Goal: Task Accomplishment & Management: Manage account settings

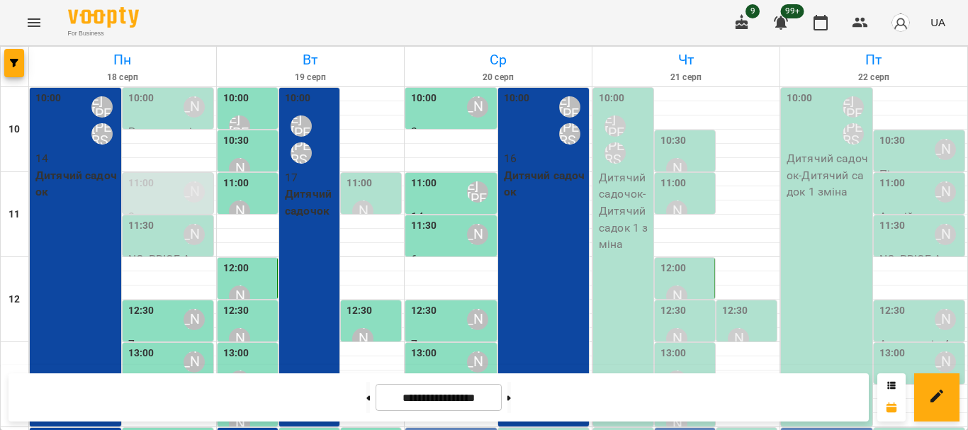
scroll to position [142, 0]
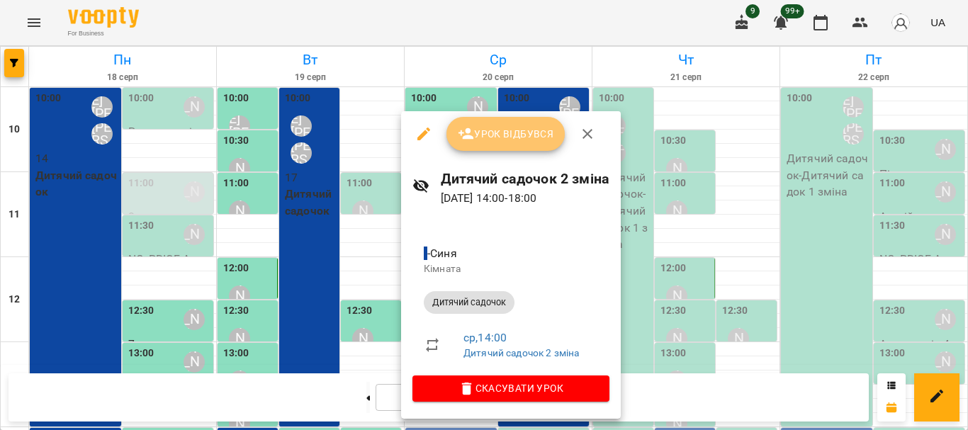
click at [500, 140] on span "Урок відбувся" at bounding box center [506, 133] width 96 height 17
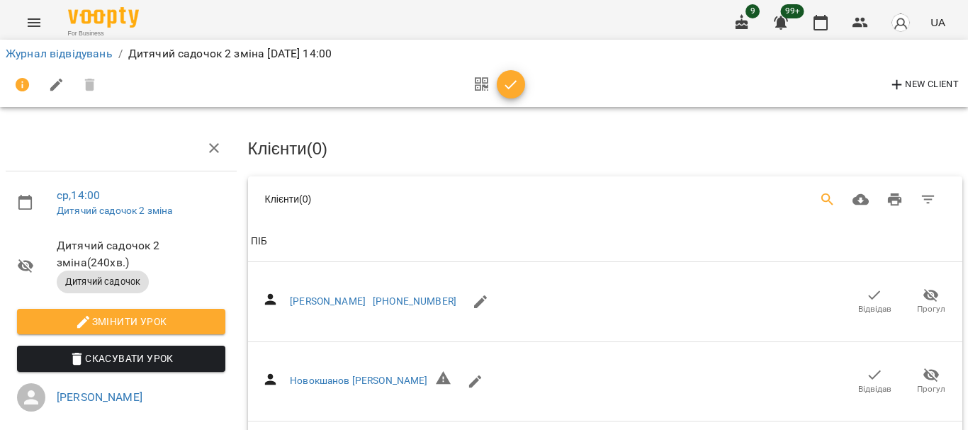
click at [822, 200] on icon "Search" at bounding box center [828, 200] width 12 height 12
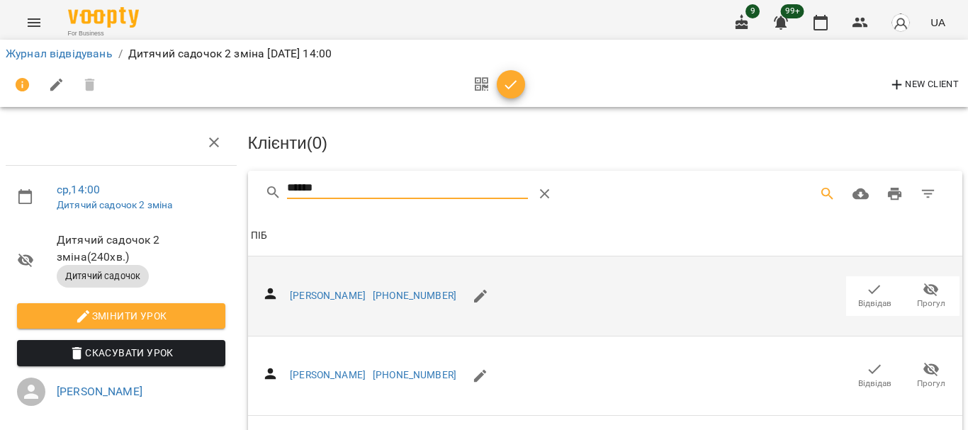
scroll to position [71, 0]
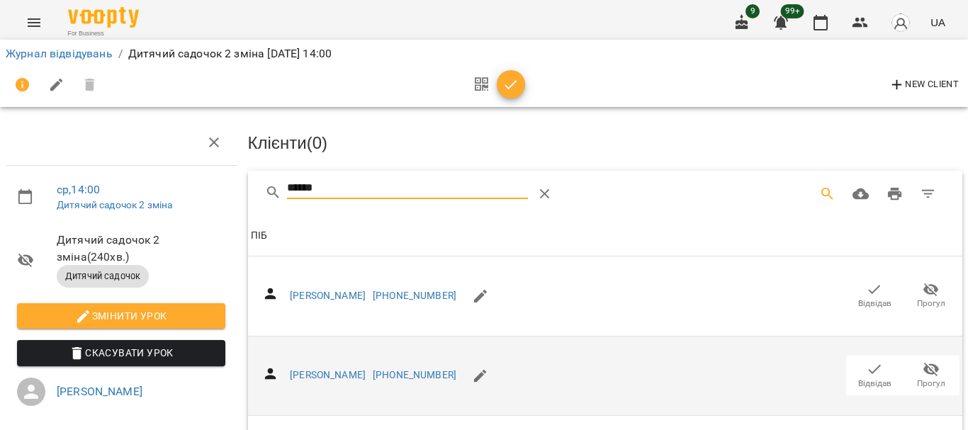
click at [866, 361] on icon "button" at bounding box center [874, 369] width 17 height 17
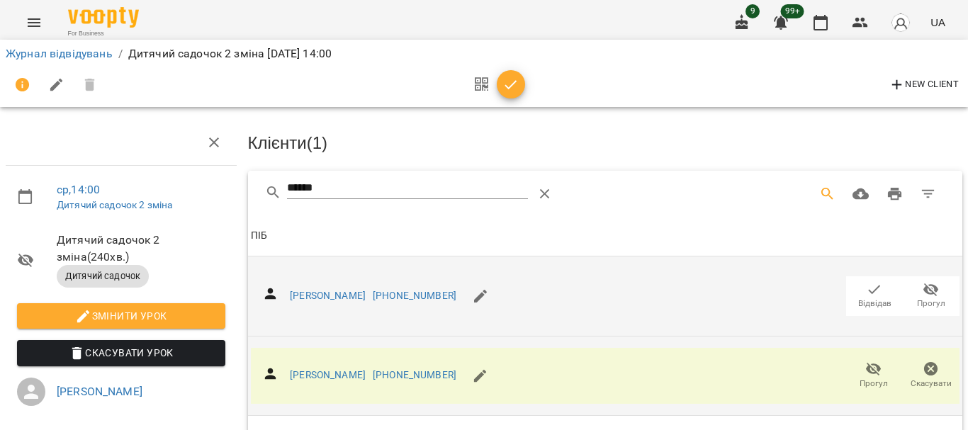
scroll to position [0, 0]
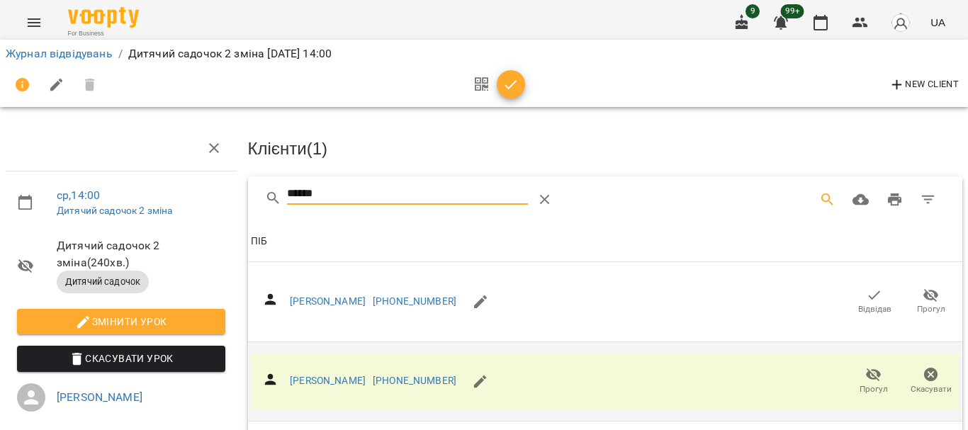
drag, startPoint x: 359, startPoint y: 197, endPoint x: 237, endPoint y: 181, distance: 123.6
click at [250, 191] on div "******" at bounding box center [605, 198] width 715 height 45
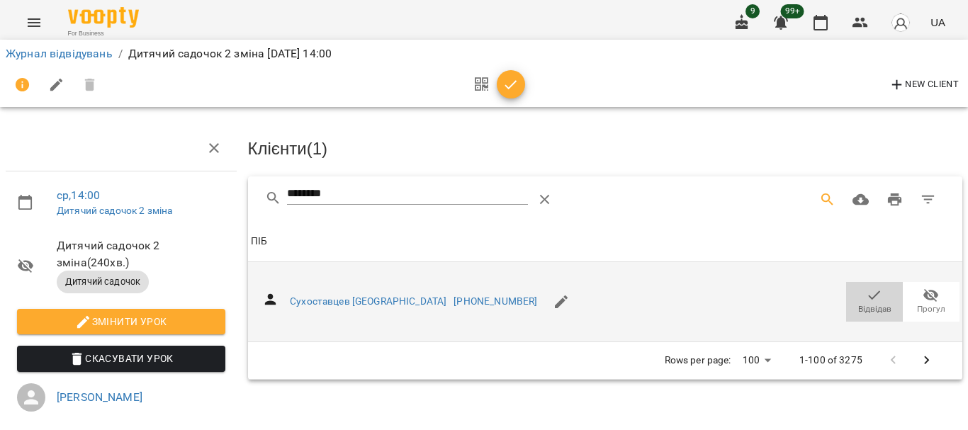
click at [866, 298] on icon "button" at bounding box center [874, 295] width 17 height 17
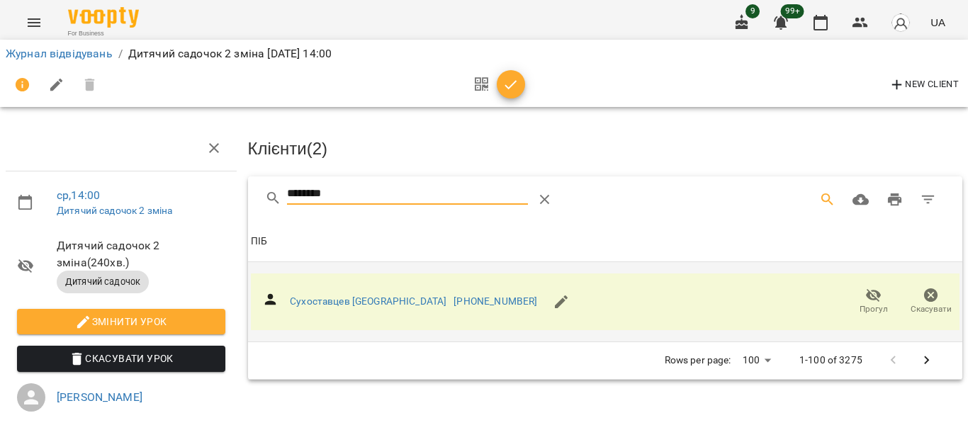
drag, startPoint x: 347, startPoint y: 196, endPoint x: 238, endPoint y: 186, distance: 108.9
click at [238, 186] on div "ср , 14:00 Дитячий садочок 2 зміна Дитячий садочок 2 зміна ( 240 хв. ) Дитячий …" at bounding box center [484, 310] width 980 height 506
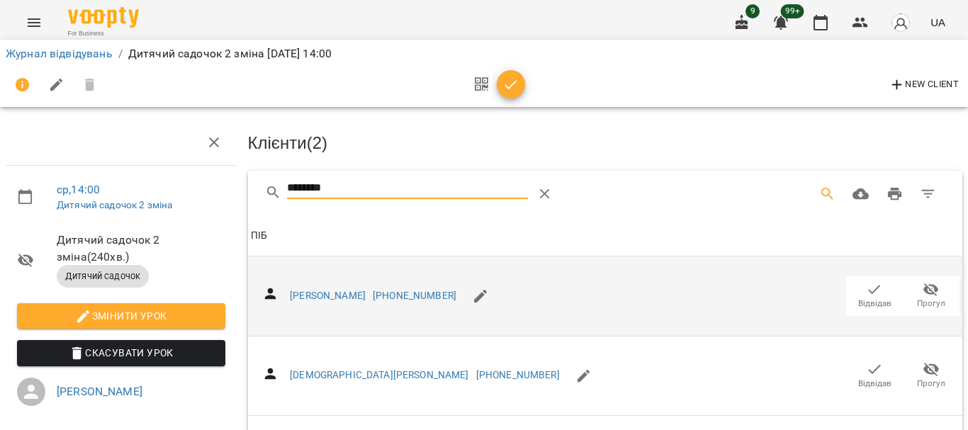
scroll to position [354, 0]
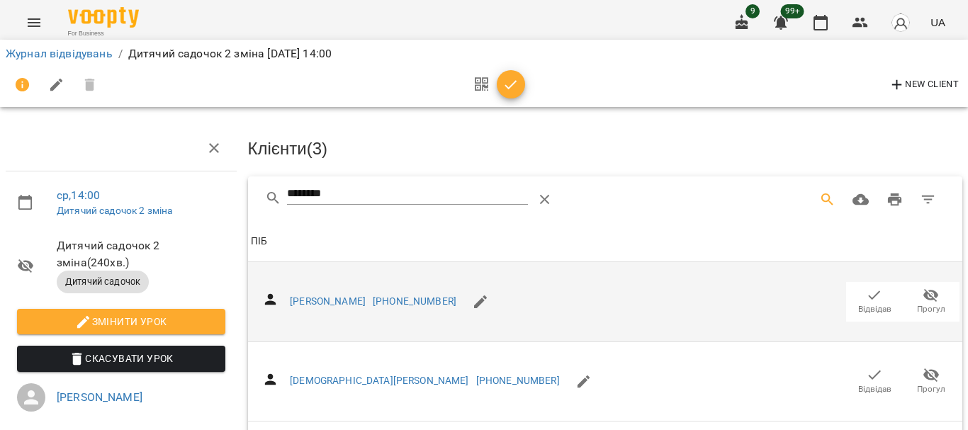
drag, startPoint x: 355, startPoint y: 192, endPoint x: 225, endPoint y: 192, distance: 129.7
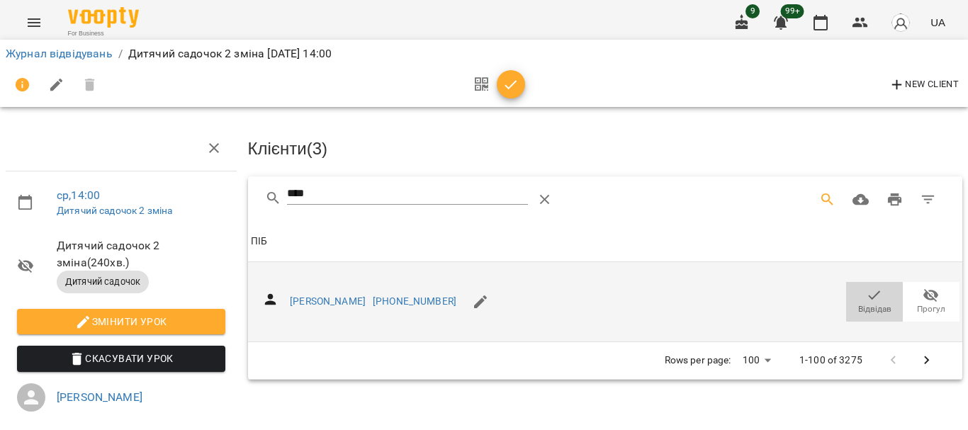
click at [866, 299] on icon "button" at bounding box center [874, 295] width 17 height 17
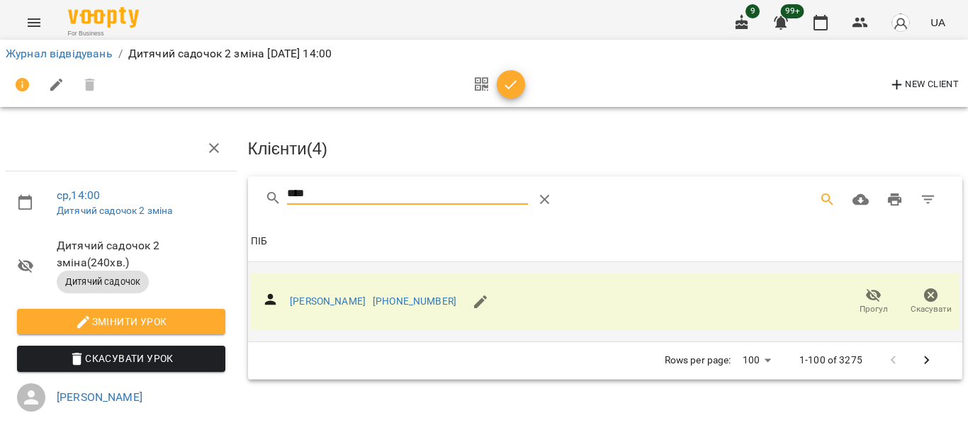
drag, startPoint x: 352, startPoint y: 191, endPoint x: 235, endPoint y: 191, distance: 117.7
click at [235, 191] on div "ср , 14:00 Дитячий садочок 2 зміна Дитячий садочок 2 зміна ( 240 хв. ) Дитячий …" at bounding box center [484, 310] width 980 height 506
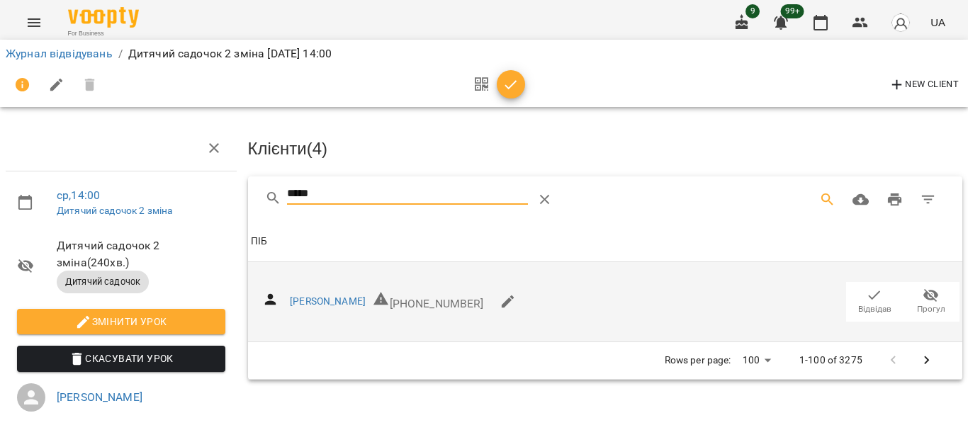
click at [869, 295] on icon "button" at bounding box center [875, 295] width 12 height 9
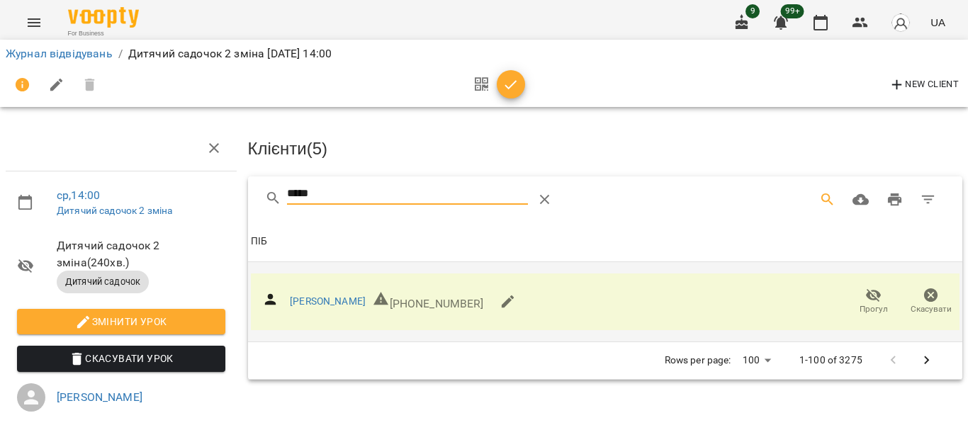
drag, startPoint x: 346, startPoint y: 196, endPoint x: 218, endPoint y: 188, distance: 127.9
click at [225, 190] on div "ср , 14:00 Дитячий садочок 2 зміна Дитячий садочок 2 зміна ( 240 хв. ) Дитячий …" at bounding box center [484, 310] width 980 height 506
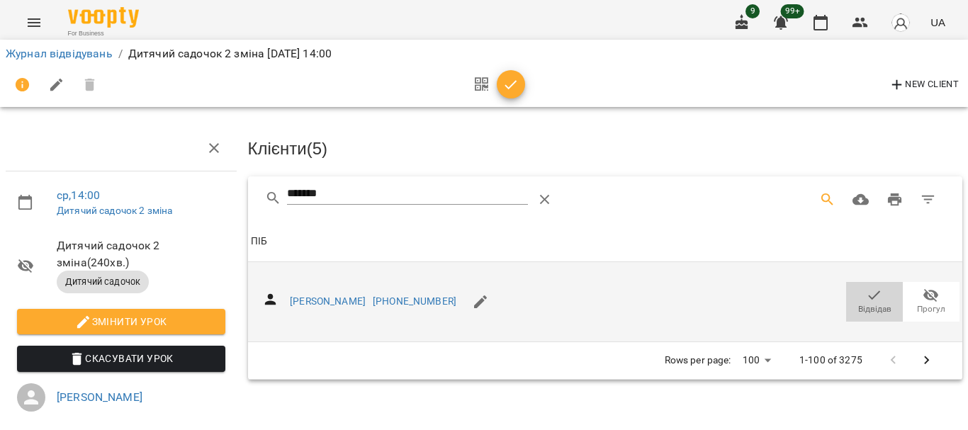
click at [867, 288] on icon "button" at bounding box center [874, 295] width 17 height 17
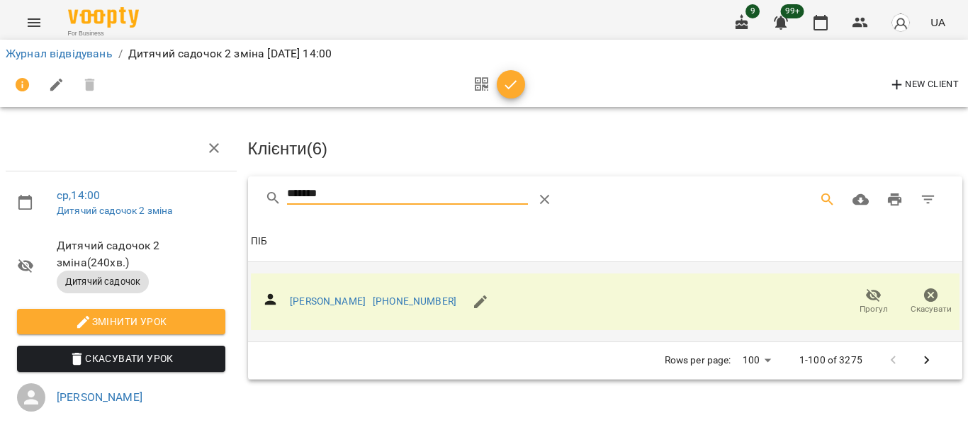
drag, startPoint x: 361, startPoint y: 194, endPoint x: 248, endPoint y: 193, distance: 112.7
click at [250, 194] on div "*******" at bounding box center [605, 198] width 715 height 45
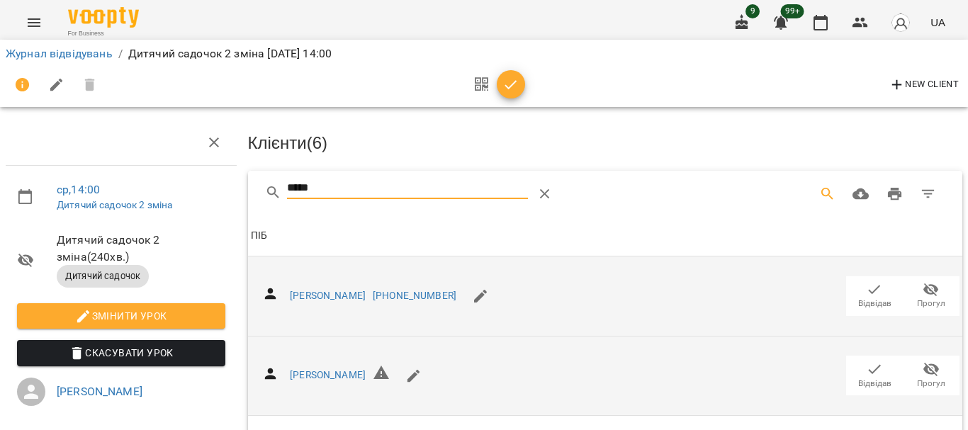
scroll to position [208, 0]
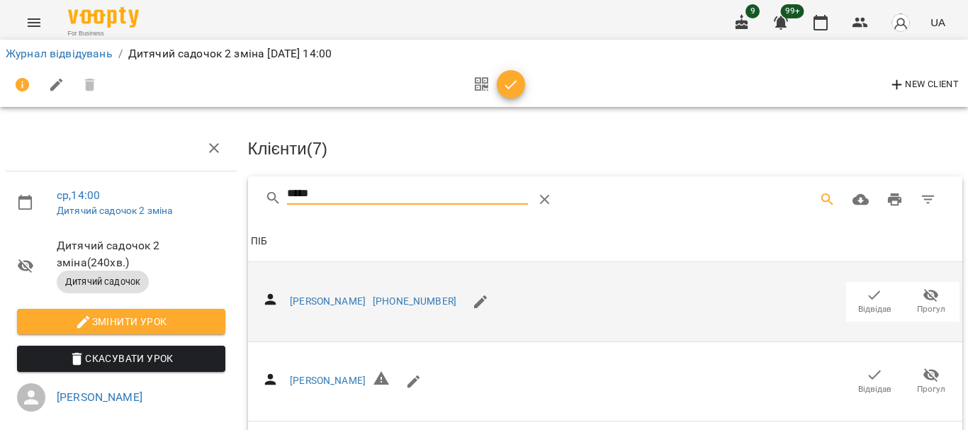
drag, startPoint x: 206, startPoint y: 194, endPoint x: 197, endPoint y: 194, distance: 9.2
click at [194, 192] on div "ср , 14:00 Дитячий садочок 2 зміна Дитячий садочок 2 зміна ( 240 хв. ) Дитячий …" at bounding box center [484, 343] width 980 height 573
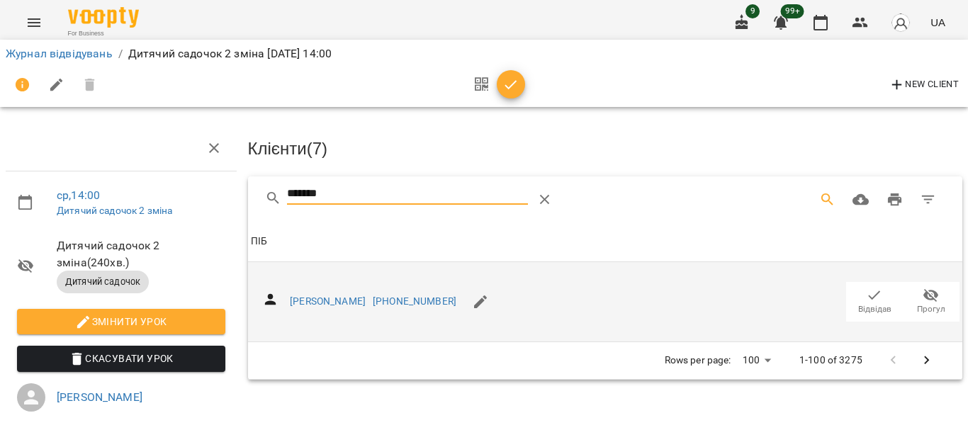
click at [855, 298] on span "Відвідав" at bounding box center [875, 301] width 40 height 28
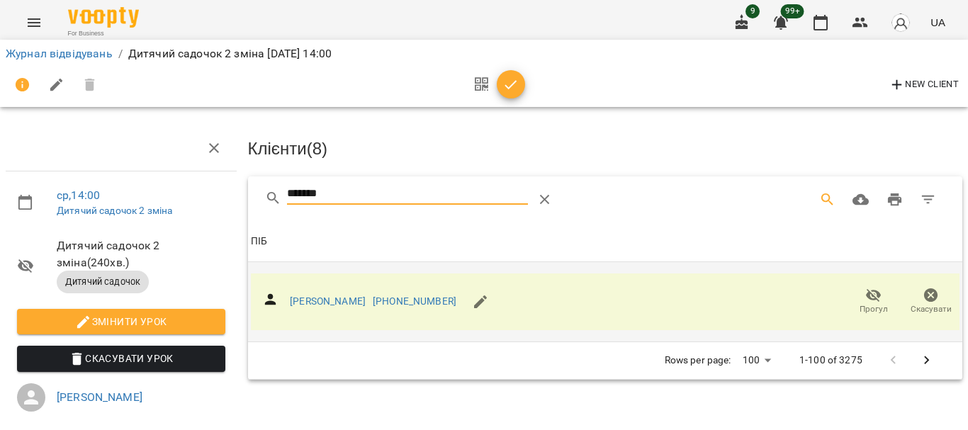
drag, startPoint x: 354, startPoint y: 195, endPoint x: 306, endPoint y: 232, distance: 60.7
click at [306, 232] on div "******* Клієнти ( 8 ) ПІБ ПІБ [PERSON_NAME] [PHONE_NUMBER] Прогул Скасувати Row…" at bounding box center [605, 277] width 715 height 203
type input "*"
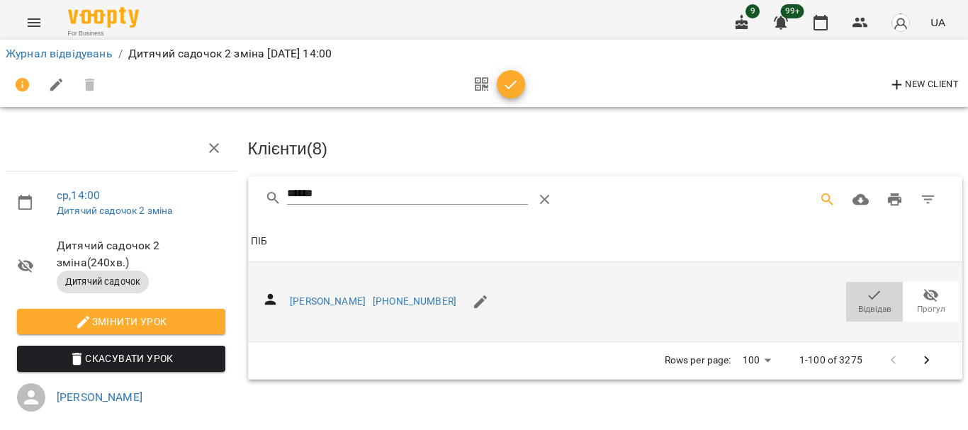
click at [866, 300] on icon "button" at bounding box center [874, 295] width 17 height 17
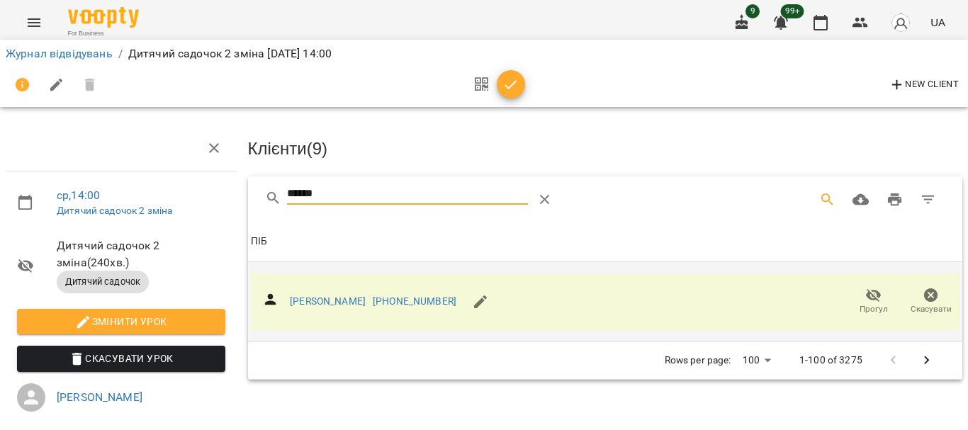
drag, startPoint x: 342, startPoint y: 194, endPoint x: 199, endPoint y: 198, distance: 142.5
click at [199, 198] on div "ср , 14:00 Дитячий садочок 2 зміна Дитячий садочок 2 зміна ( 240 хв. ) Дитячий …" at bounding box center [484, 310] width 980 height 506
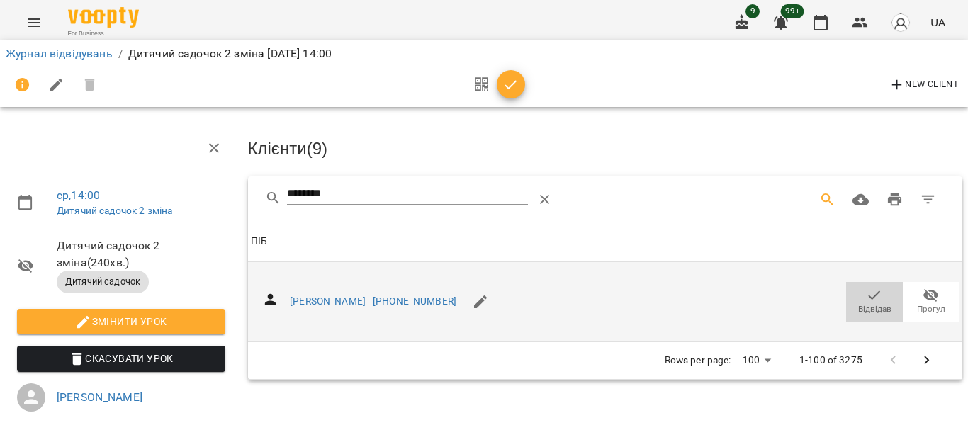
click at [866, 298] on icon "button" at bounding box center [874, 295] width 17 height 17
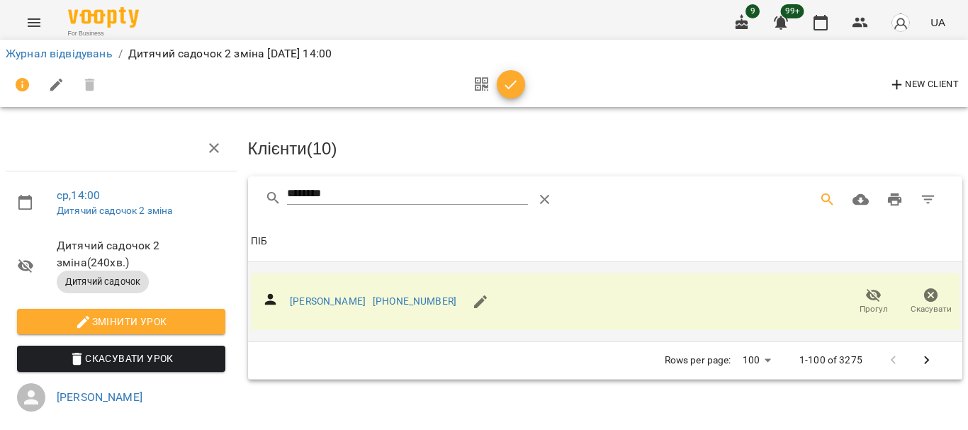
drag, startPoint x: 352, startPoint y: 198, endPoint x: 130, endPoint y: 197, distance: 221.9
click at [130, 197] on div "ср , 14:00 Дитячий садочок 2 зміна Дитячий садочок 2 зміна ( 240 хв. ) Дитячий …" at bounding box center [484, 310] width 980 height 506
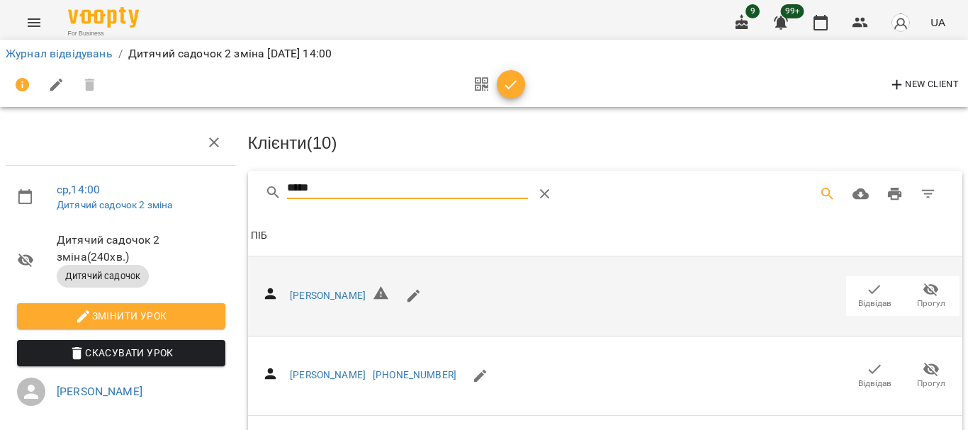
scroll to position [284, 0]
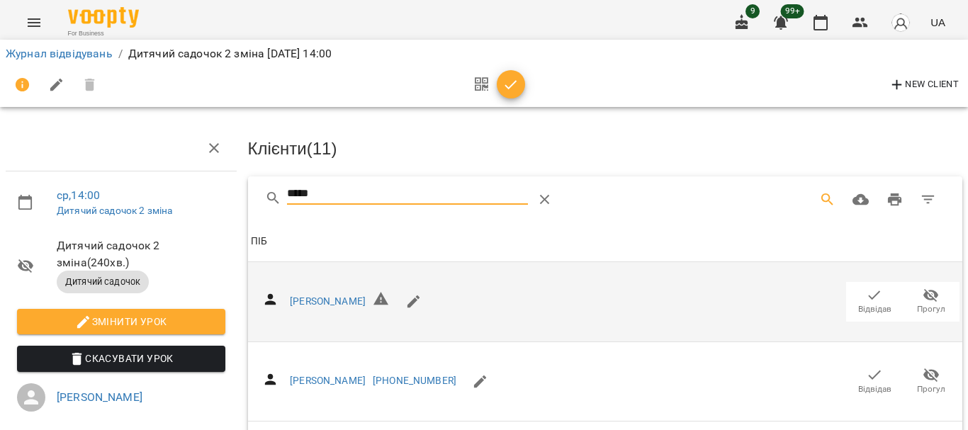
drag, startPoint x: 347, startPoint y: 187, endPoint x: 200, endPoint y: 196, distance: 147.7
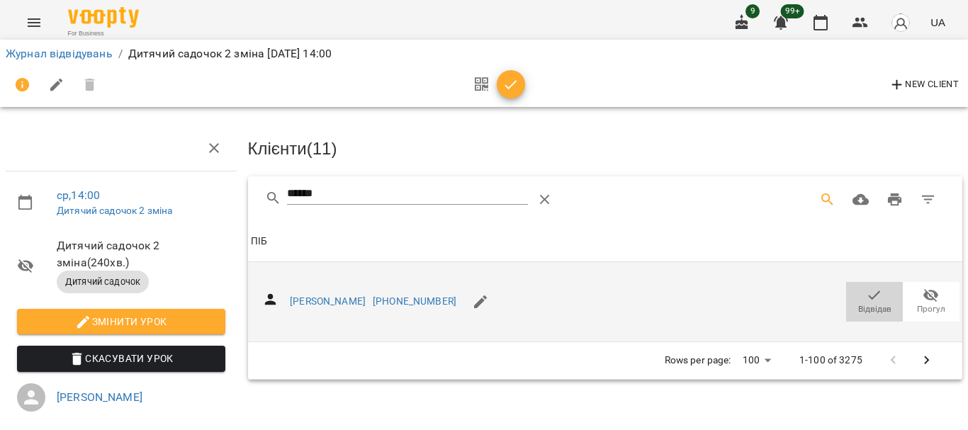
click at [866, 301] on icon "button" at bounding box center [874, 295] width 17 height 17
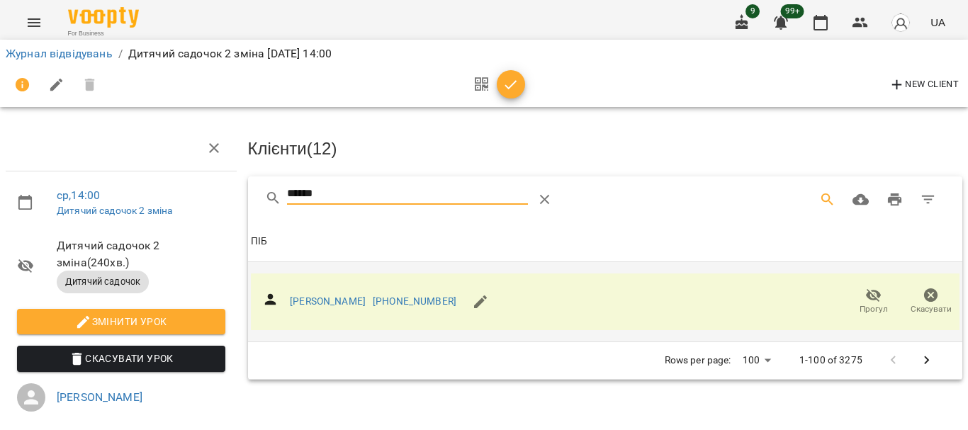
drag, startPoint x: 361, startPoint y: 196, endPoint x: 313, endPoint y: 241, distance: 65.7
click at [313, 241] on div "****** Клієнти ( 12 ) ПІБ ПІБ [PERSON_NAME] [PHONE_NUMBER] Прогул Скасувати Row…" at bounding box center [605, 277] width 715 height 203
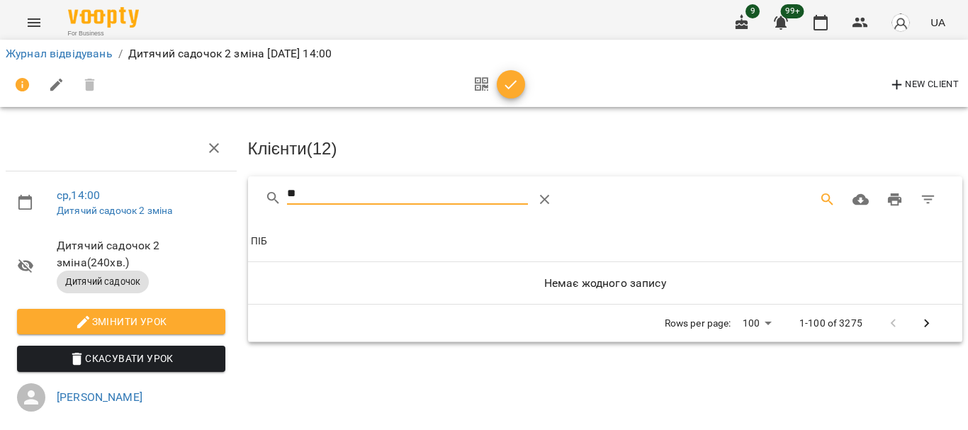
type input "*"
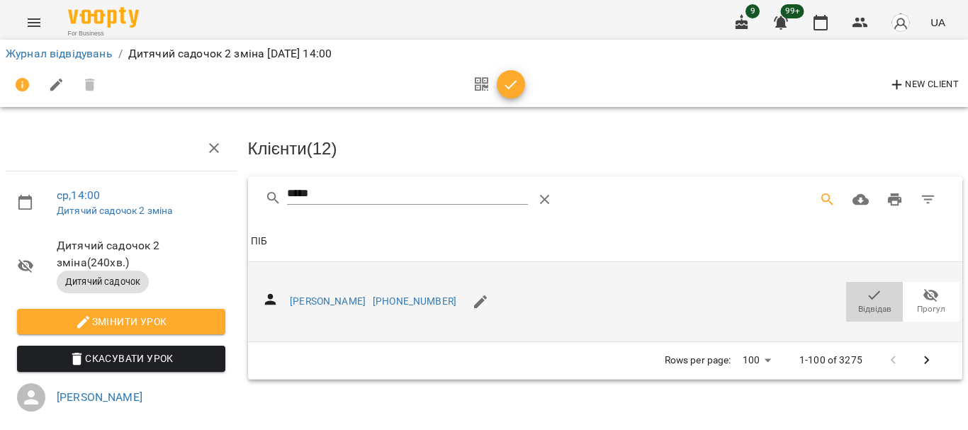
click at [866, 291] on icon "button" at bounding box center [874, 295] width 17 height 17
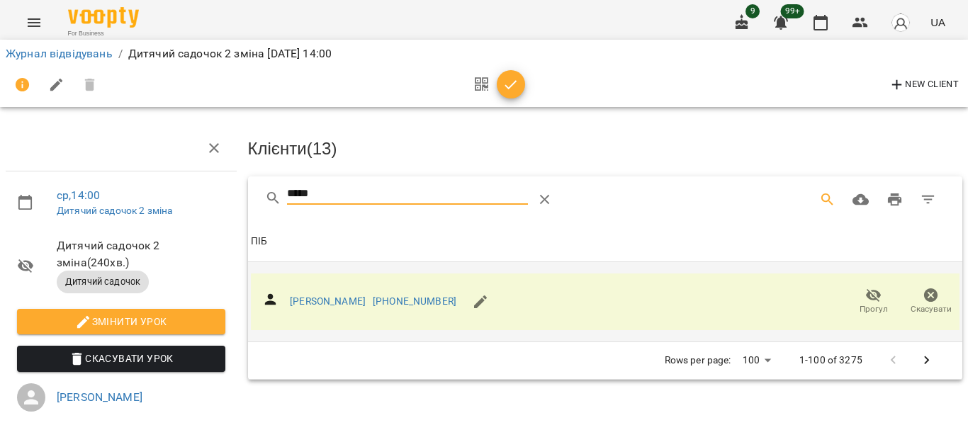
drag, startPoint x: 335, startPoint y: 190, endPoint x: 212, endPoint y: 196, distance: 123.5
click at [212, 196] on div "ср , 14:00 Дитячий садочок 2 зміна Дитячий садочок 2 зміна ( 240 хв. ) Дитячий …" at bounding box center [484, 310] width 980 height 506
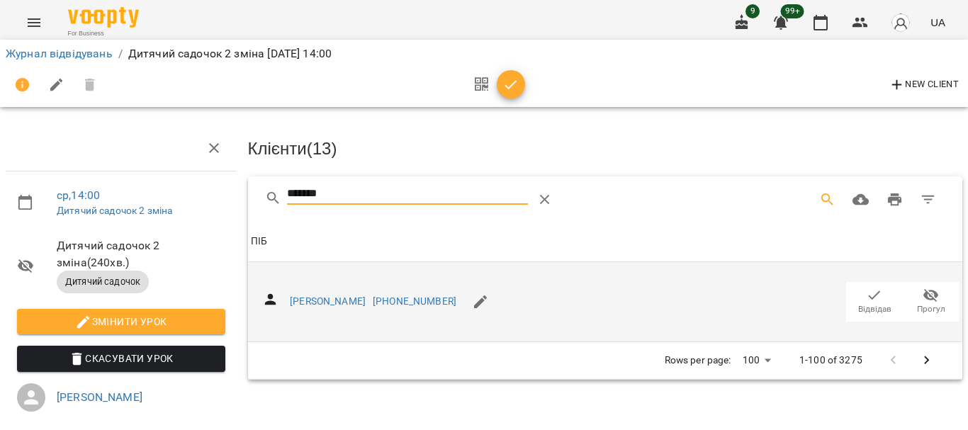
click at [855, 300] on span "Відвідав" at bounding box center [875, 301] width 40 height 28
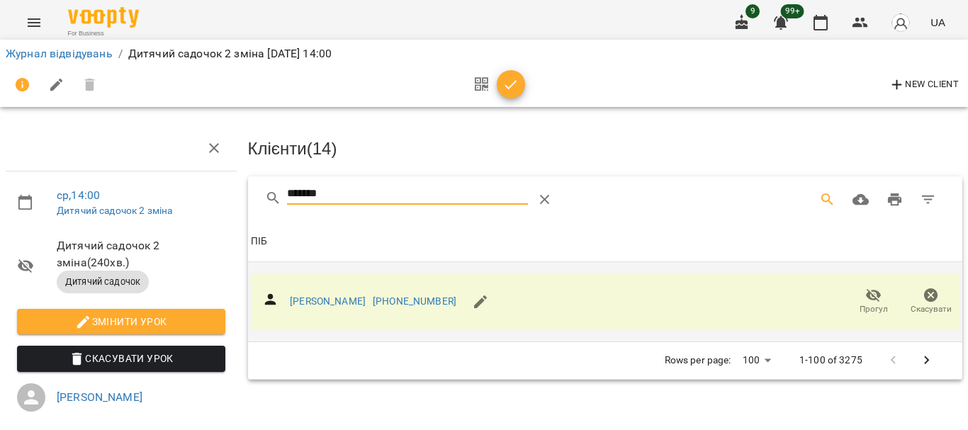
drag, startPoint x: 345, startPoint y: 200, endPoint x: 184, endPoint y: 207, distance: 161.1
click at [184, 207] on div "ср , 14:00 Дитячий садочок 2 зміна Дитячий садочок 2 зміна ( 240 хв. ) Дитячий …" at bounding box center [484, 310] width 980 height 506
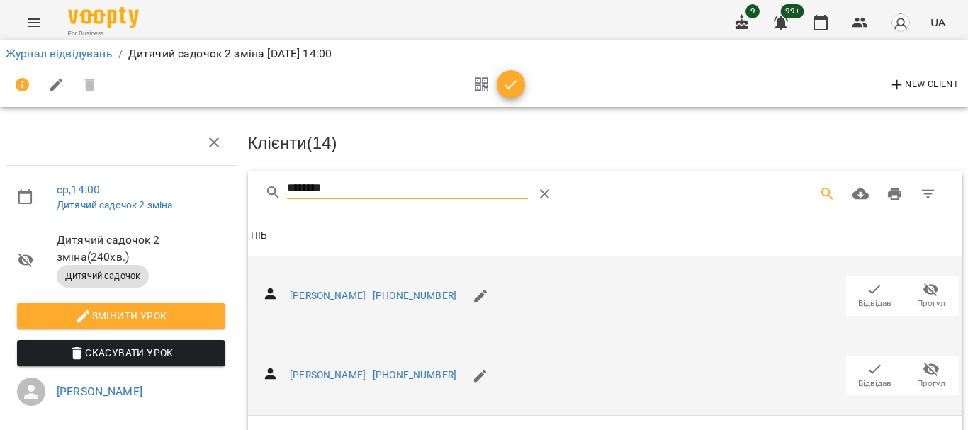
scroll to position [213, 0]
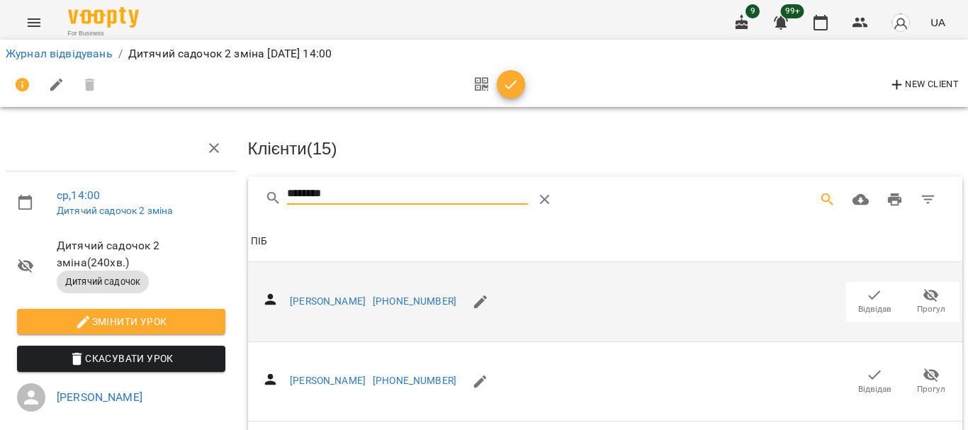
drag, startPoint x: 382, startPoint y: 194, endPoint x: 144, endPoint y: 194, distance: 238.2
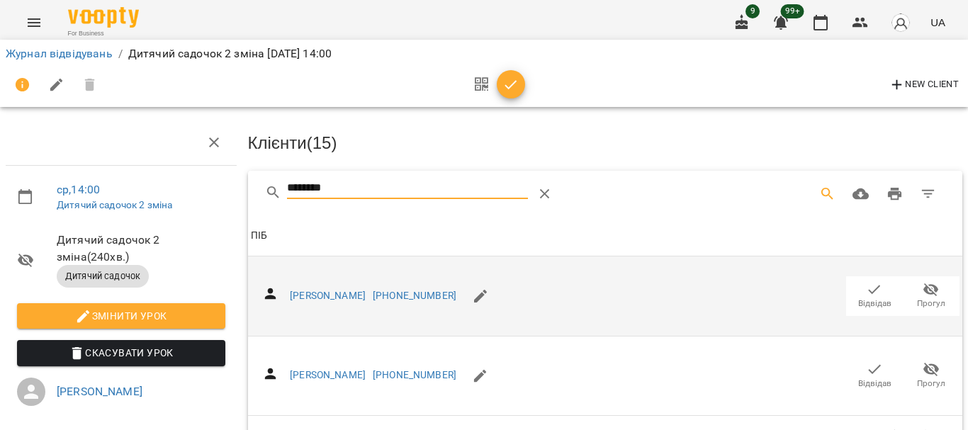
scroll to position [71, 0]
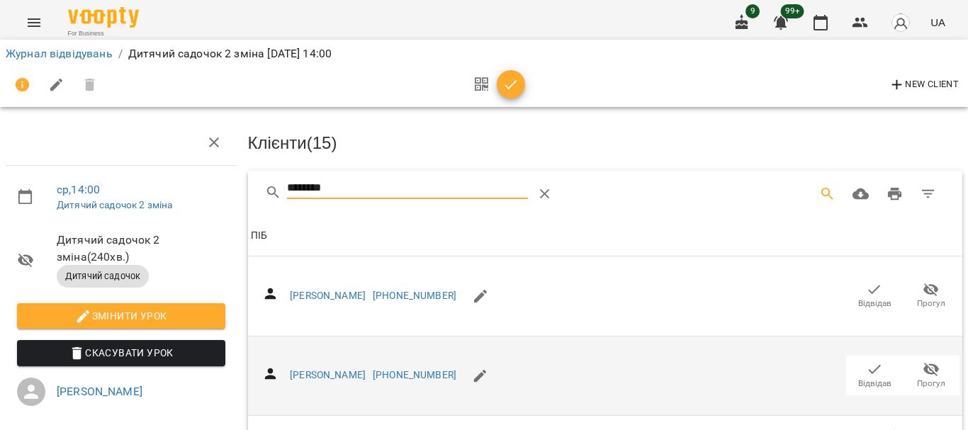
type input "********"
click at [875, 378] on span "Відвідав" at bounding box center [874, 384] width 33 height 12
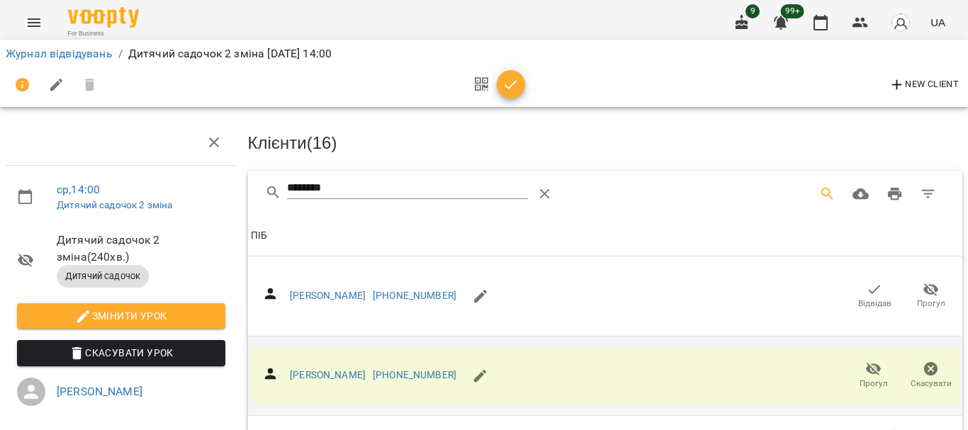
scroll to position [0, 0]
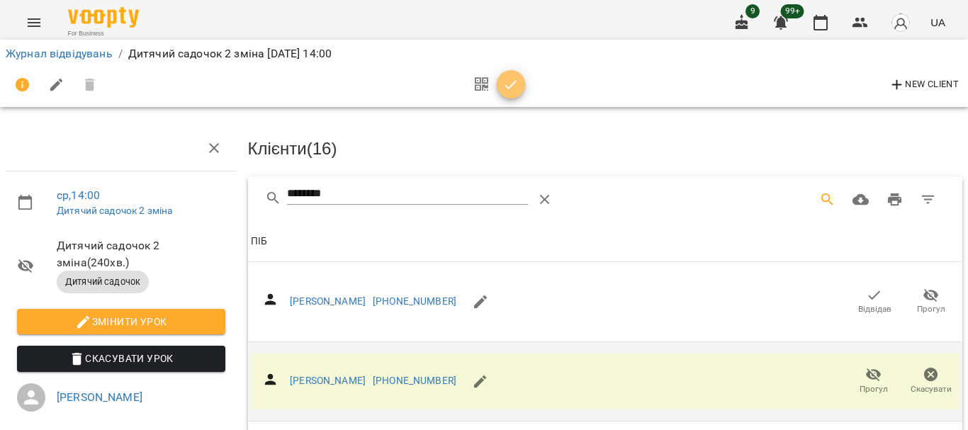
click at [514, 85] on icon "button" at bounding box center [511, 85] width 17 height 17
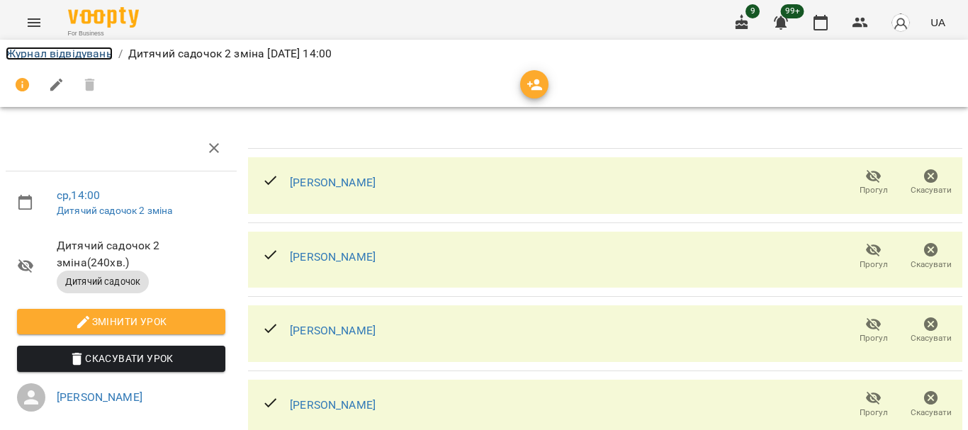
click at [51, 52] on link "Журнал відвідувань" at bounding box center [59, 53] width 107 height 13
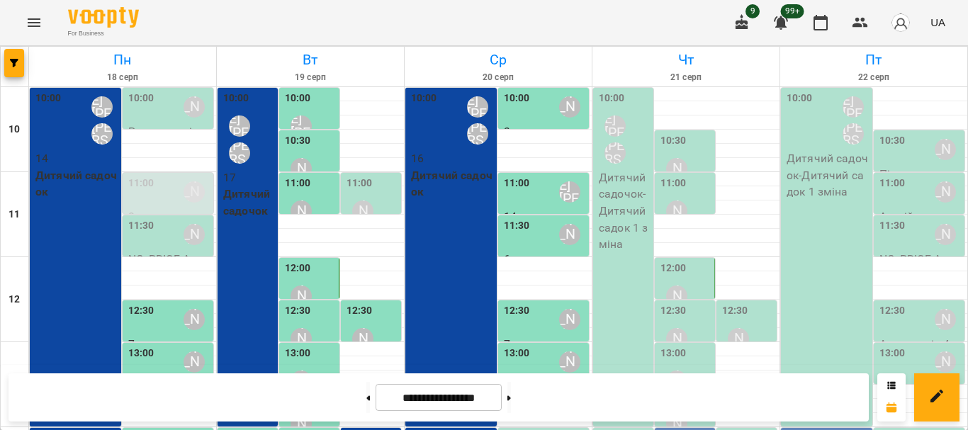
scroll to position [142, 0]
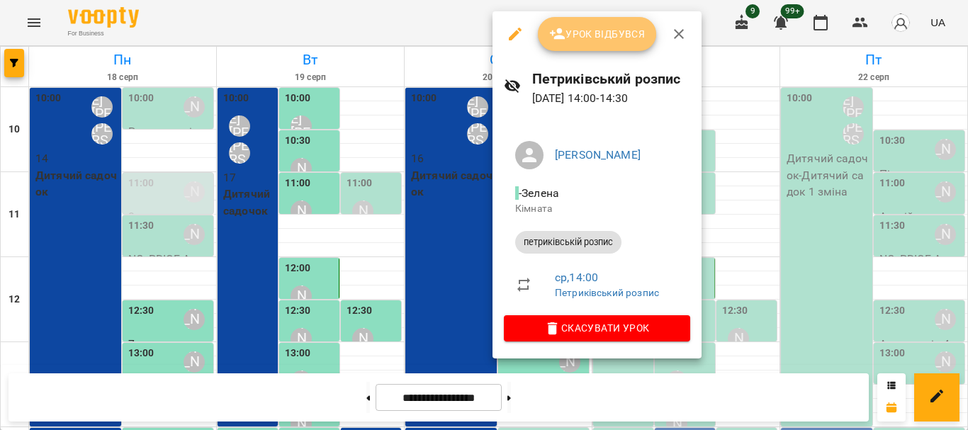
click at [613, 32] on span "Урок відбувся" at bounding box center [597, 34] width 96 height 17
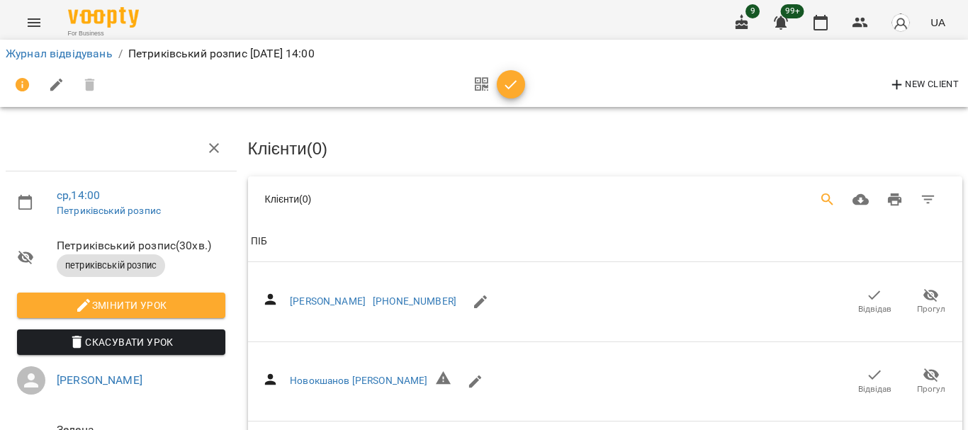
click at [819, 201] on icon "Search" at bounding box center [827, 199] width 17 height 17
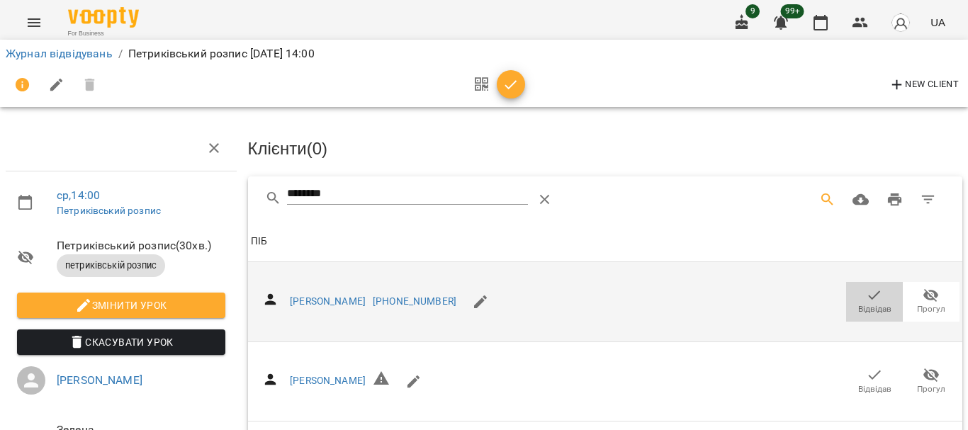
click at [869, 293] on icon "button" at bounding box center [875, 295] width 12 height 9
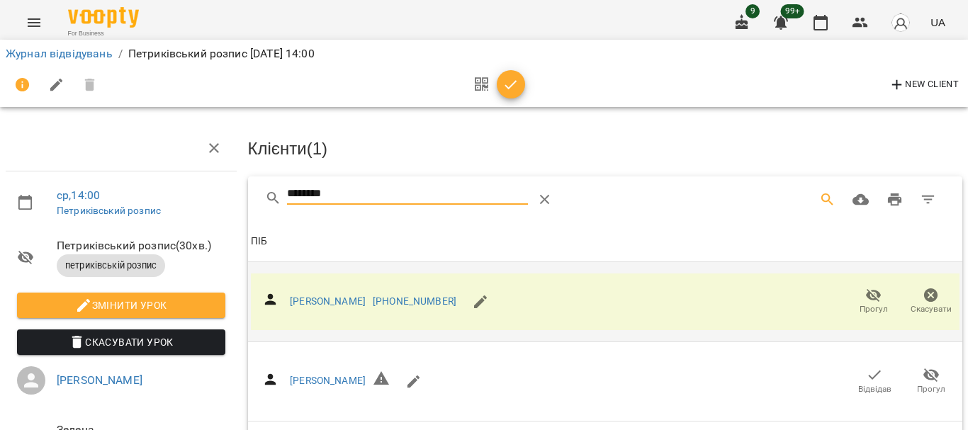
drag, startPoint x: 359, startPoint y: 196, endPoint x: 205, endPoint y: 202, distance: 154.7
click at [210, 201] on div "ср , 14:00 Петриківський розпис Петриківський розпис ( 30 хв. ) петриківській р…" at bounding box center [484, 343] width 980 height 573
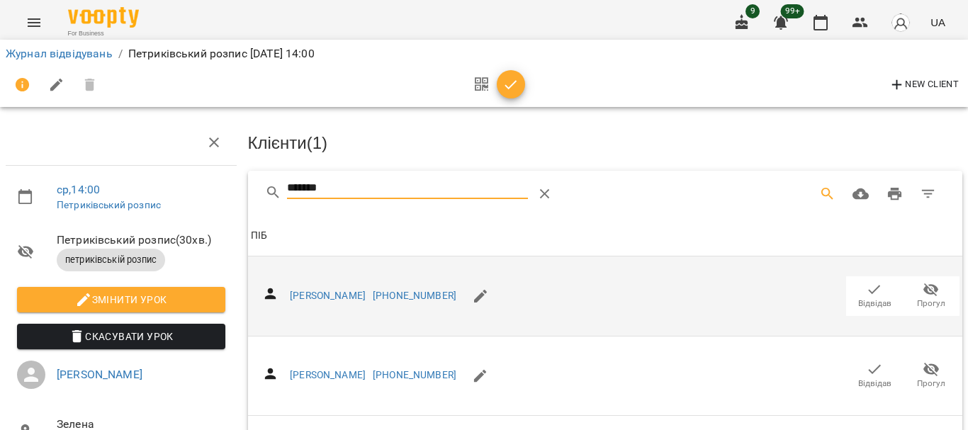
scroll to position [142, 0]
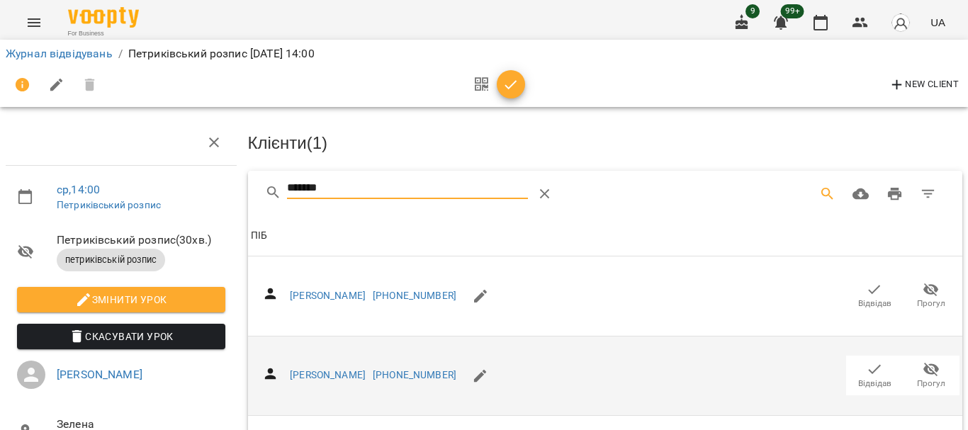
click at [866, 361] on icon "button" at bounding box center [874, 369] width 17 height 17
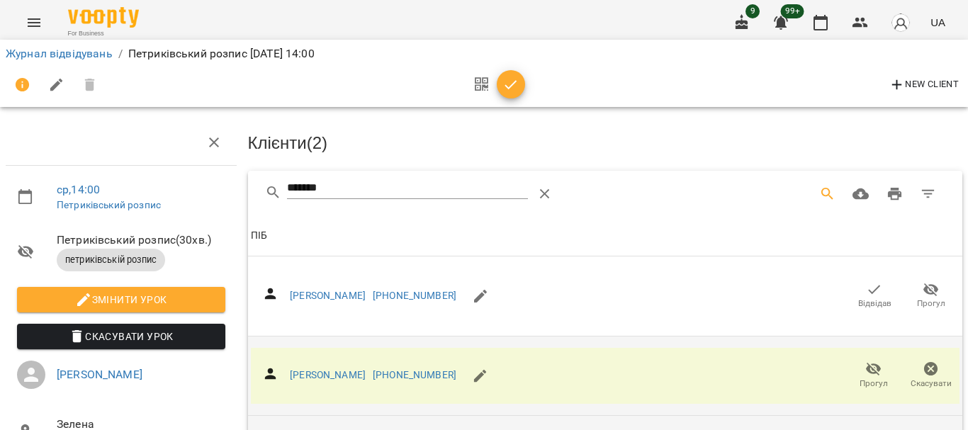
scroll to position [0, 0]
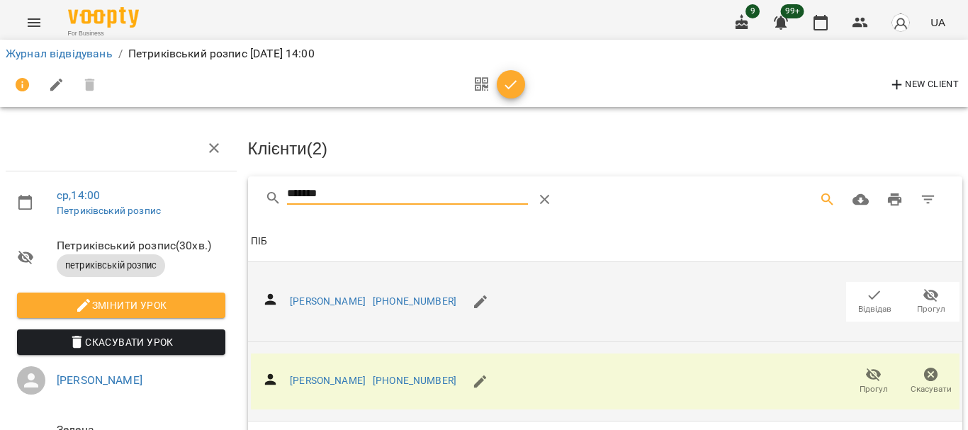
drag, startPoint x: 336, startPoint y: 191, endPoint x: 309, endPoint y: 315, distance: 126.9
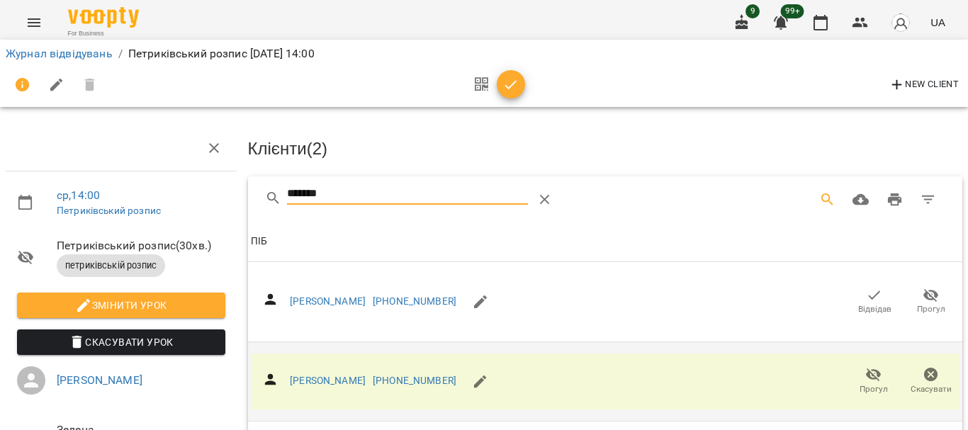
click at [351, 188] on input "*******" at bounding box center [407, 194] width 241 height 23
drag, startPoint x: 306, startPoint y: 196, endPoint x: 229, endPoint y: 203, distance: 77.5
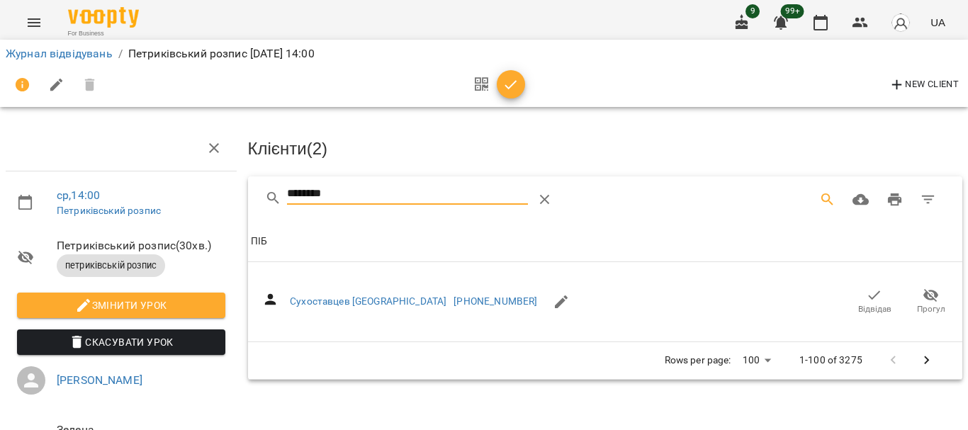
click at [869, 295] on icon "button" at bounding box center [874, 295] width 17 height 17
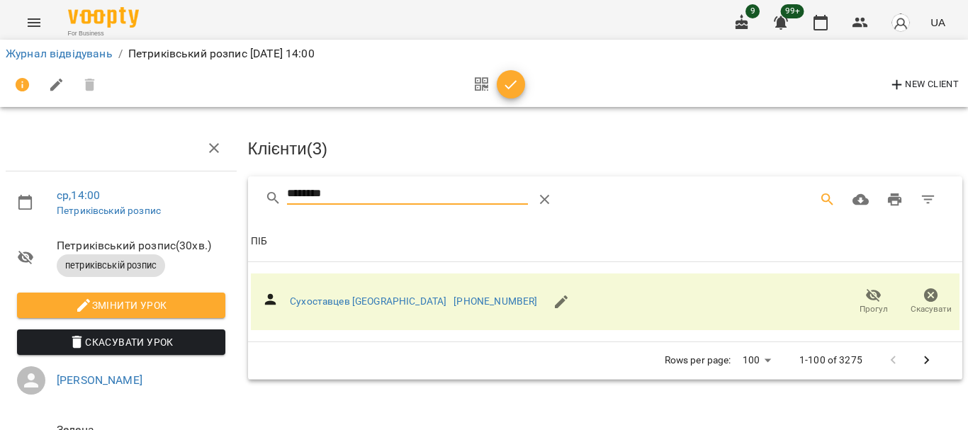
drag, startPoint x: 336, startPoint y: 195, endPoint x: 282, endPoint y: 207, distance: 55.2
click at [282, 207] on div "********" at bounding box center [443, 200] width 357 height 34
type input "*"
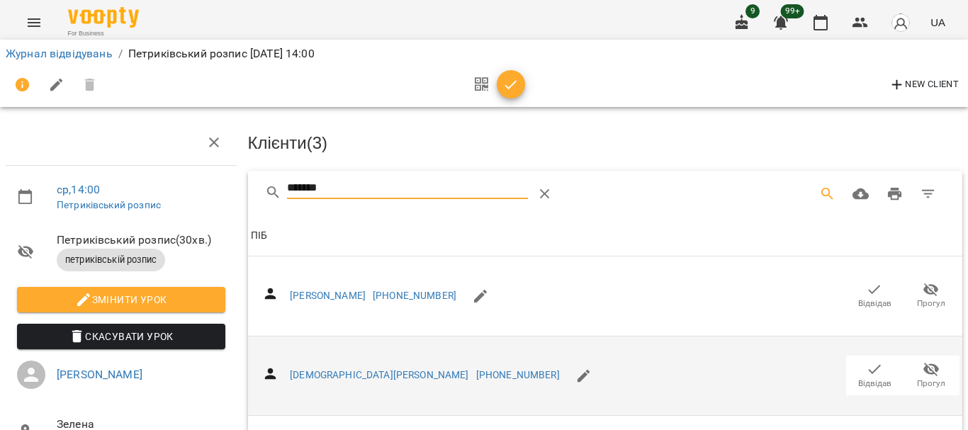
scroll to position [284, 0]
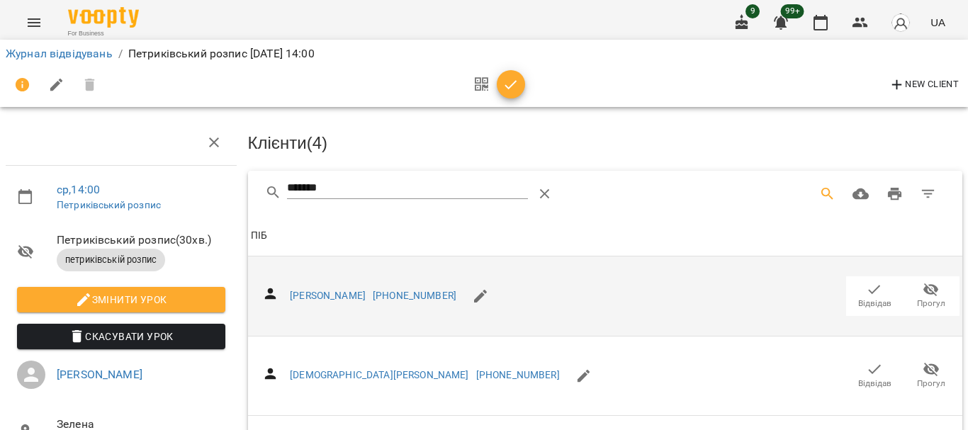
scroll to position [0, 0]
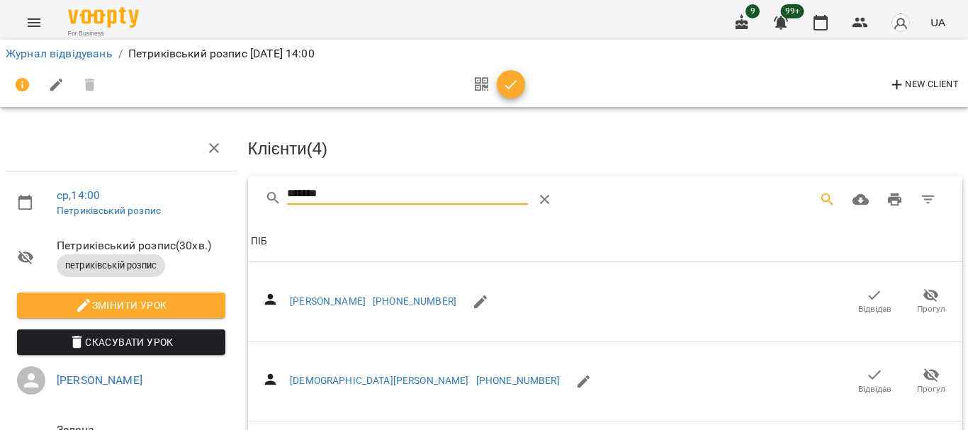
drag, startPoint x: 340, startPoint y: 194, endPoint x: 172, endPoint y: 210, distance: 168.7
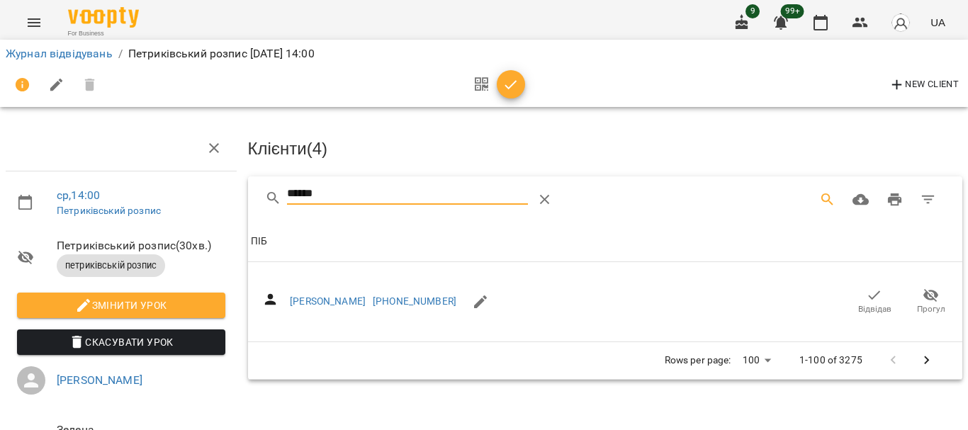
click at [868, 294] on icon "button" at bounding box center [874, 295] width 17 height 17
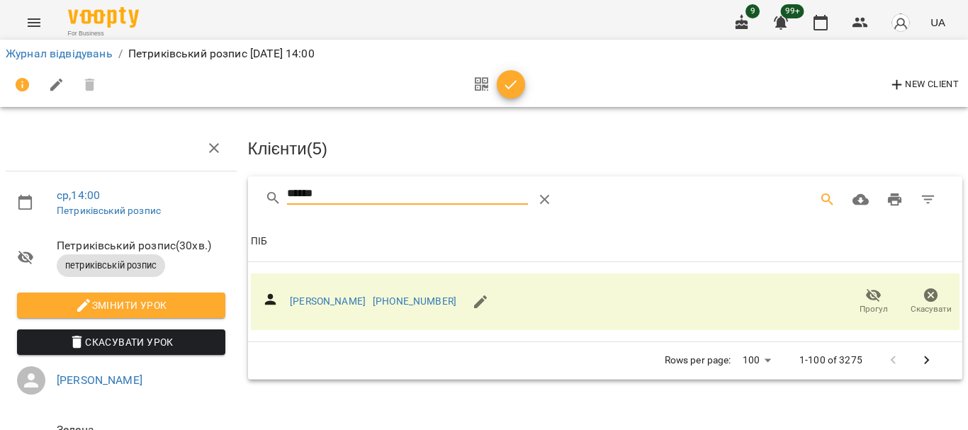
drag, startPoint x: 339, startPoint y: 186, endPoint x: 204, endPoint y: 211, distance: 136.9
click at [196, 200] on div "ср , 14:00 Петриківський розпис Петриківський розпис ( 30 хв. ) петриківській р…" at bounding box center [484, 302] width 980 height 490
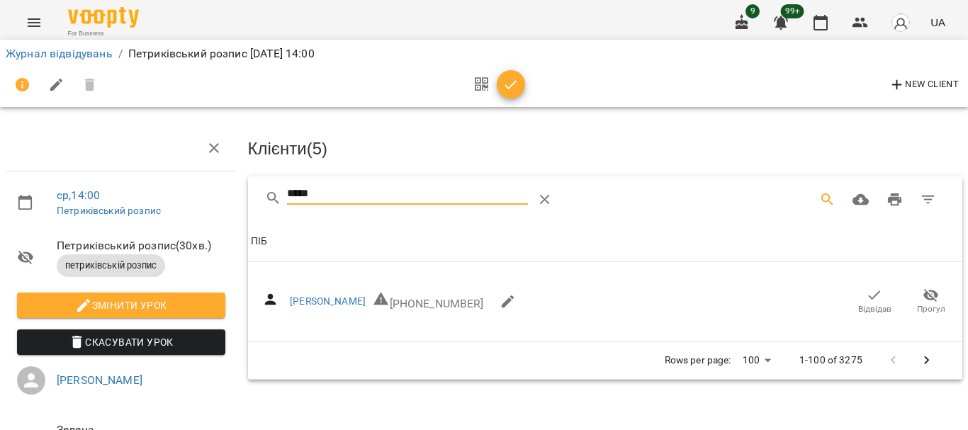
click at [867, 295] on icon "button" at bounding box center [874, 295] width 17 height 17
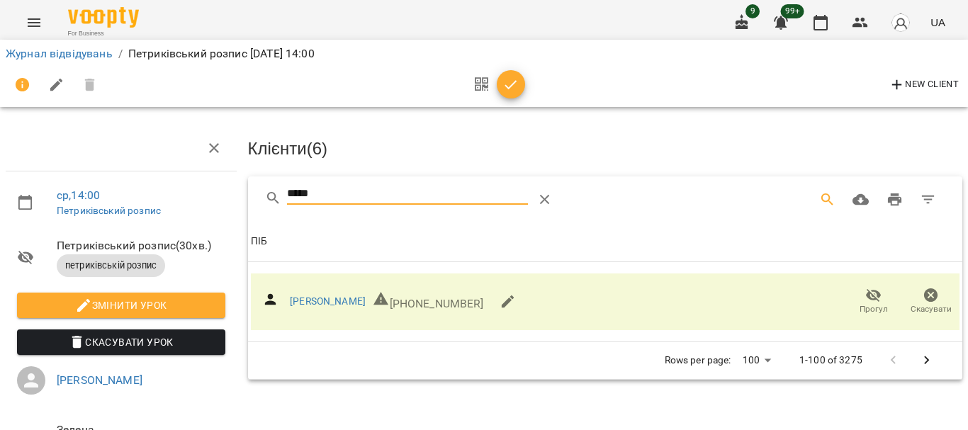
drag, startPoint x: 325, startPoint y: 194, endPoint x: 194, endPoint y: 207, distance: 132.5
click at [194, 207] on div "ср , 14:00 Петриківський розпис Петриківський розпис ( 30 хв. ) петриківській р…" at bounding box center [484, 302] width 980 height 490
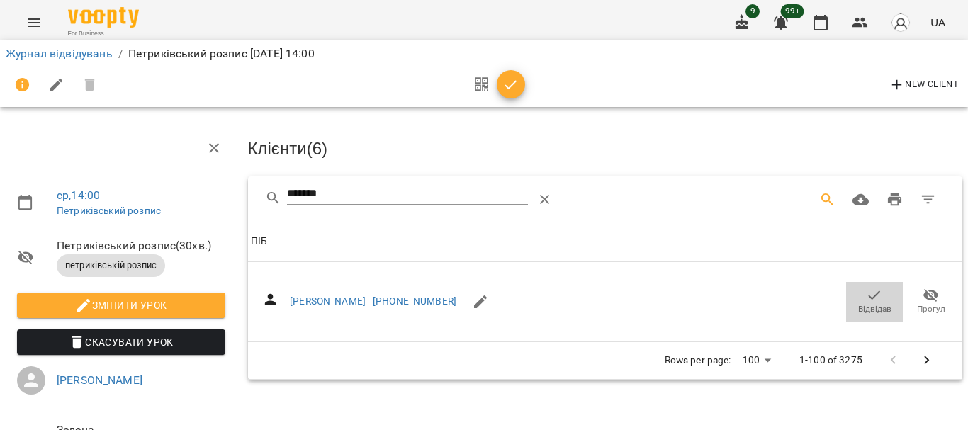
click at [866, 293] on icon "button" at bounding box center [874, 295] width 17 height 17
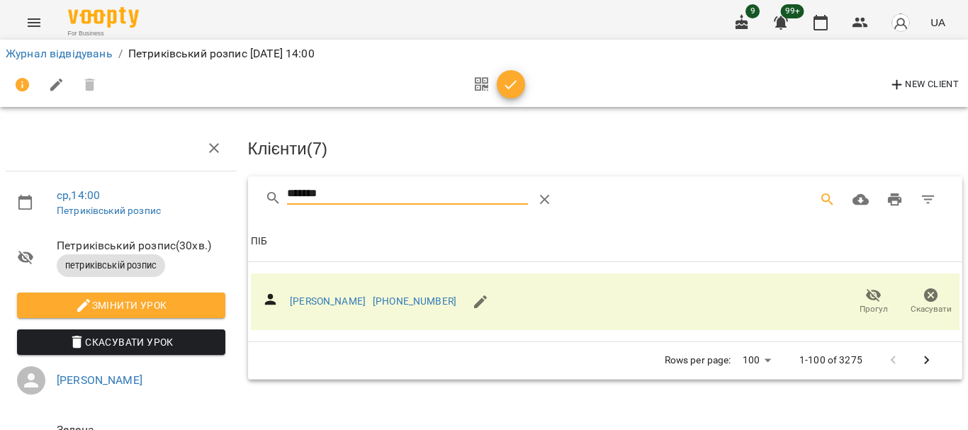
drag, startPoint x: 350, startPoint y: 200, endPoint x: 203, endPoint y: 205, distance: 147.5
click at [203, 205] on div "ср , 14:00 Петриківський розпис Петриківський розпис ( 30 хв. ) петриківській р…" at bounding box center [484, 302] width 980 height 490
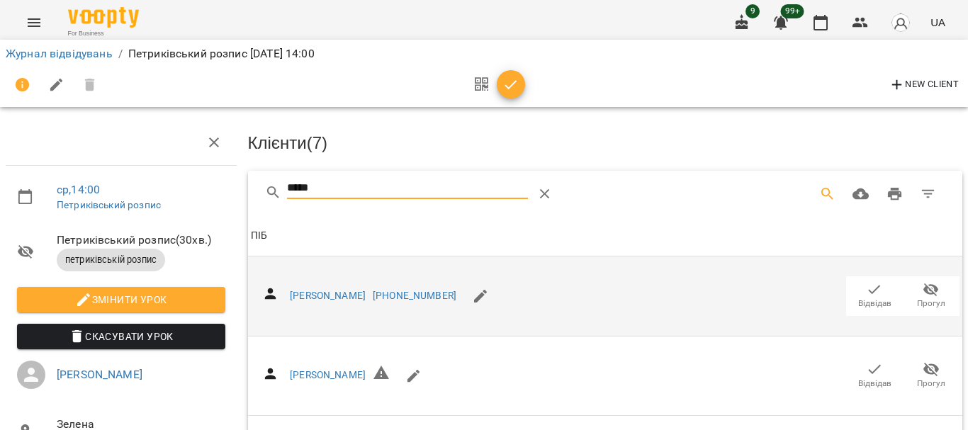
scroll to position [208, 0]
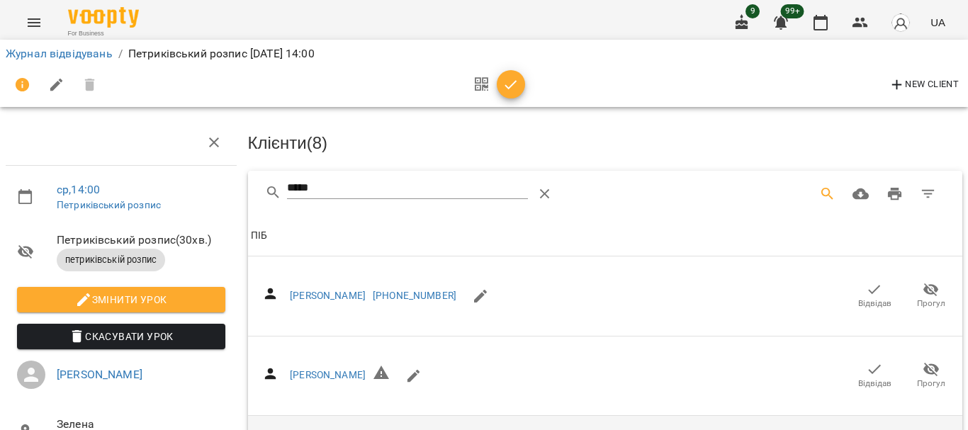
scroll to position [0, 0]
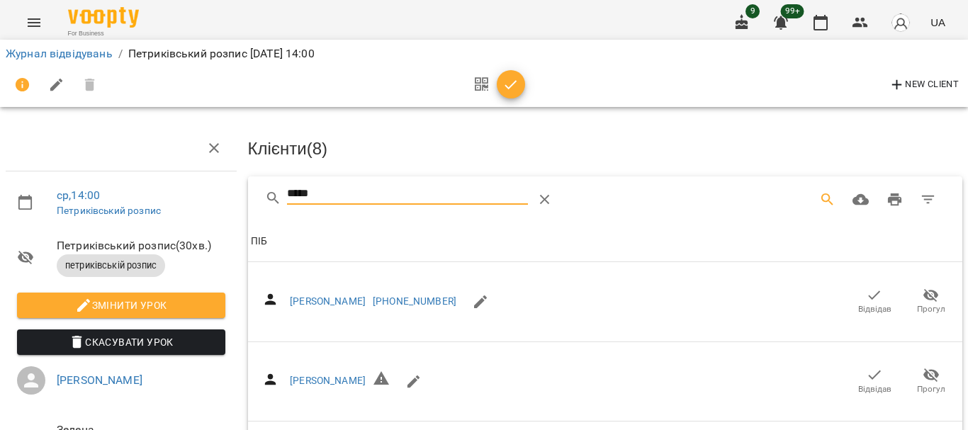
drag, startPoint x: 292, startPoint y: 195, endPoint x: 189, endPoint y: 198, distance: 102.8
click at [193, 196] on div "ср , 14:00 Петриківський розпис Петриківський розпис ( 30 хв. ) петриківській р…" at bounding box center [484, 343] width 980 height 573
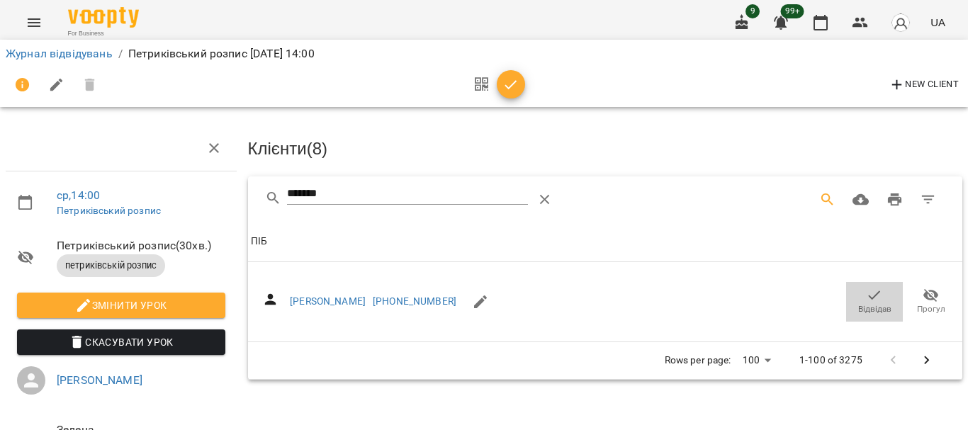
click at [868, 294] on icon "button" at bounding box center [874, 295] width 17 height 17
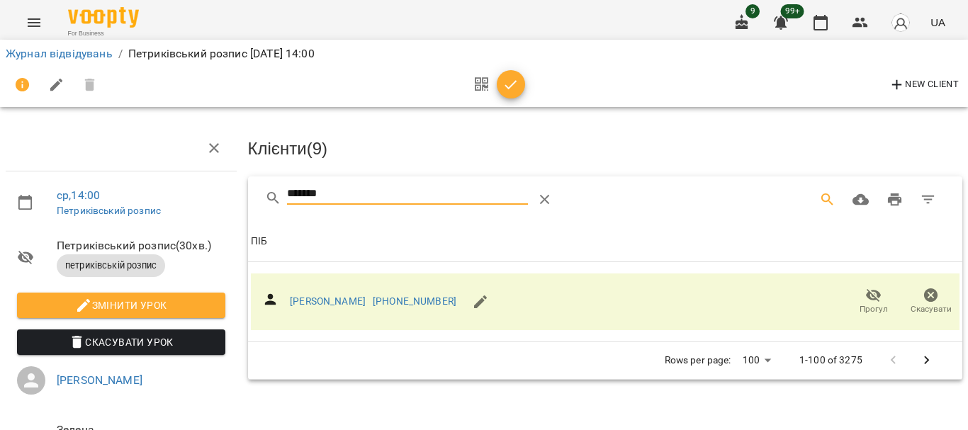
drag, startPoint x: 341, startPoint y: 193, endPoint x: 196, endPoint y: 196, distance: 144.6
click at [196, 196] on div "ср , 14:00 Петриківський розпис Петриківський розпис ( 30 хв. ) петриківській р…" at bounding box center [484, 302] width 980 height 490
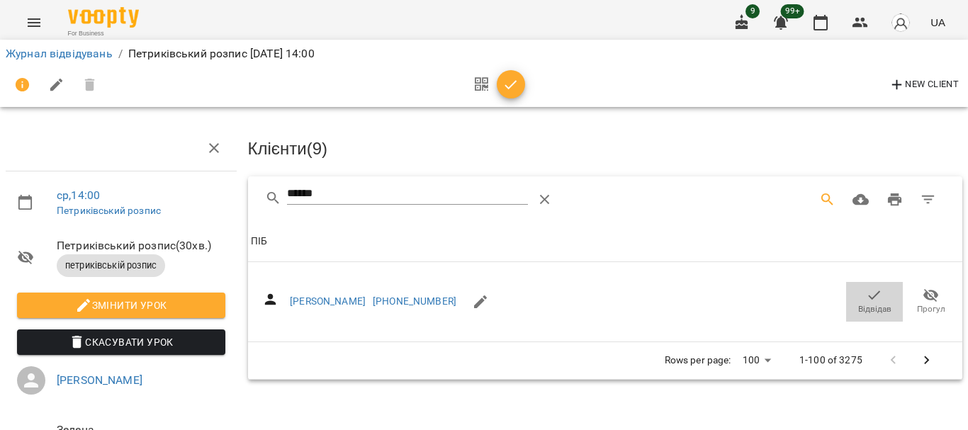
click at [866, 291] on icon "button" at bounding box center [874, 295] width 17 height 17
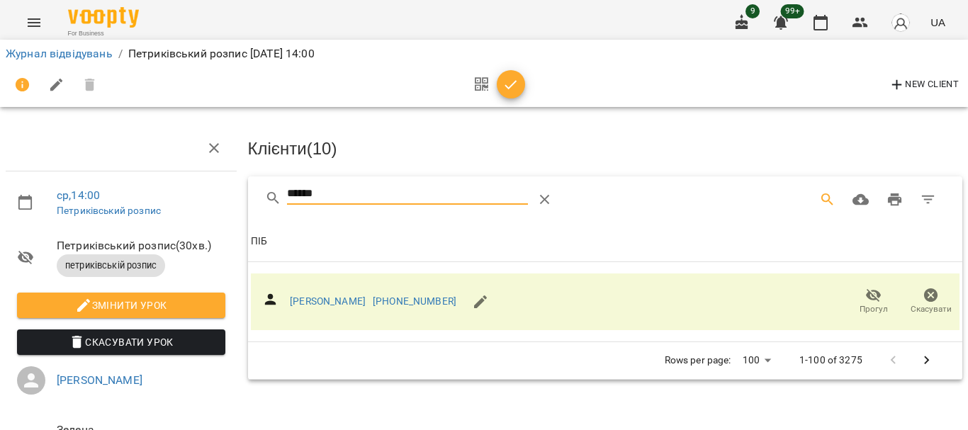
drag, startPoint x: 338, startPoint y: 196, endPoint x: 140, endPoint y: 198, distance: 197.8
click at [140, 198] on div "ср , 14:00 Петриківський розпис Петриківський розпис ( 30 хв. ) петриківській р…" at bounding box center [484, 302] width 980 height 490
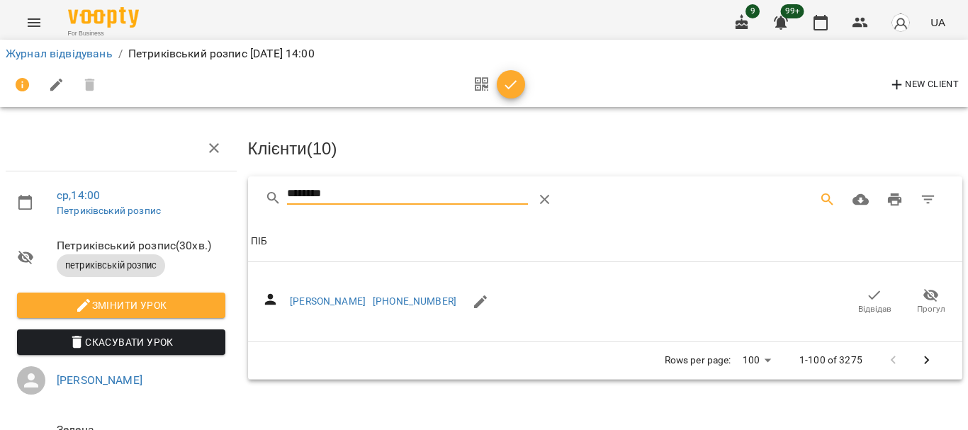
click at [866, 301] on icon "button" at bounding box center [874, 295] width 17 height 17
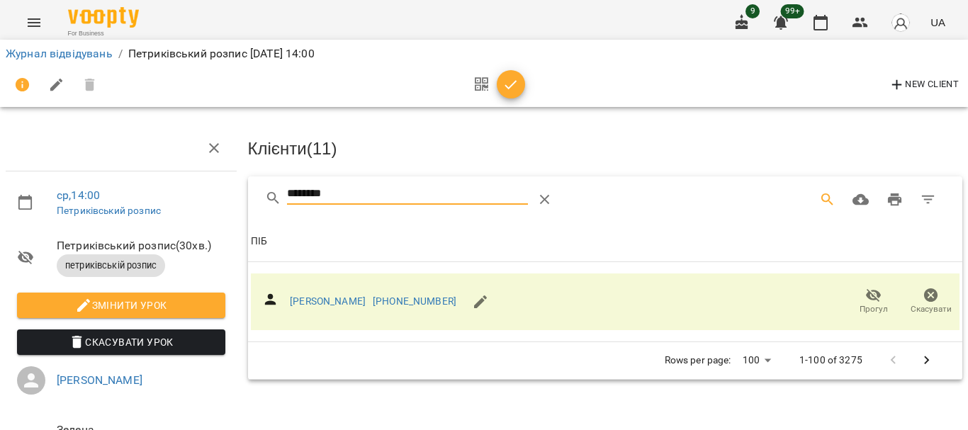
drag, startPoint x: 353, startPoint y: 194, endPoint x: 218, endPoint y: 198, distance: 134.7
click at [218, 198] on div "ср , 14:00 Петриківський розпис Петриківський розпис ( 30 хв. ) петриківській р…" at bounding box center [484, 302] width 980 height 490
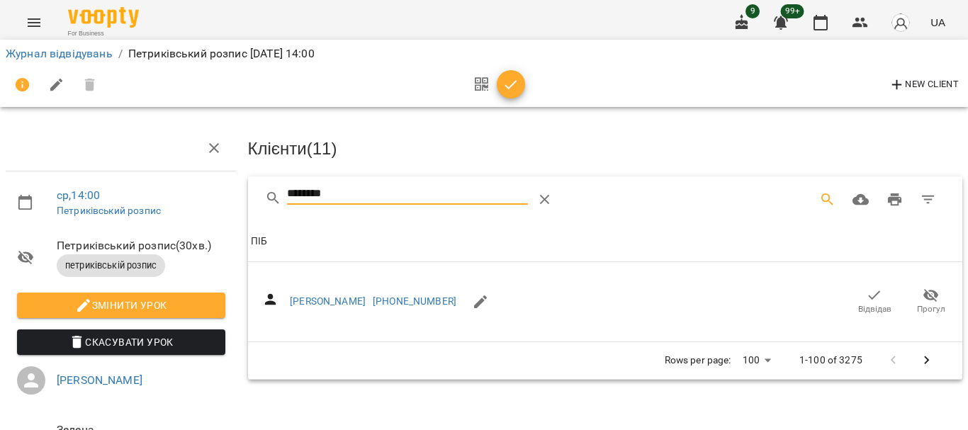
click at [866, 301] on icon "button" at bounding box center [874, 295] width 17 height 17
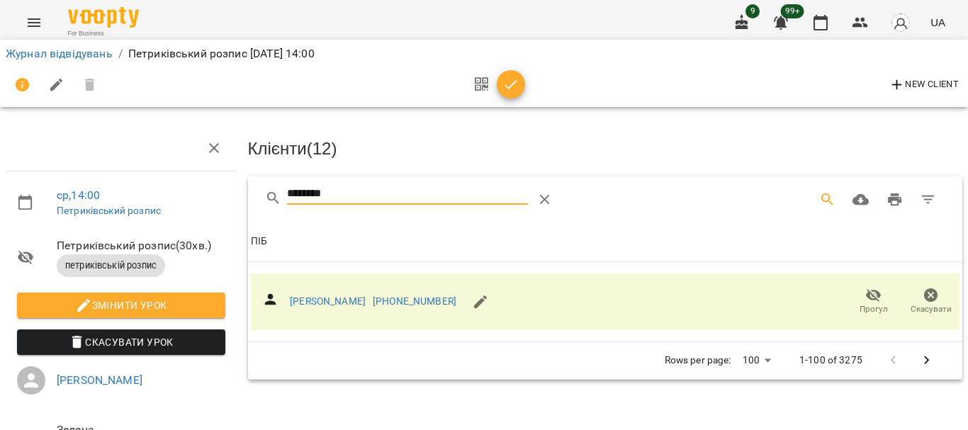
drag, startPoint x: 313, startPoint y: 191, endPoint x: 242, endPoint y: 191, distance: 70.9
click at [245, 191] on div "******** Клієнти ( 12 ) [PERSON_NAME] [PHONE_NUMBER] Прогул Скасувати Rows per …" at bounding box center [605, 278] width 721 height 208
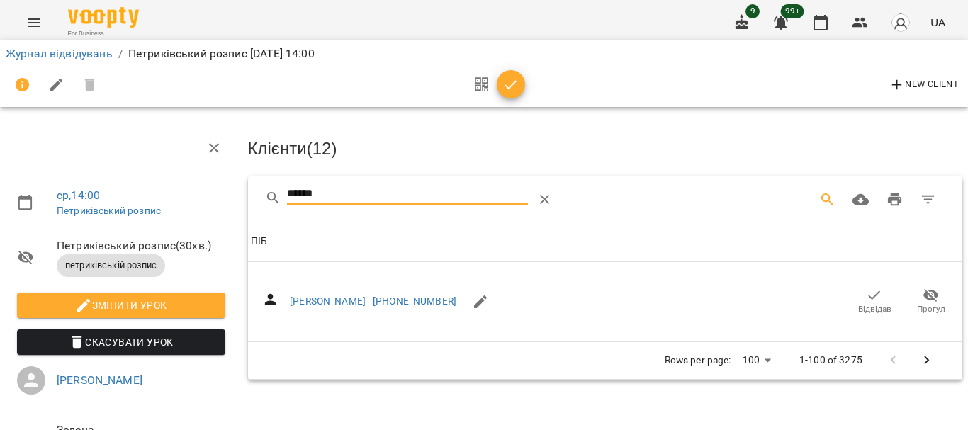
click at [865, 303] on span "Відвідав" at bounding box center [874, 309] width 33 height 12
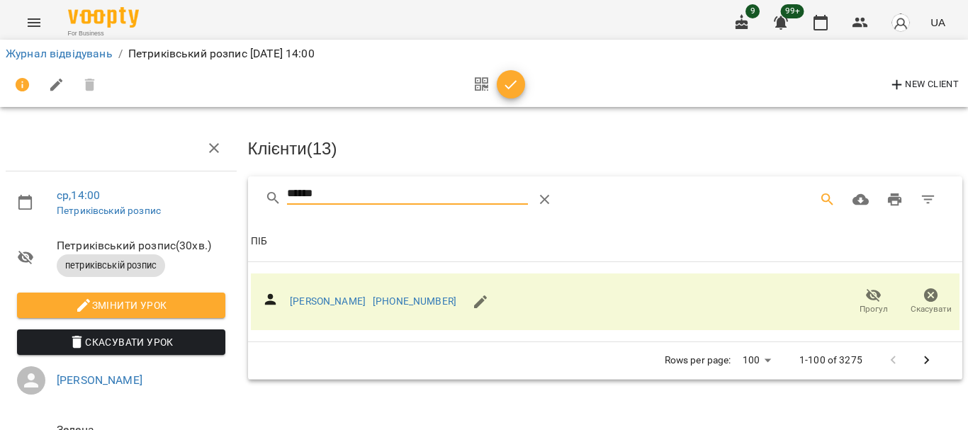
drag, startPoint x: 354, startPoint y: 198, endPoint x: 164, endPoint y: 206, distance: 190.2
click at [169, 205] on div "ср , 14:00 Петриківський розпис Петриківський розпис ( 30 хв. ) петриківській р…" at bounding box center [484, 302] width 980 height 490
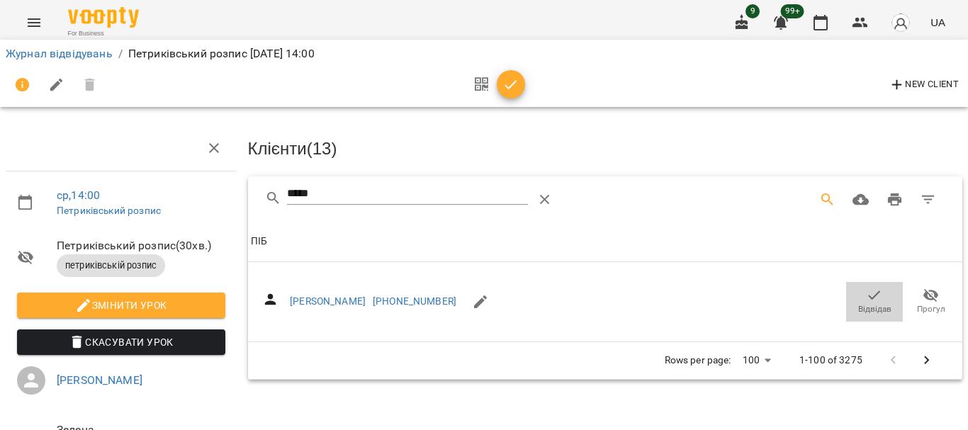
click at [870, 298] on icon "button" at bounding box center [874, 295] width 17 height 17
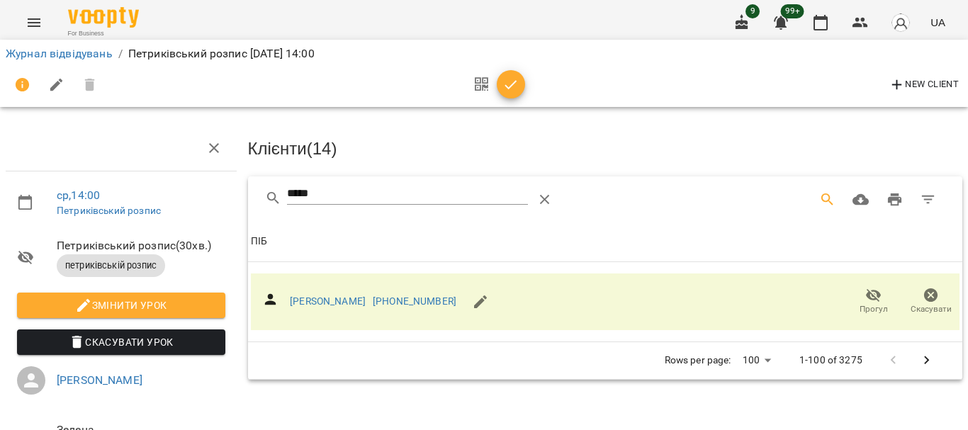
drag, startPoint x: 329, startPoint y: 194, endPoint x: 216, endPoint y: 190, distance: 112.8
click at [216, 190] on div "ср , 14:00 Петриківський розпис Петриківський розпис ( 30 хв. ) петриківській р…" at bounding box center [484, 302] width 980 height 490
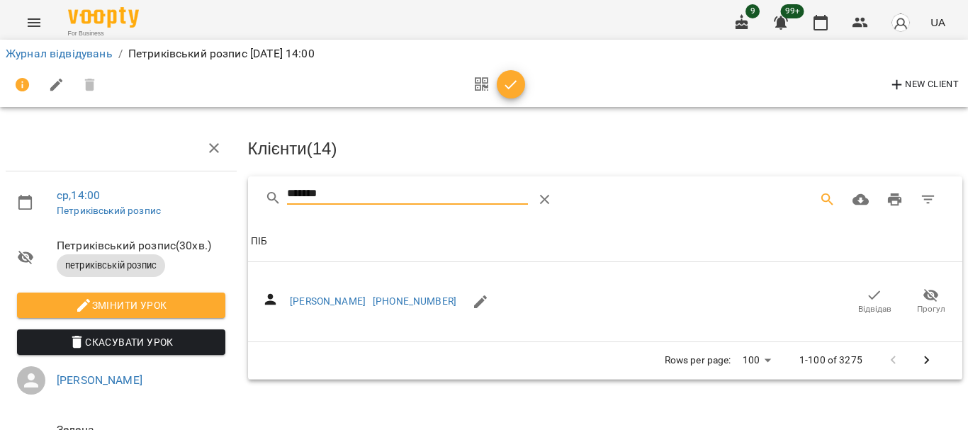
click at [866, 296] on icon "button" at bounding box center [874, 295] width 17 height 17
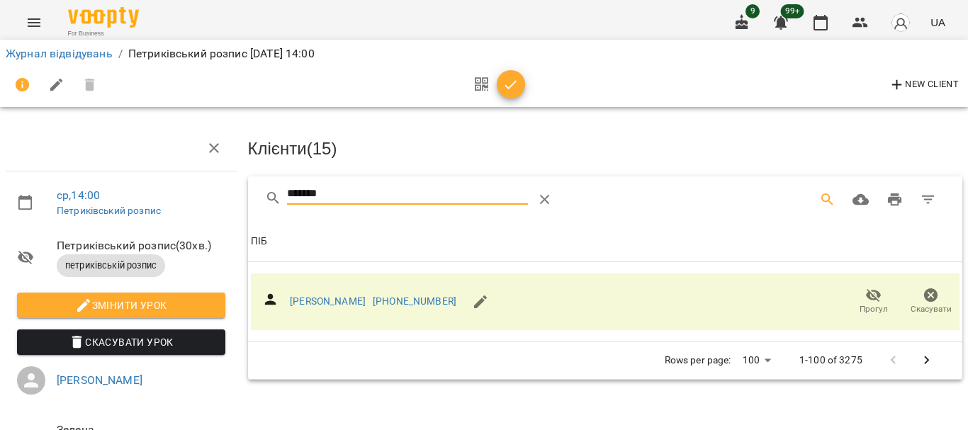
drag, startPoint x: 347, startPoint y: 193, endPoint x: 250, endPoint y: 201, distance: 98.1
click at [250, 201] on div "*******" at bounding box center [605, 198] width 715 height 45
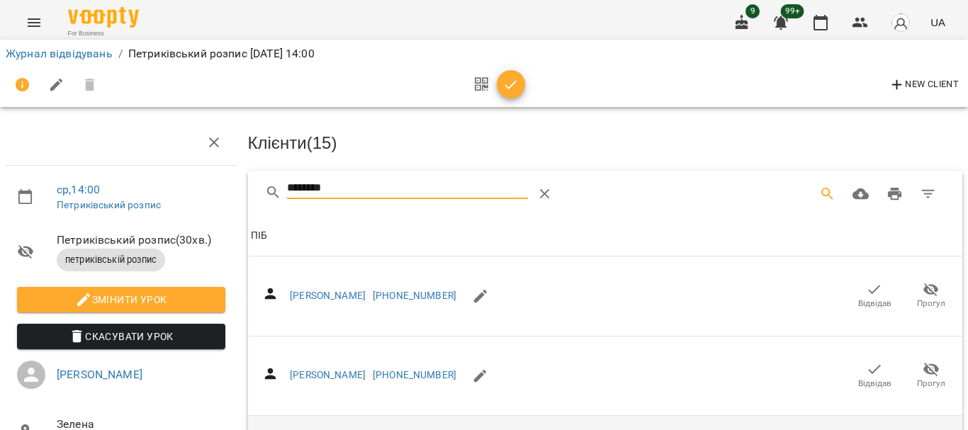
scroll to position [213, 0]
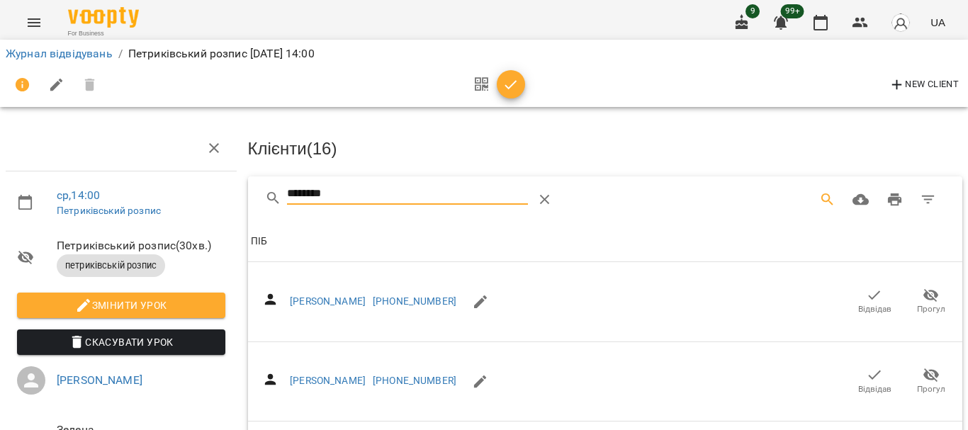
drag, startPoint x: 346, startPoint y: 194, endPoint x: 167, endPoint y: 195, distance: 179.3
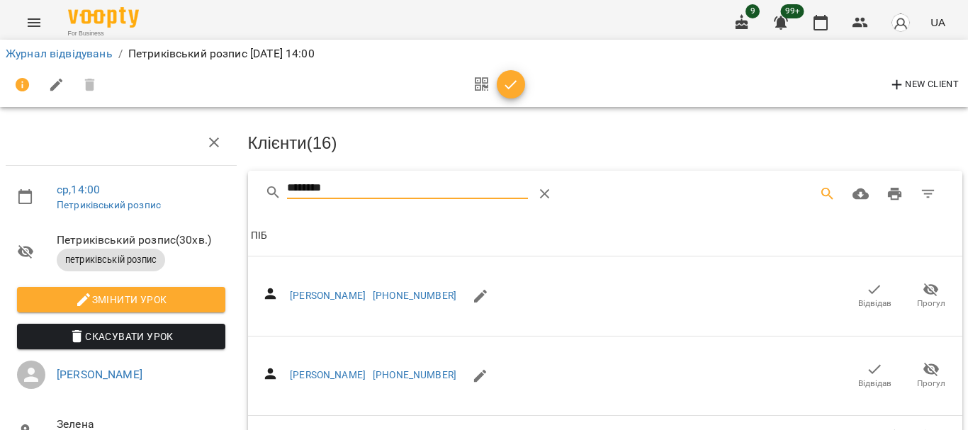
scroll to position [138, 0]
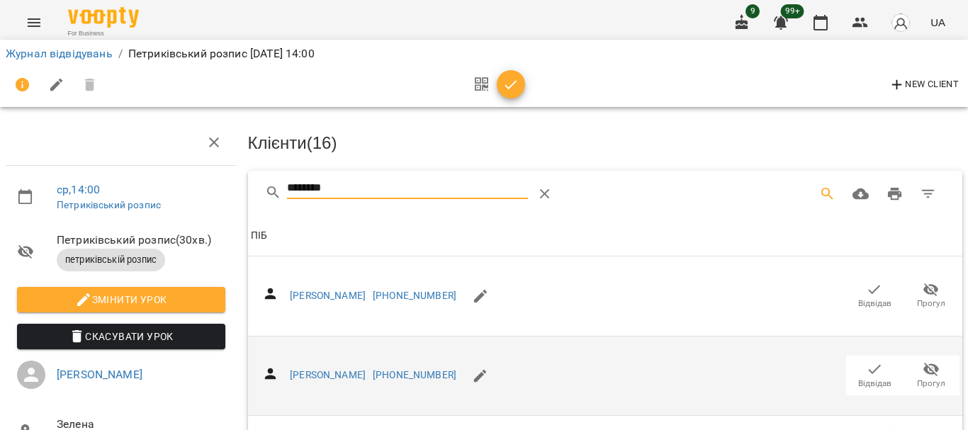
type input "********"
click at [866, 361] on icon "button" at bounding box center [874, 369] width 17 height 17
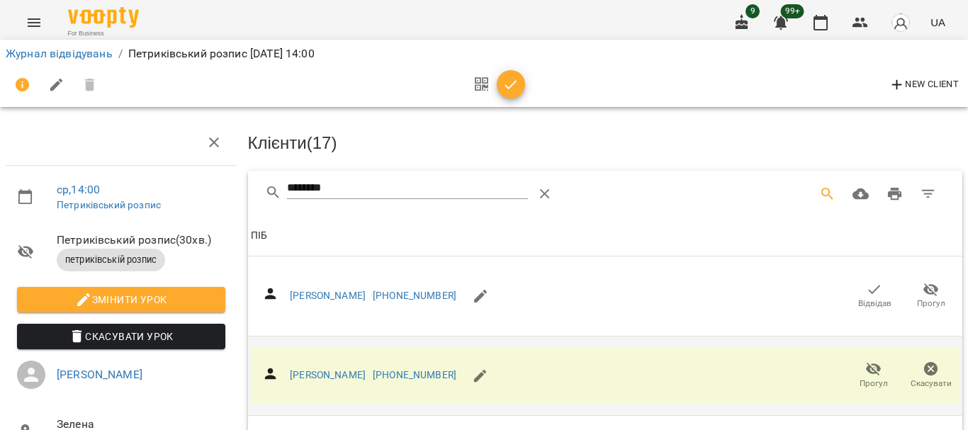
scroll to position [0, 0]
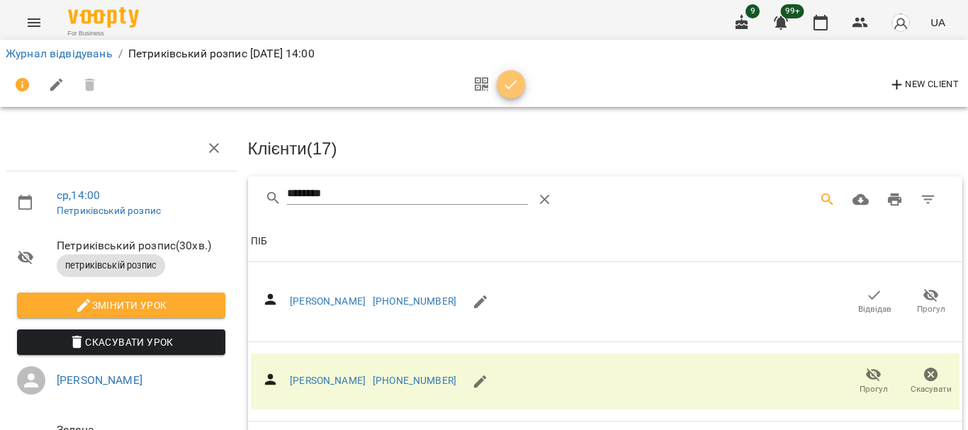
click at [503, 80] on icon "button" at bounding box center [511, 85] width 17 height 17
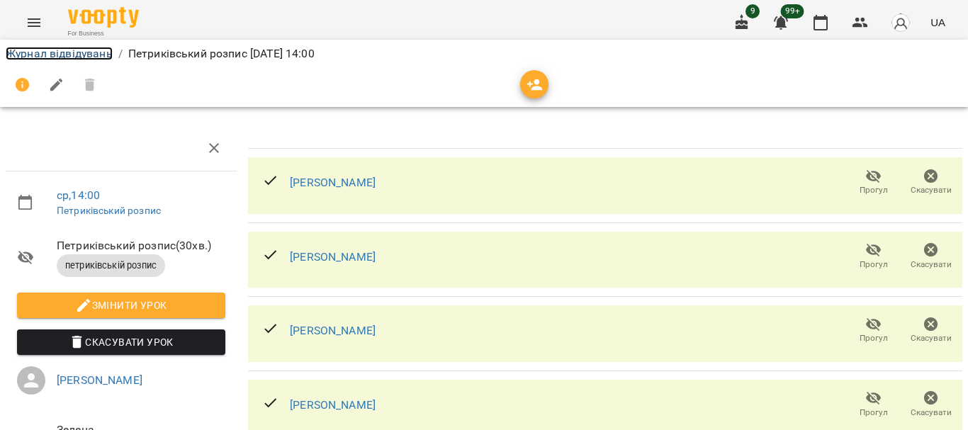
click at [72, 53] on link "Журнал відвідувань" at bounding box center [59, 53] width 107 height 13
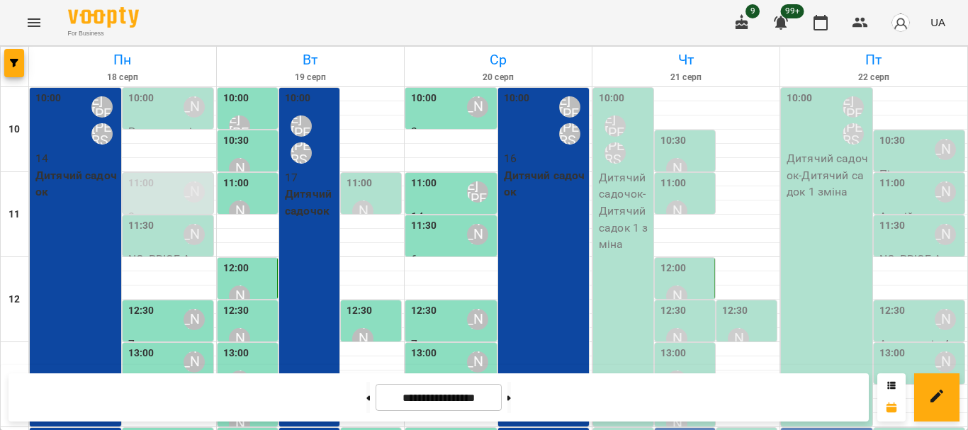
scroll to position [213, 0]
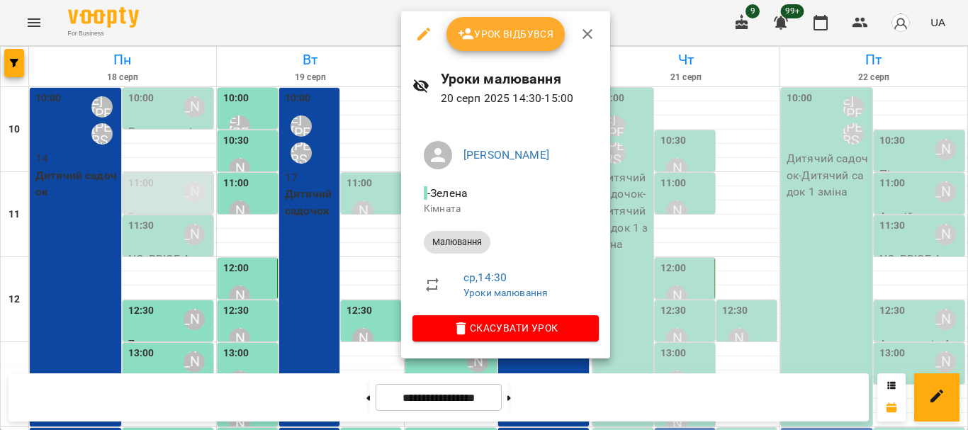
click at [511, 43] on button "Урок відбувся" at bounding box center [506, 34] width 119 height 34
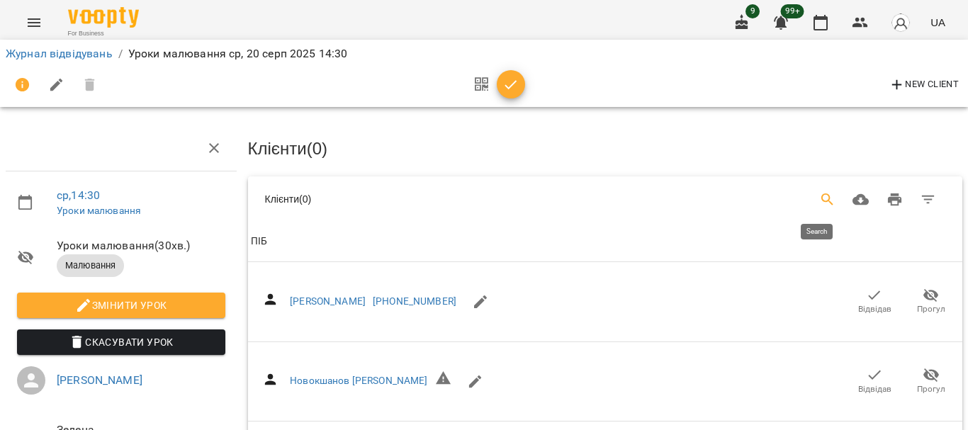
click at [819, 197] on icon "Search" at bounding box center [827, 199] width 17 height 17
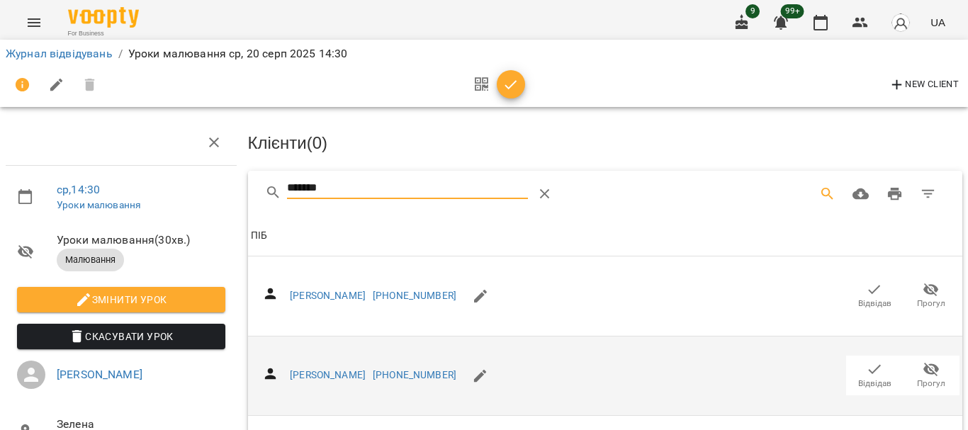
scroll to position [71, 0]
click at [869, 361] on icon "button" at bounding box center [874, 369] width 17 height 17
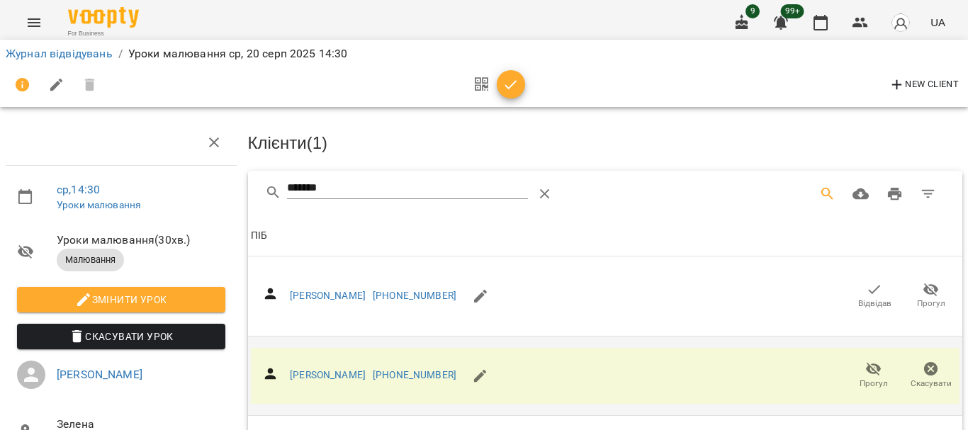
scroll to position [0, 0]
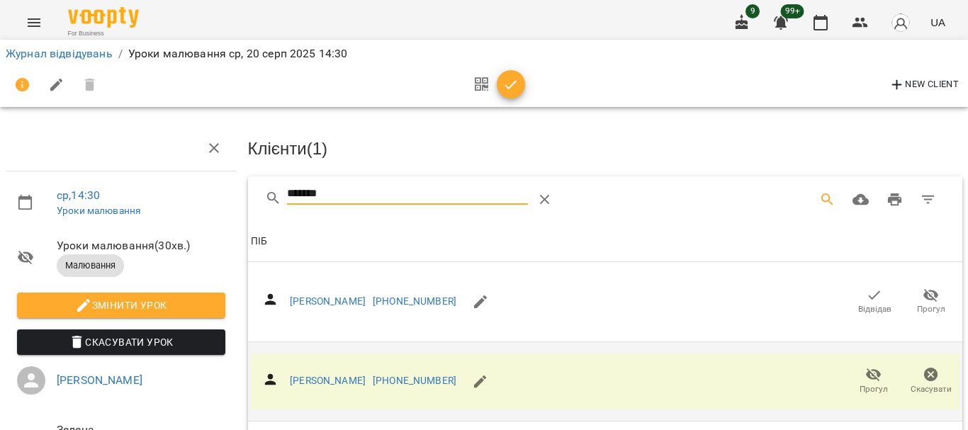
drag, startPoint x: 264, startPoint y: 201, endPoint x: 220, endPoint y: 203, distance: 44.0
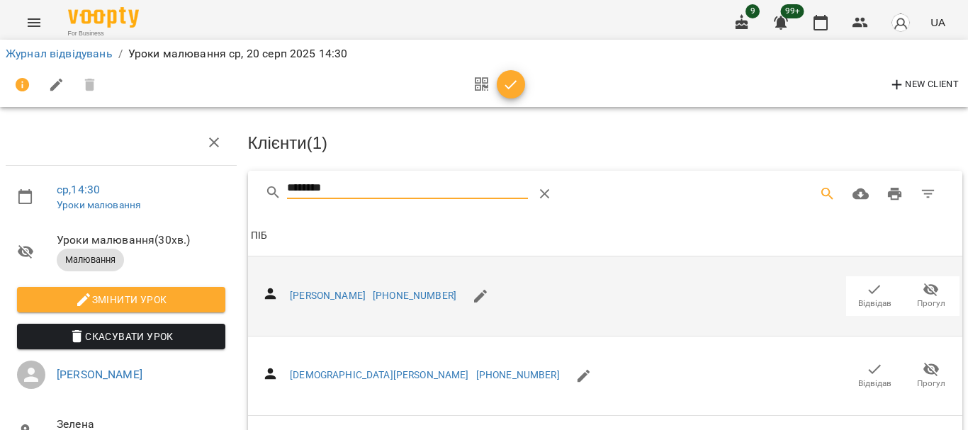
scroll to position [354, 0]
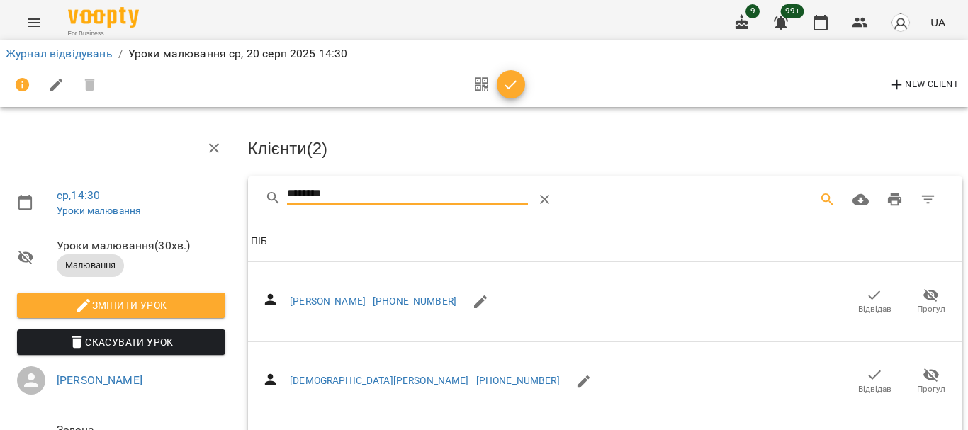
drag, startPoint x: 357, startPoint y: 187, endPoint x: 202, endPoint y: 190, distance: 154.6
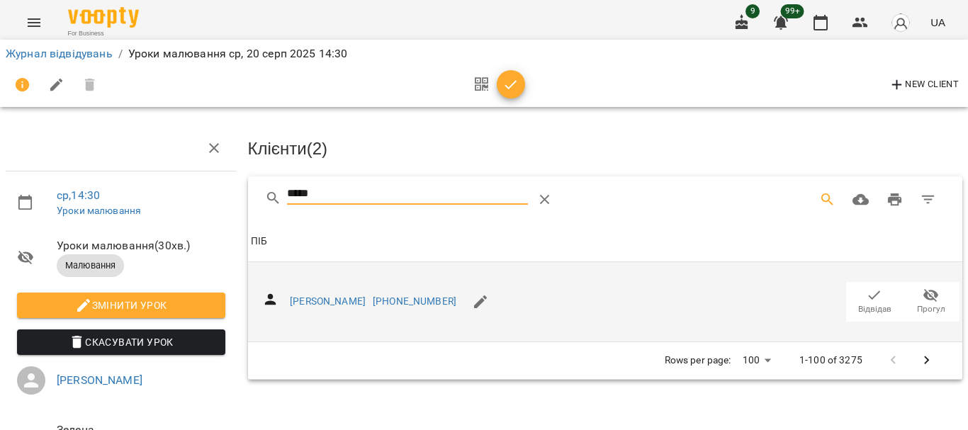
click at [870, 303] on span "Відвідав" at bounding box center [874, 309] width 33 height 12
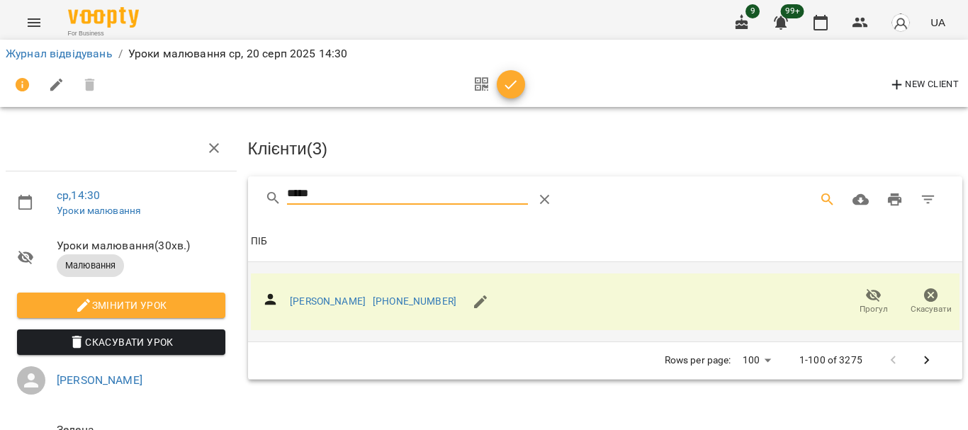
drag, startPoint x: 323, startPoint y: 193, endPoint x: 241, endPoint y: 197, distance: 81.6
click at [242, 197] on div "Клієнти ( 3 ) ***** Клієнти ( 3 ) ПІБ ПІБ [PERSON_NAME] [PHONE_NUMBER] Прогул С…" at bounding box center [605, 331] width 727 height 422
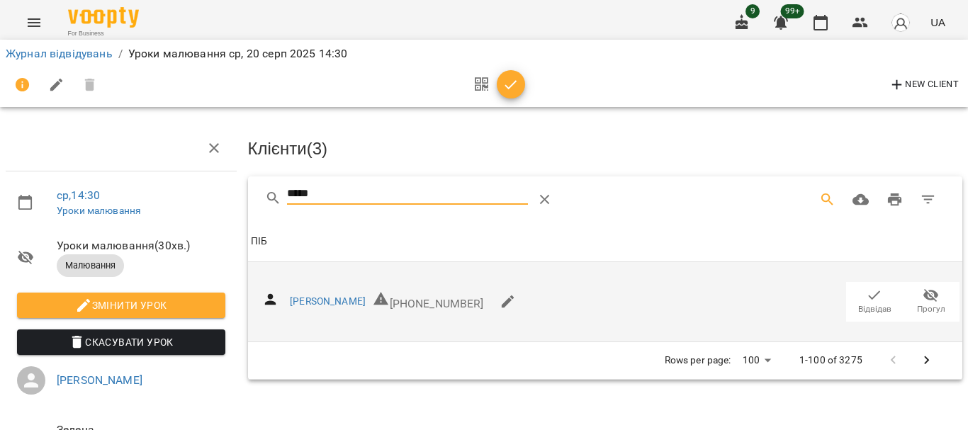
click at [866, 296] on icon "button" at bounding box center [874, 295] width 17 height 17
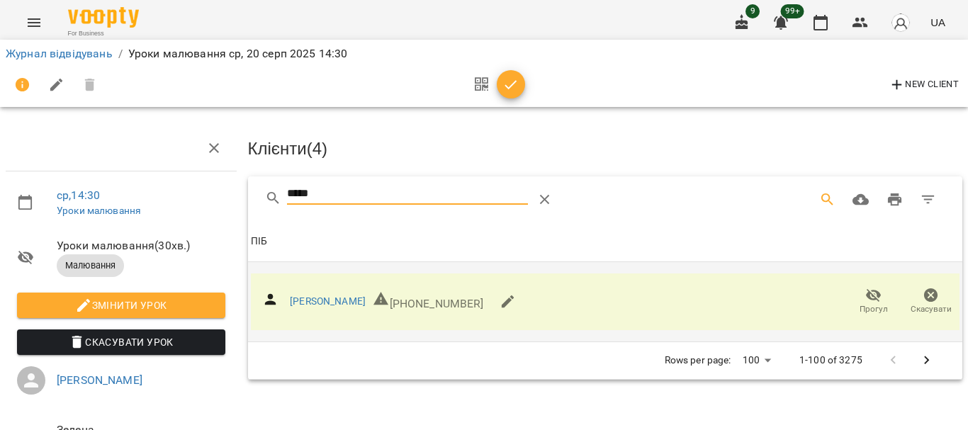
drag, startPoint x: 324, startPoint y: 188, endPoint x: 232, endPoint y: 198, distance: 92.8
click at [232, 198] on div "ср , 14:30 Уроки малювання Уроки малювання ( 30 хв. ) Малювання Змінити урок Ск…" at bounding box center [484, 302] width 980 height 490
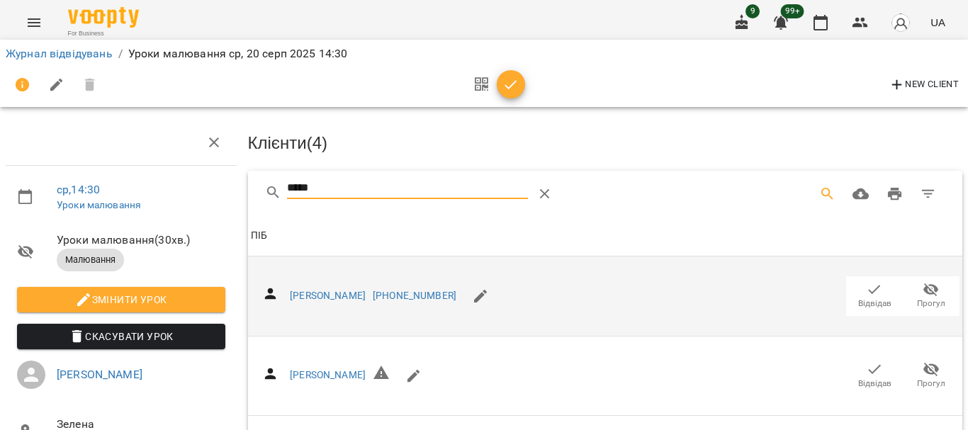
scroll to position [208, 0]
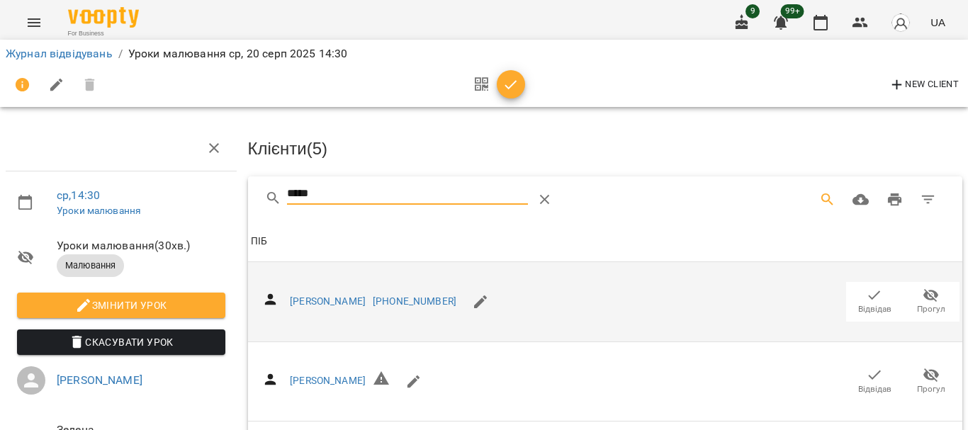
drag, startPoint x: 340, startPoint y: 195, endPoint x: 204, endPoint y: 202, distance: 136.3
click at [215, 203] on div "ср , 14:30 Уроки малювання Уроки малювання ( 30 хв. ) Малювання Змінити урок Ск…" at bounding box center [484, 343] width 980 height 573
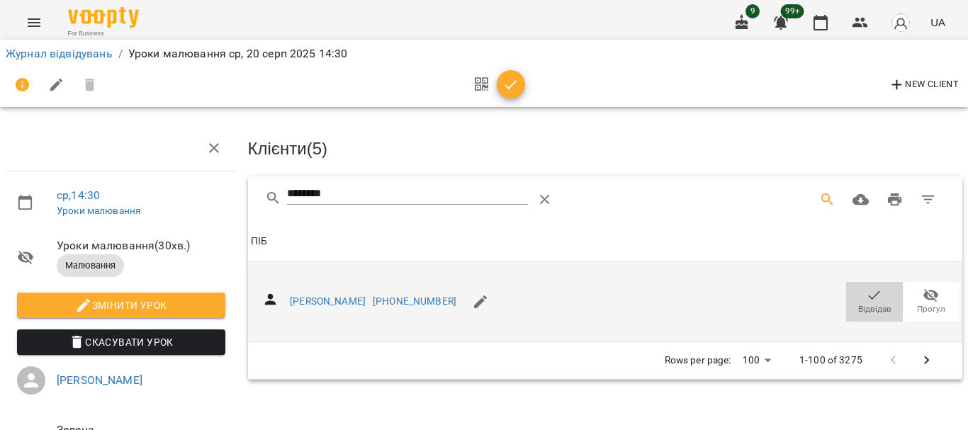
click at [866, 291] on icon "button" at bounding box center [874, 295] width 17 height 17
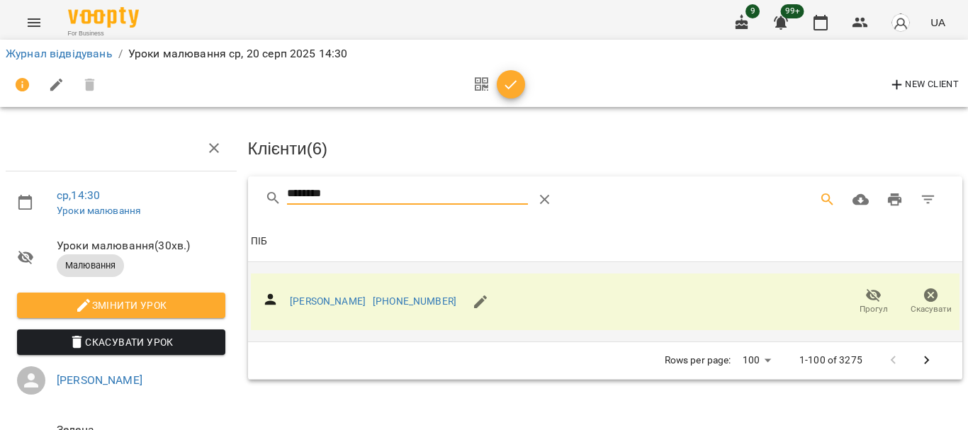
drag, startPoint x: 345, startPoint y: 191, endPoint x: 199, endPoint y: 194, distance: 146.0
click at [200, 194] on div "ср , 14:30 Уроки малювання Уроки малювання ( 30 хв. ) Малювання Змінити урок Ск…" at bounding box center [484, 302] width 980 height 490
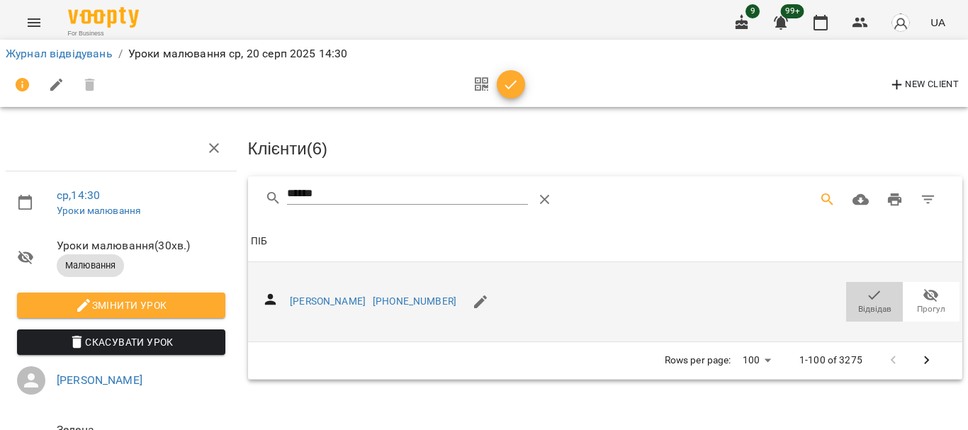
click at [869, 296] on icon "button" at bounding box center [875, 295] width 12 height 9
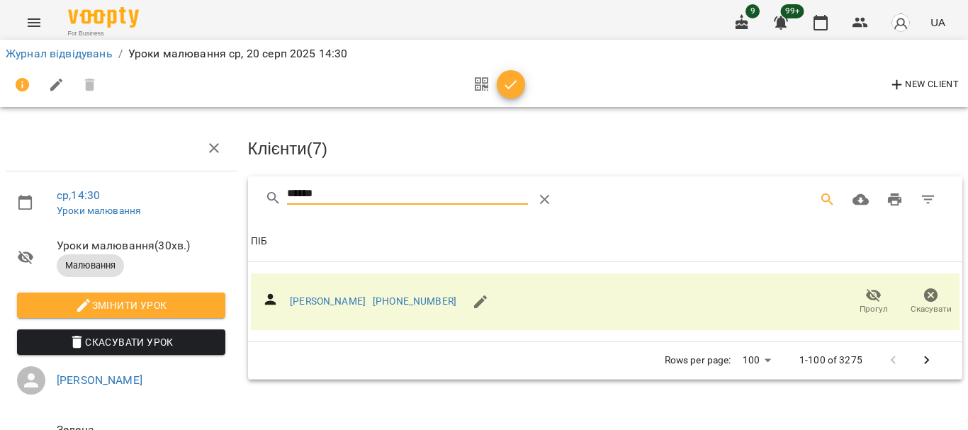
drag, startPoint x: 332, startPoint y: 198, endPoint x: 216, endPoint y: 196, distance: 116.3
click at [216, 196] on div "ср , 14:30 Уроки малювання Уроки малювання ( 30 хв. ) Малювання Змінити урок Ск…" at bounding box center [484, 302] width 980 height 490
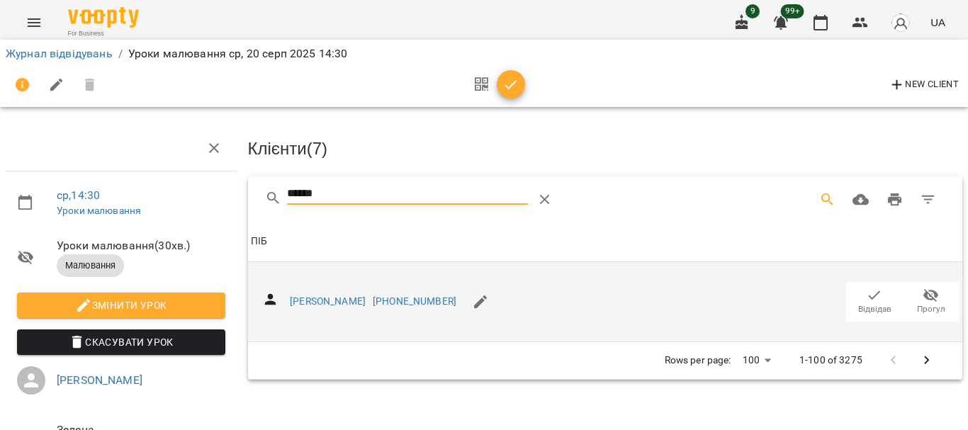
click at [866, 295] on icon "button" at bounding box center [874, 295] width 17 height 17
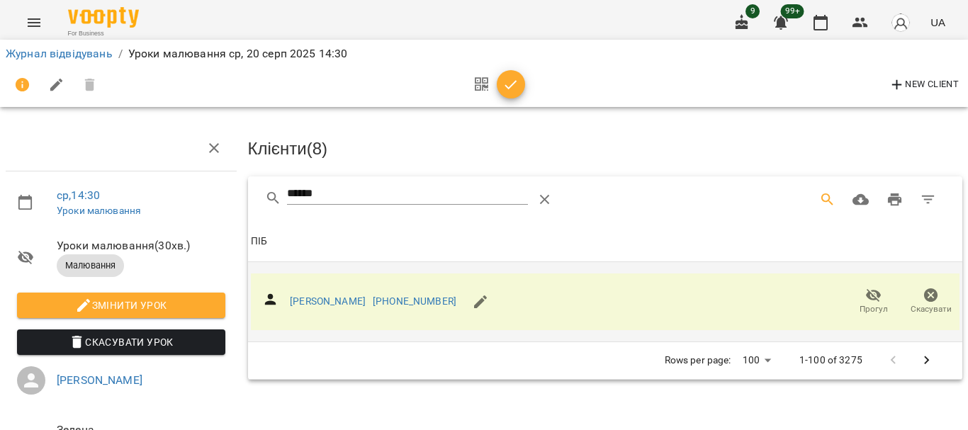
drag, startPoint x: 263, startPoint y: 198, endPoint x: 208, endPoint y: 199, distance: 55.3
click at [216, 199] on div "ср , 14:30 Уроки малювання Уроки малювання ( 30 хв. ) Малювання Змінити урок Ск…" at bounding box center [484, 302] width 980 height 490
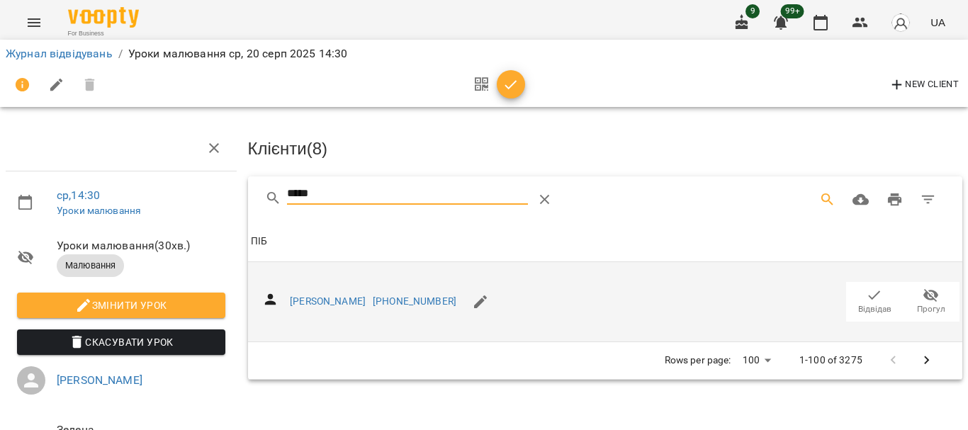
type input "*****"
click at [866, 298] on icon "button" at bounding box center [874, 295] width 17 height 17
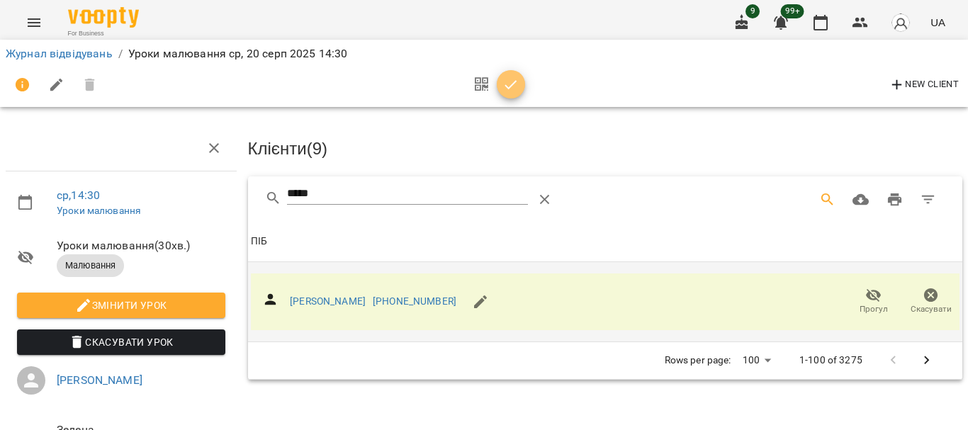
click at [503, 87] on icon "button" at bounding box center [511, 85] width 17 height 17
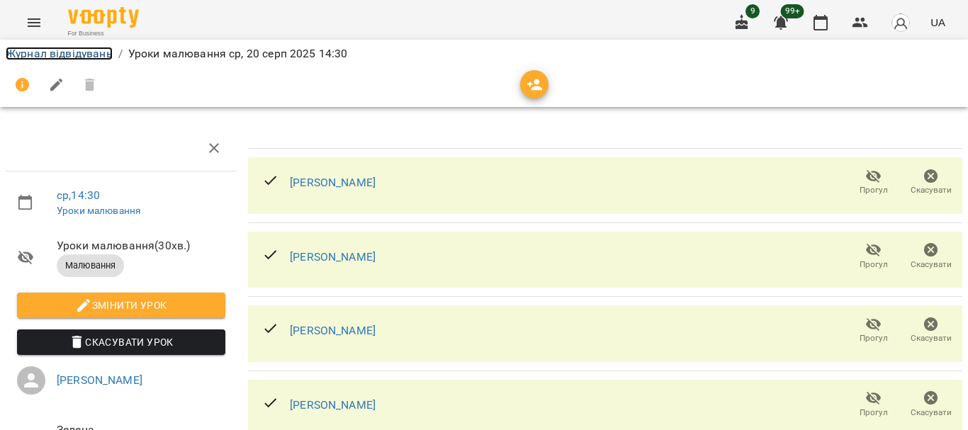
click at [82, 48] on link "Журнал відвідувань" at bounding box center [59, 53] width 107 height 13
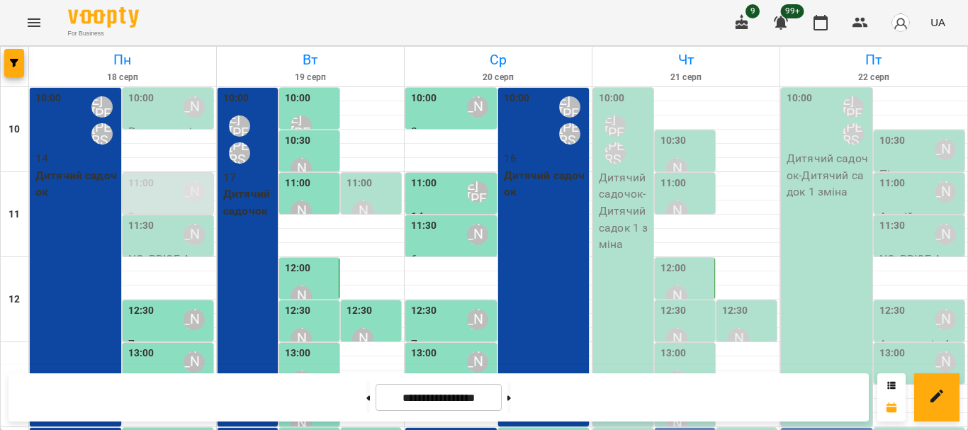
scroll to position [284, 0]
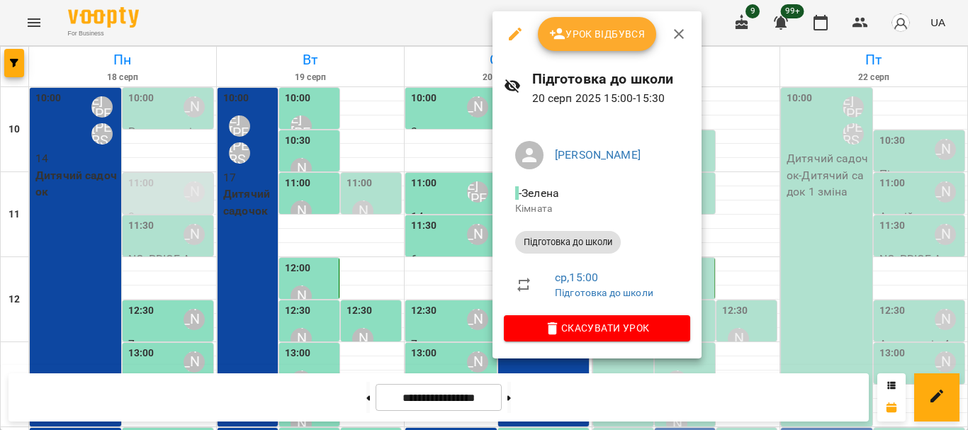
click at [595, 35] on span "Урок відбувся" at bounding box center [597, 34] width 96 height 17
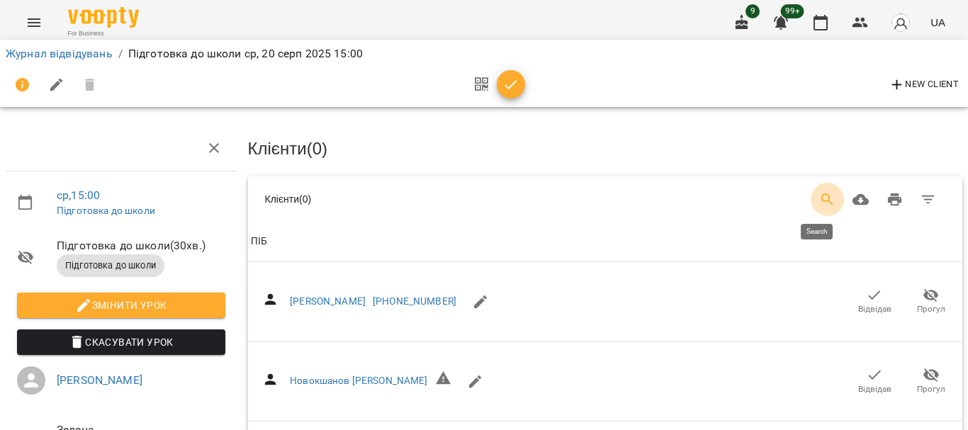
click at [811, 201] on button "Search" at bounding box center [828, 200] width 34 height 34
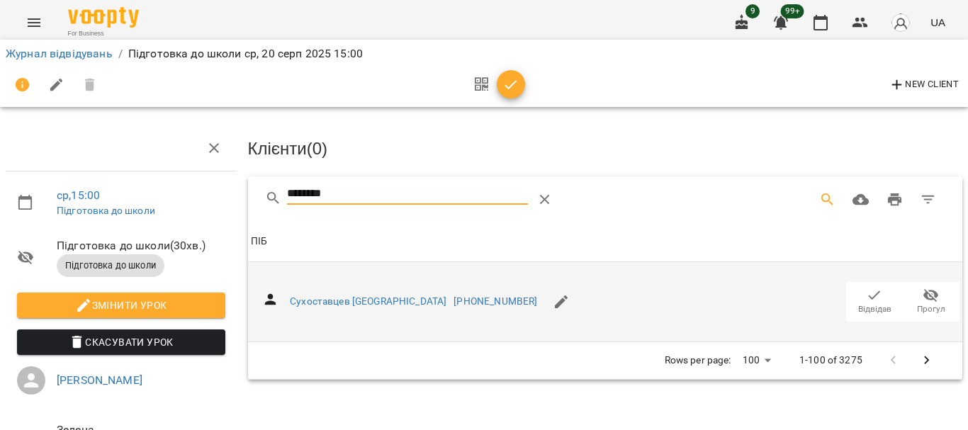
click at [868, 303] on span "Відвідав" at bounding box center [874, 309] width 33 height 12
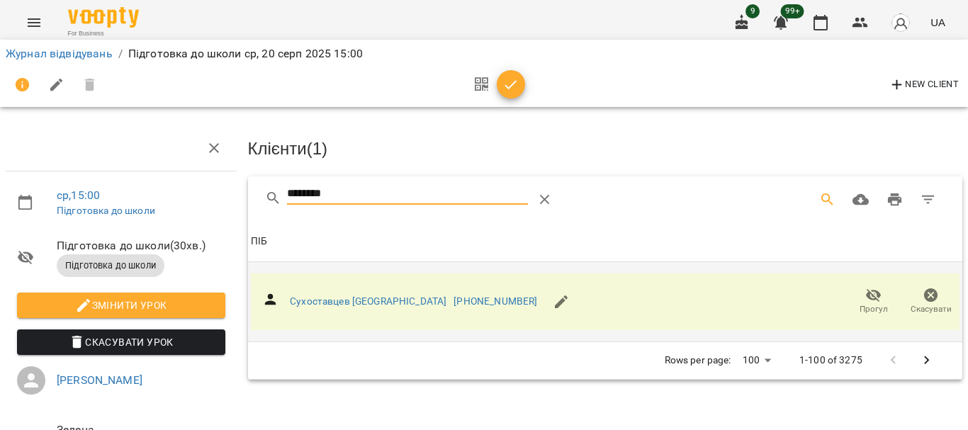
drag, startPoint x: 341, startPoint y: 191, endPoint x: 232, endPoint y: 194, distance: 108.5
click at [232, 194] on div "ср , 15:00 Підготовка до школи Підготовка до школи ( 30 хв. ) Підготовка до шко…" at bounding box center [484, 302] width 980 height 490
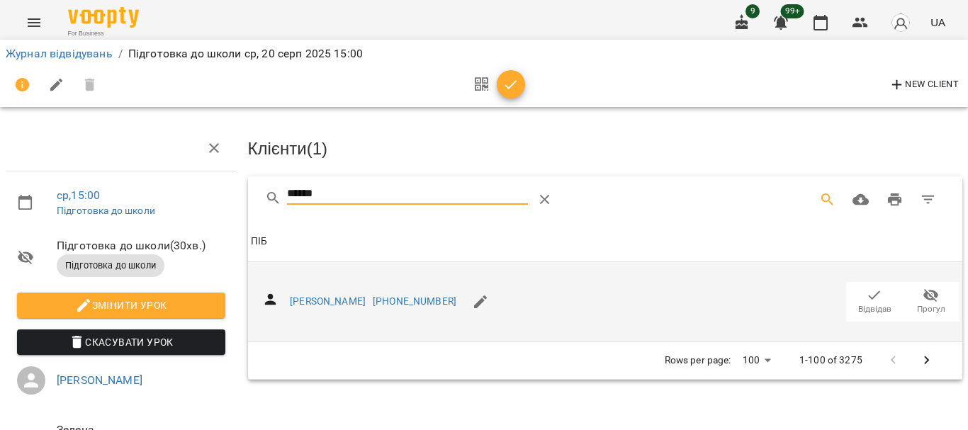
click at [865, 303] on span "Відвідав" at bounding box center [874, 309] width 33 height 12
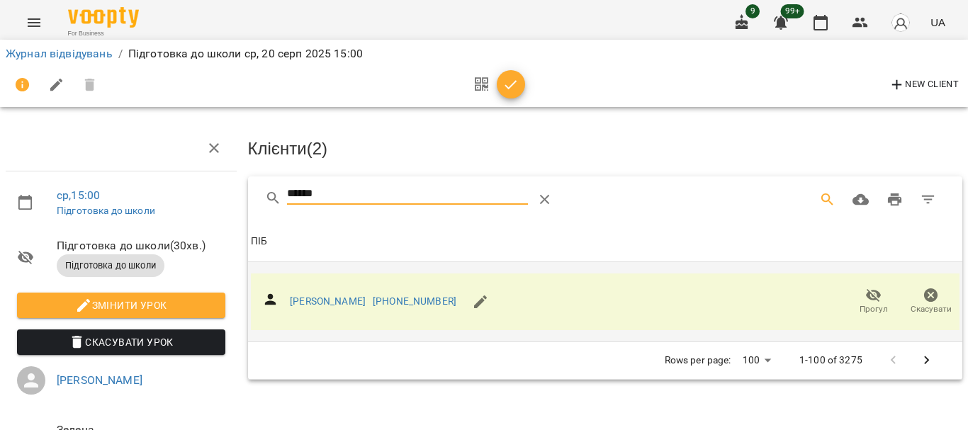
drag, startPoint x: 375, startPoint y: 189, endPoint x: 235, endPoint y: 191, distance: 140.4
click at [235, 191] on div "ср , 15:00 Підготовка до школи Підготовка до школи ( 30 хв. ) Підготовка до шко…" at bounding box center [484, 302] width 980 height 490
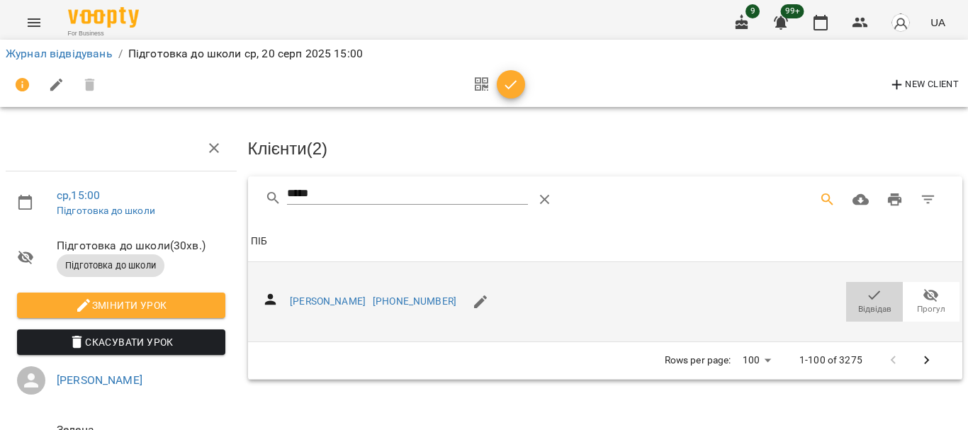
click at [868, 303] on span "Відвідав" at bounding box center [874, 309] width 33 height 12
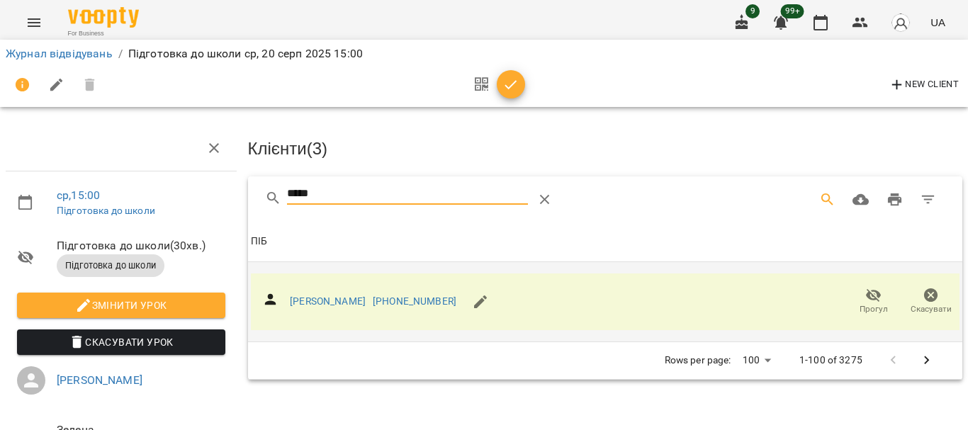
drag, startPoint x: 341, startPoint y: 196, endPoint x: 234, endPoint y: 190, distance: 107.2
click at [235, 190] on div "ср , 15:00 Підготовка до школи Підготовка до школи ( 30 хв. ) Підготовка до шко…" at bounding box center [484, 302] width 980 height 490
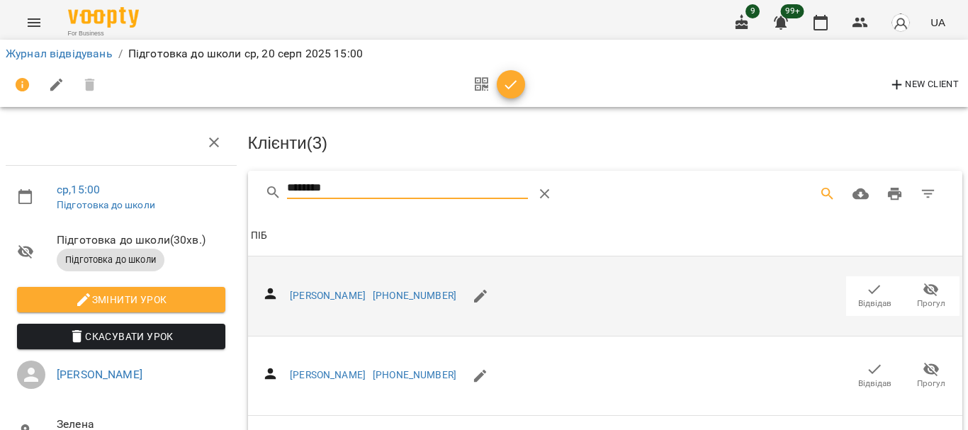
scroll to position [284, 0]
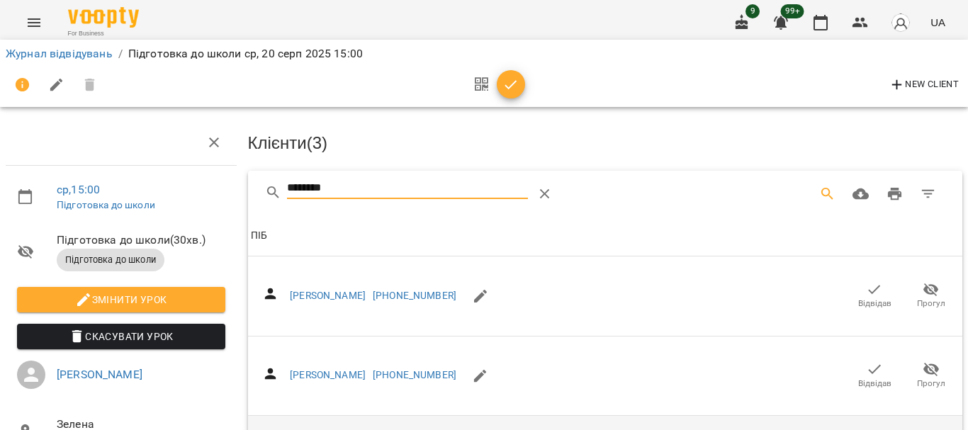
type input "********"
click at [521, 84] on span "button" at bounding box center [511, 85] width 28 height 17
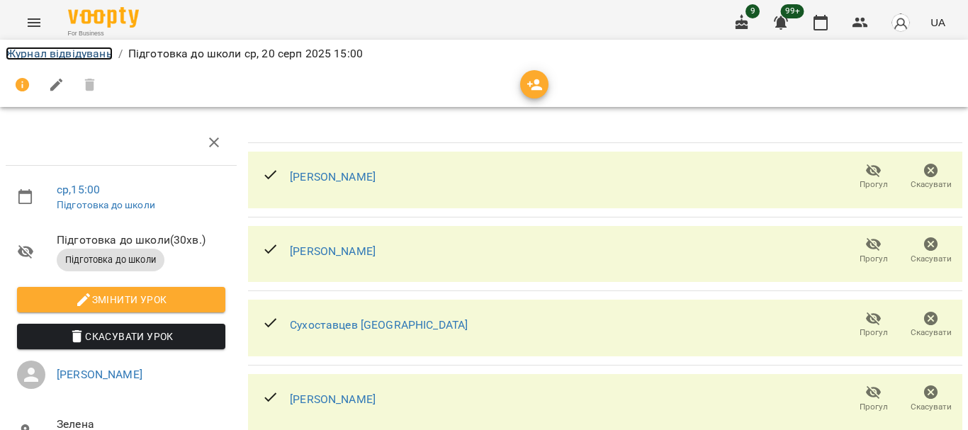
click at [52, 50] on link "Журнал відвідувань" at bounding box center [59, 53] width 107 height 13
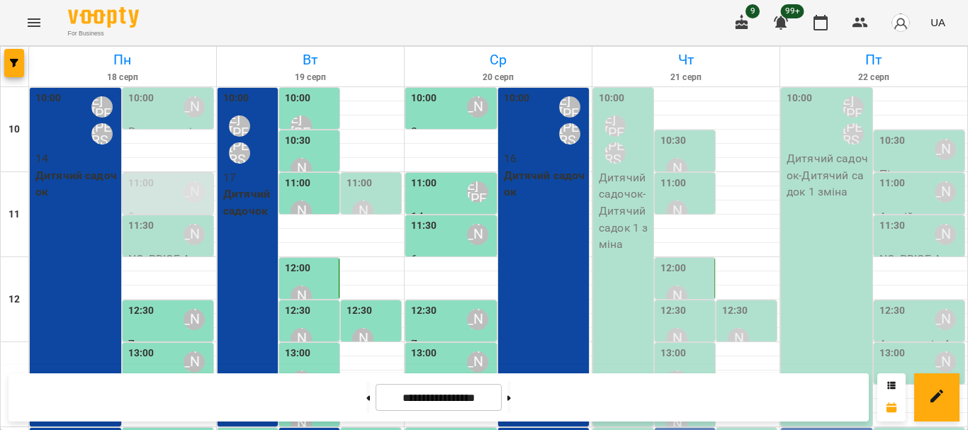
scroll to position [401, 0]
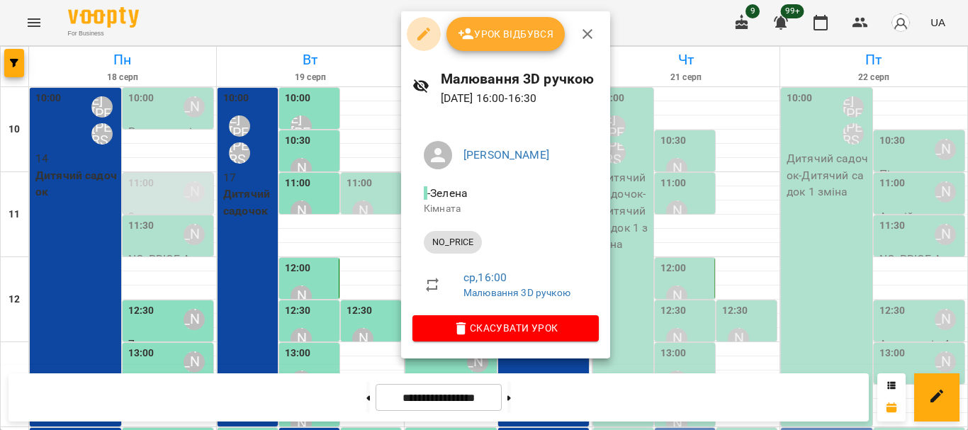
click at [427, 35] on icon "button" at bounding box center [423, 34] width 17 height 17
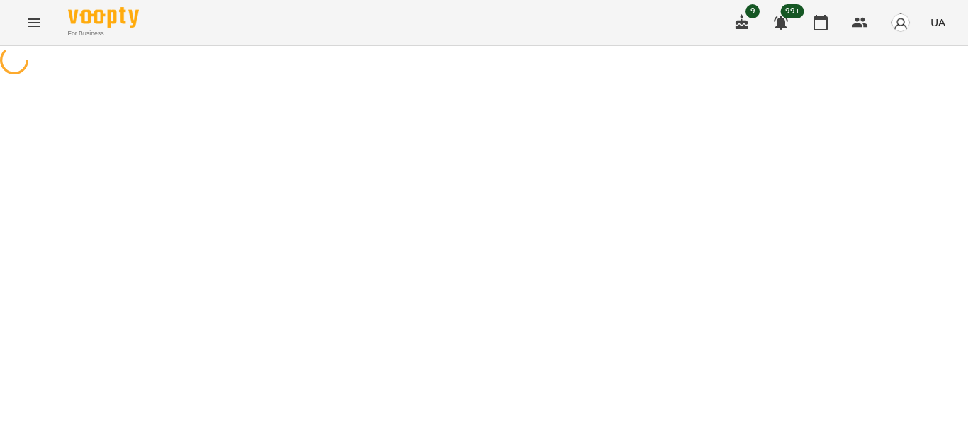
select select "********"
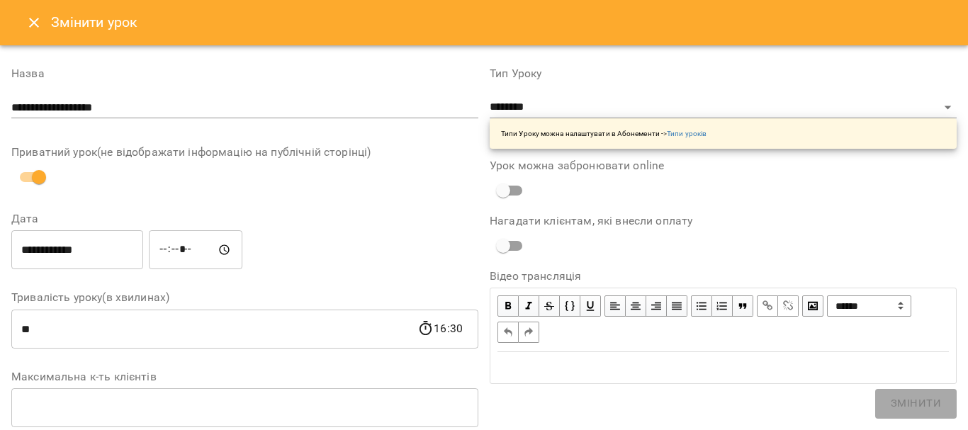
click at [159, 104] on input "**********" at bounding box center [244, 107] width 467 height 23
click at [106, 105] on input "**********" at bounding box center [244, 107] width 467 height 23
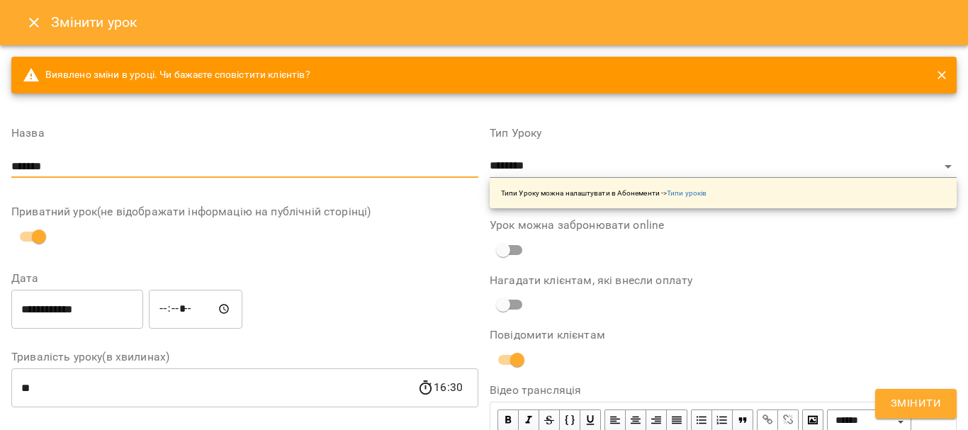
type input "*******"
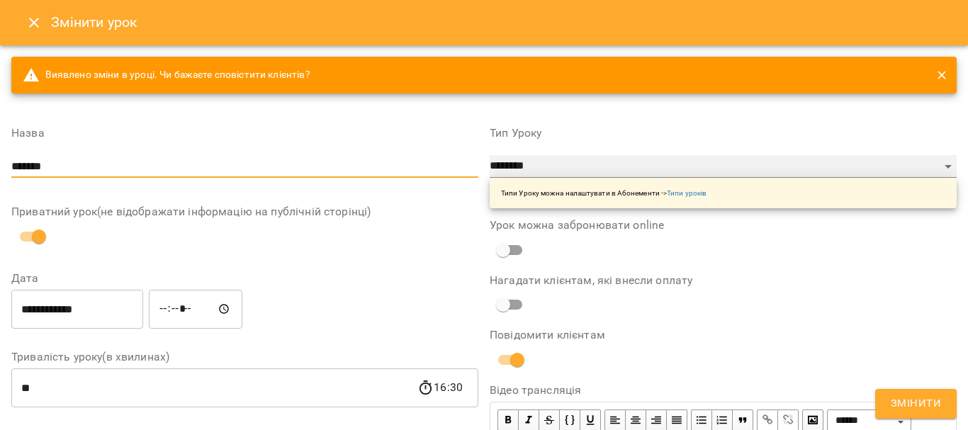
click at [570, 171] on select "**********" at bounding box center [723, 166] width 467 height 23
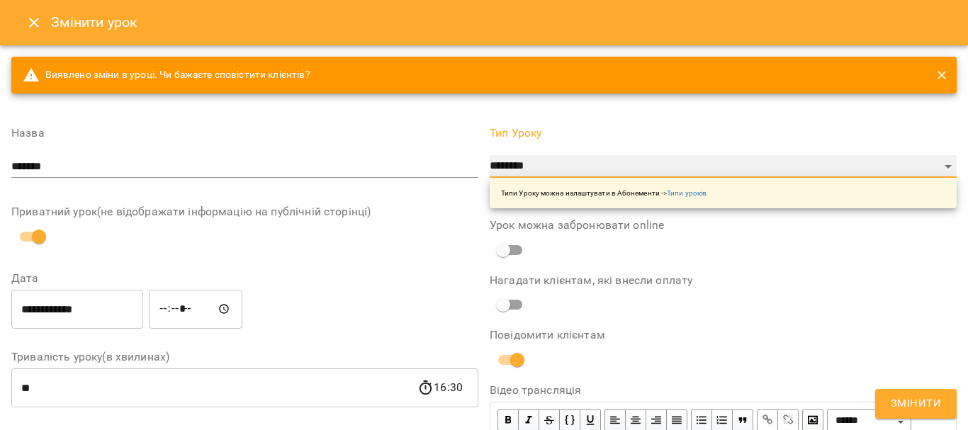
select select "**********"
click at [490, 155] on select "**********" at bounding box center [723, 166] width 467 height 23
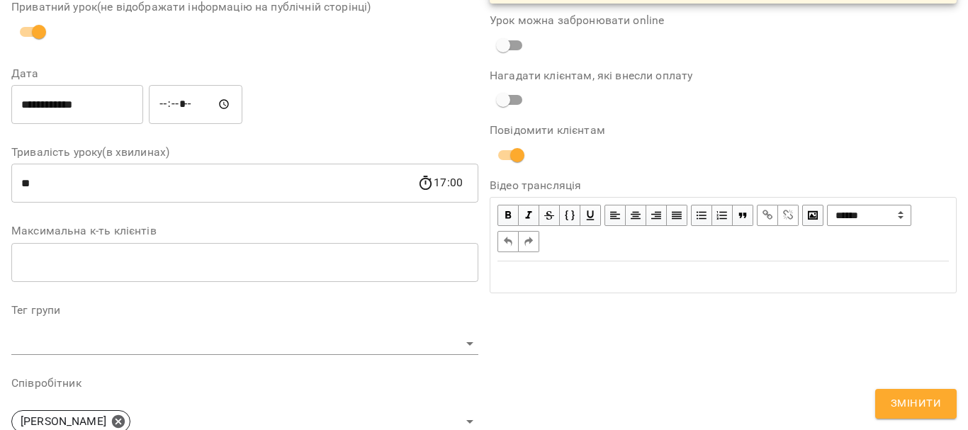
scroll to position [213, 0]
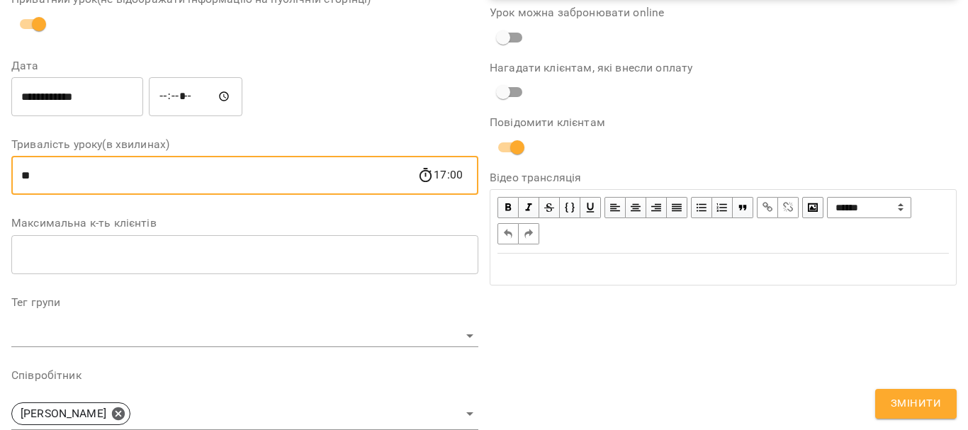
drag, startPoint x: 90, startPoint y: 177, endPoint x: 0, endPoint y: 177, distance: 90.0
click at [0, 177] on div "**********" at bounding box center [484, 317] width 968 height 968
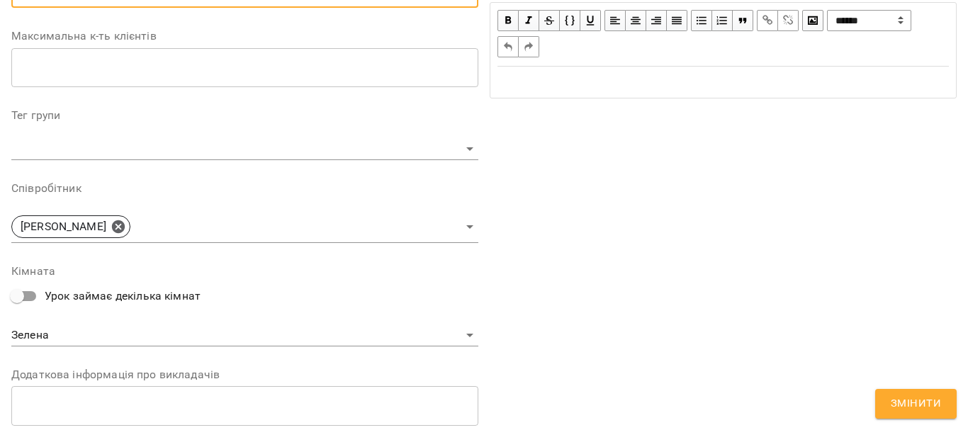
scroll to position [425, 0]
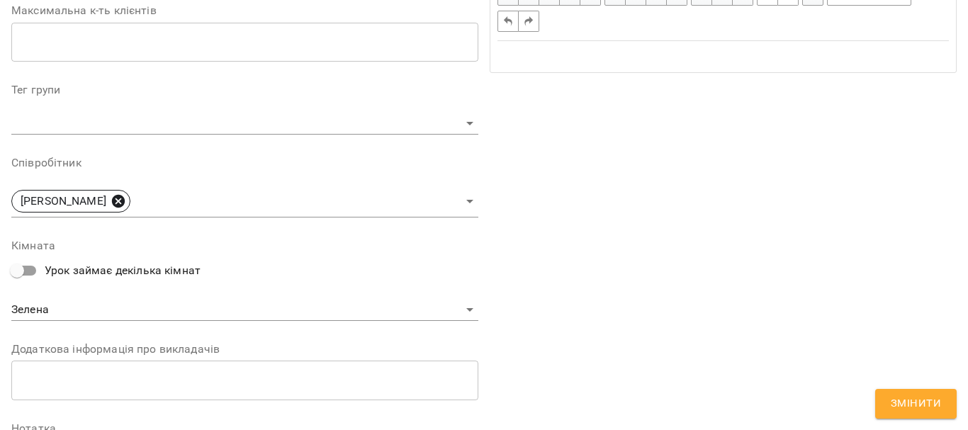
type input "**"
click at [126, 203] on icon at bounding box center [119, 202] width 16 height 16
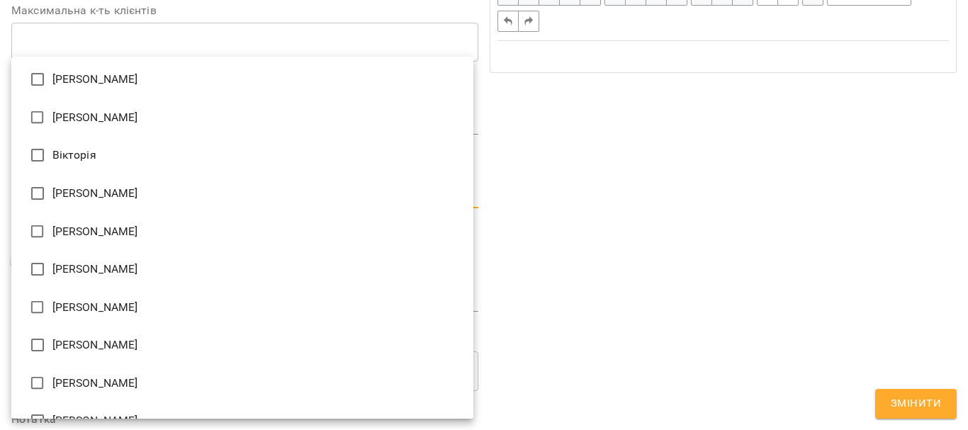
scroll to position [496, 0]
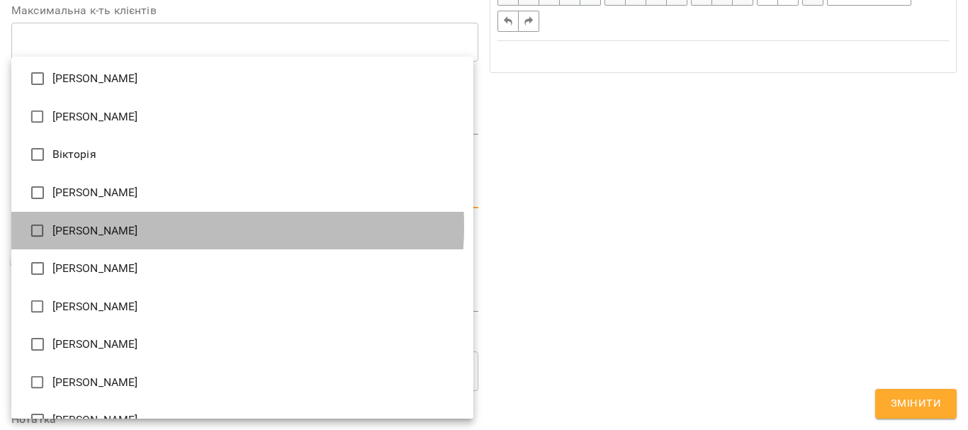
click at [154, 226] on li "[PERSON_NAME]" at bounding box center [242, 231] width 462 height 38
type input "**********"
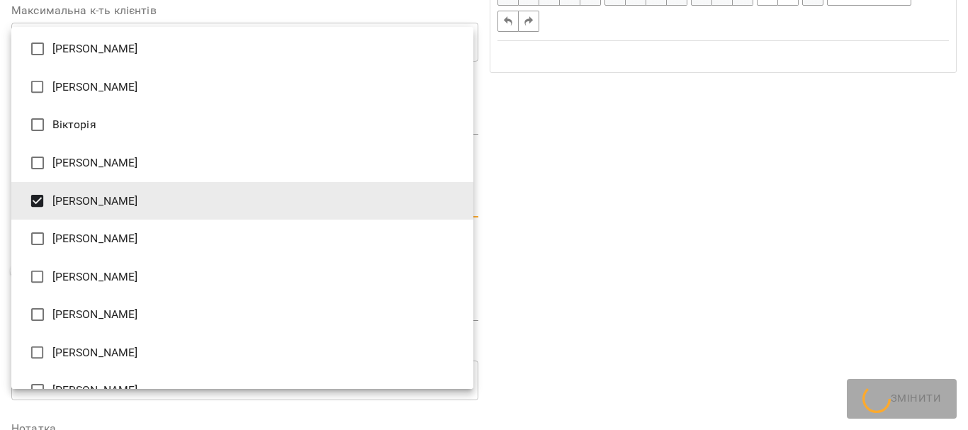
click at [672, 203] on div at bounding box center [484, 215] width 968 height 430
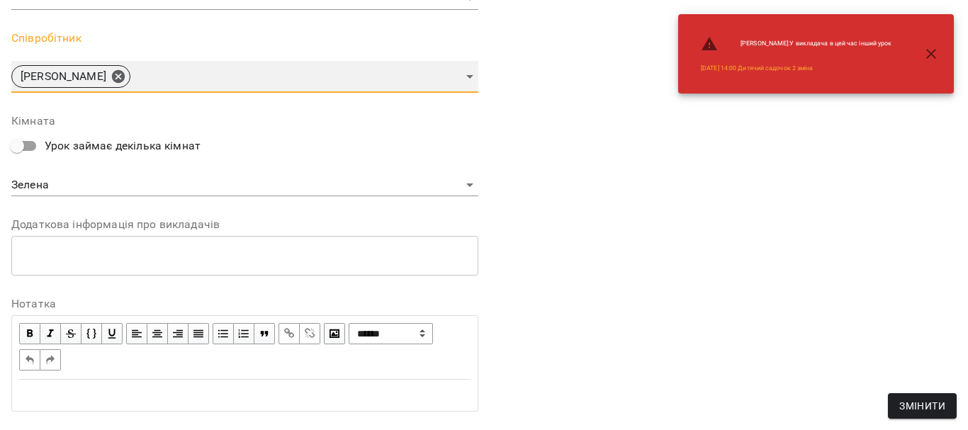
scroll to position [567, 0]
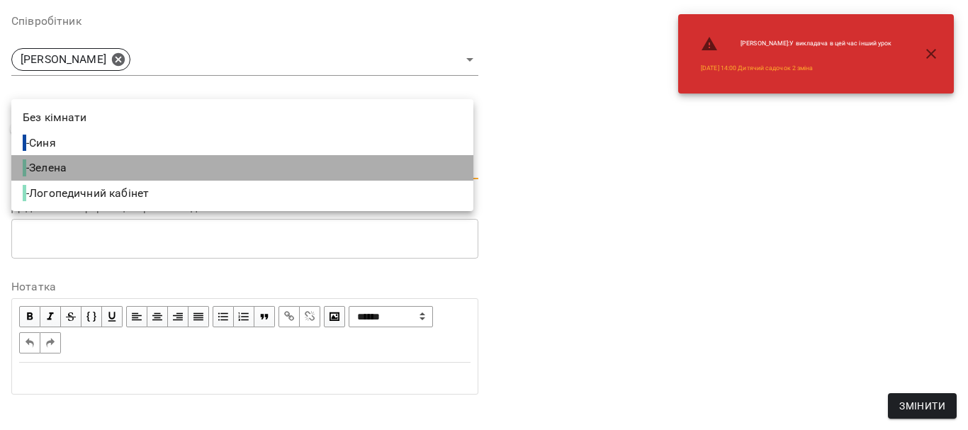
click at [388, 174] on li "- Зелена" at bounding box center [242, 168] width 462 height 26
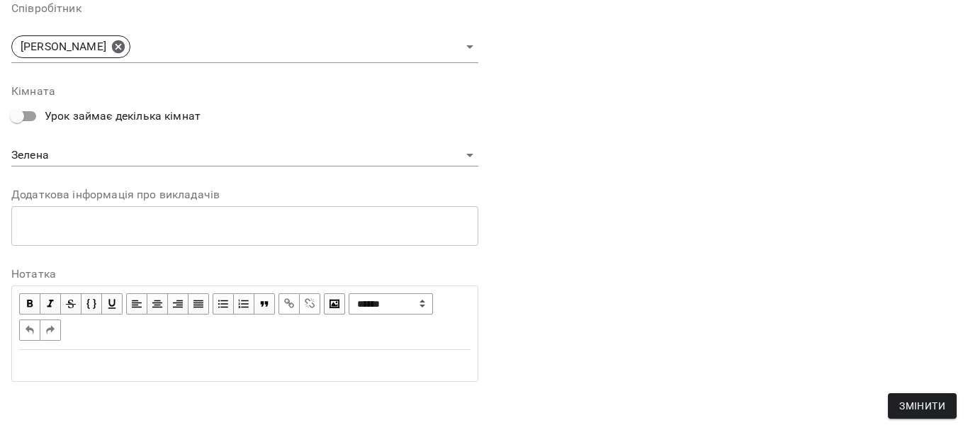
scroll to position [583, 0]
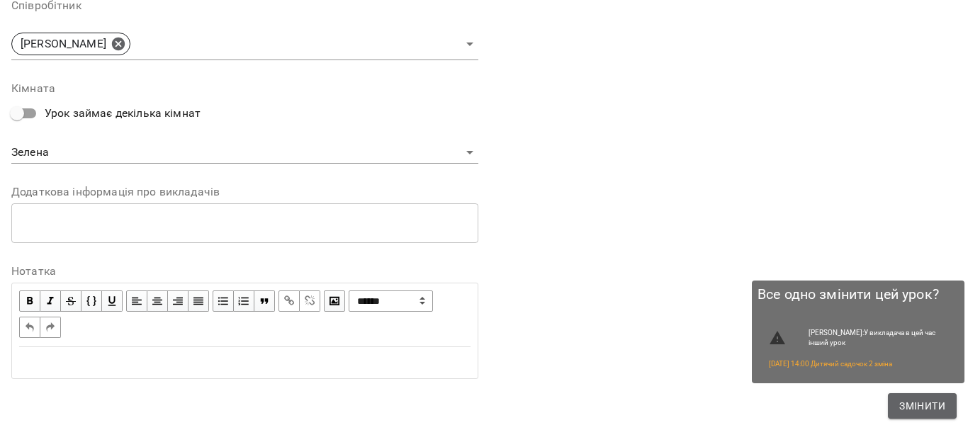
click at [920, 414] on span "Змінити" at bounding box center [923, 406] width 46 height 17
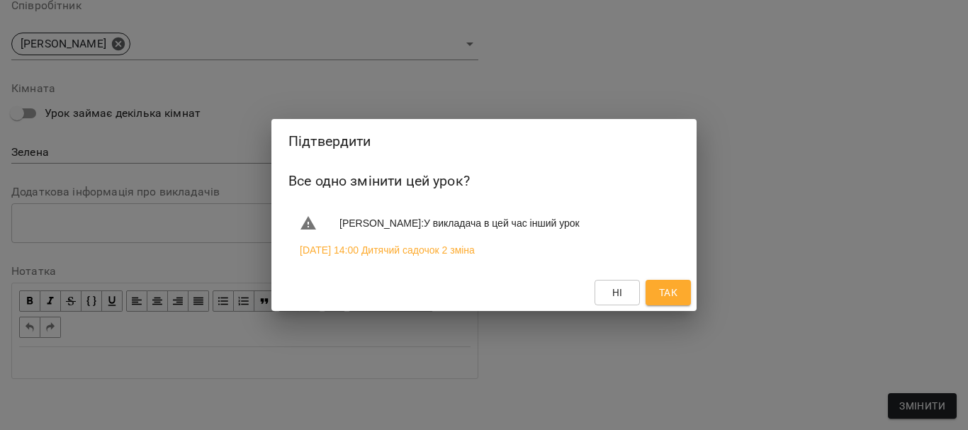
click at [685, 303] on button "Так" at bounding box center [668, 293] width 45 height 26
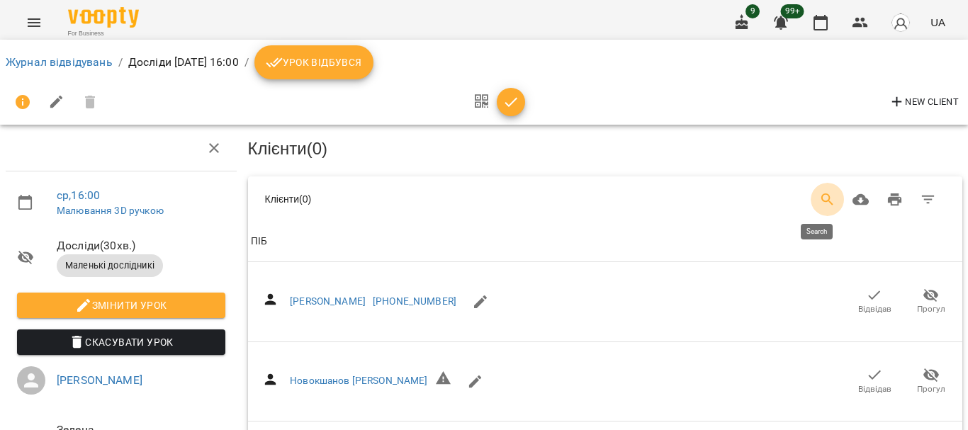
click at [822, 194] on icon "Search" at bounding box center [828, 200] width 12 height 12
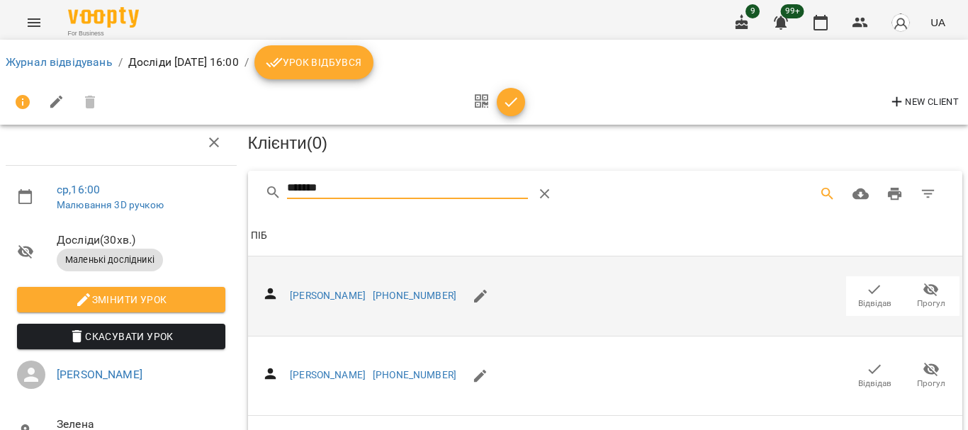
scroll to position [71, 0]
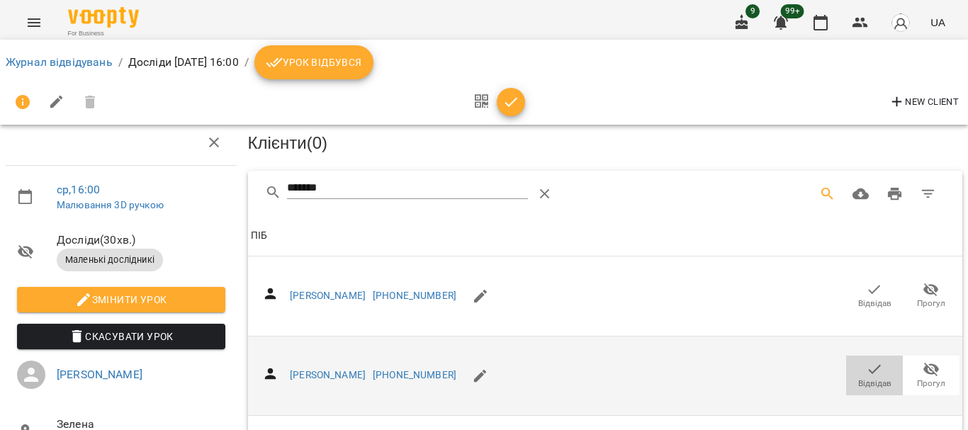
click at [867, 361] on icon "button" at bounding box center [874, 369] width 17 height 17
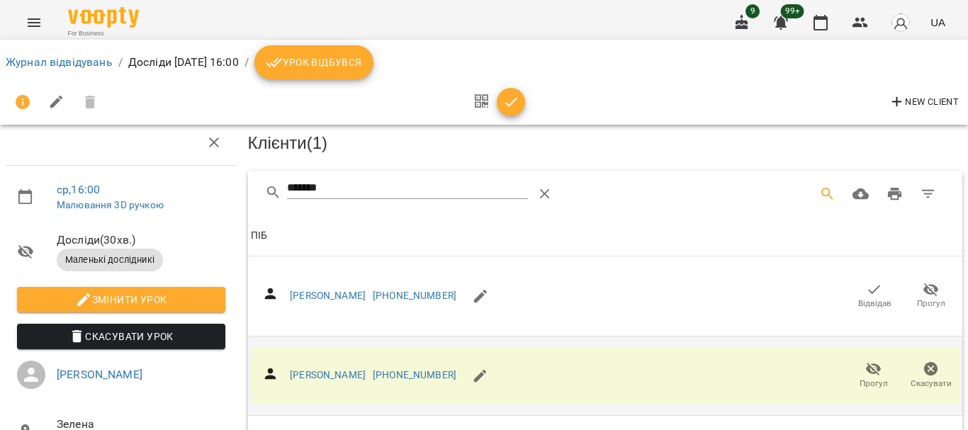
scroll to position [0, 0]
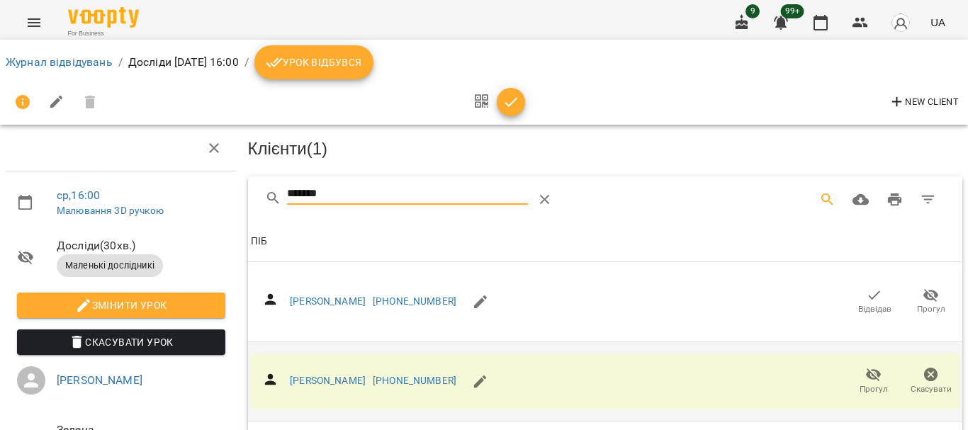
drag, startPoint x: 366, startPoint y: 201, endPoint x: 255, endPoint y: 194, distance: 111.6
click at [255, 194] on div "*******" at bounding box center [605, 198] width 715 height 45
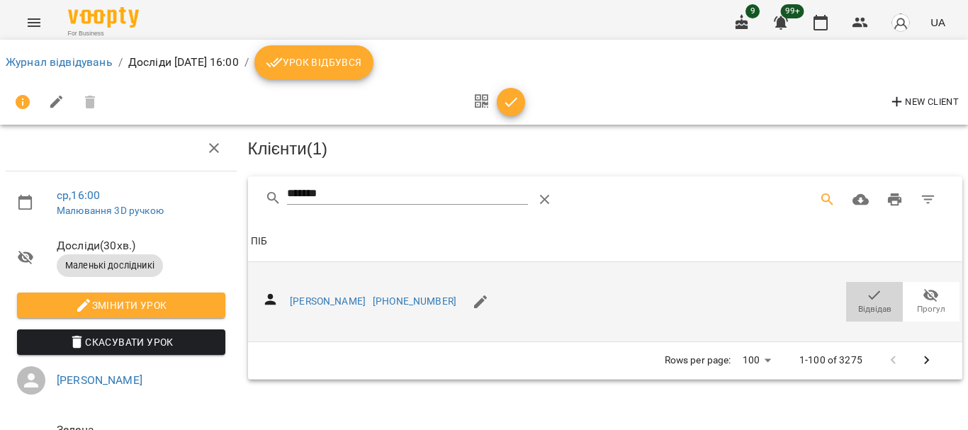
click at [873, 291] on span "Відвідав" at bounding box center [875, 301] width 40 height 28
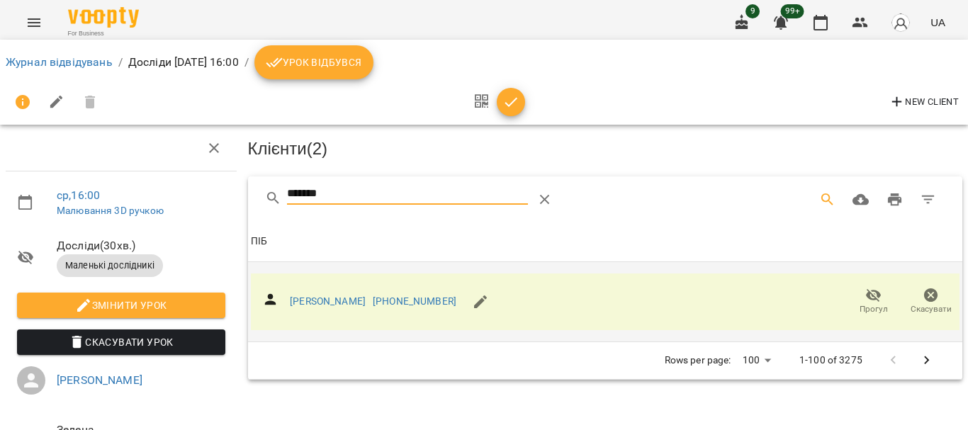
drag, startPoint x: 369, startPoint y: 194, endPoint x: 238, endPoint y: 194, distance: 131.1
click at [238, 194] on div "ср , 16:00 Малювання 3D ручкою Досліди ( 30 хв. ) Маленькі дослідникі Змінити у…" at bounding box center [484, 302] width 980 height 490
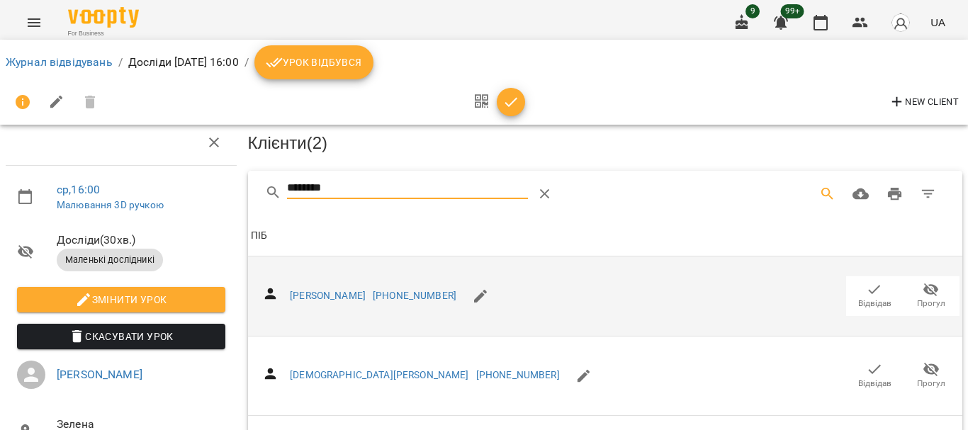
scroll to position [354, 0]
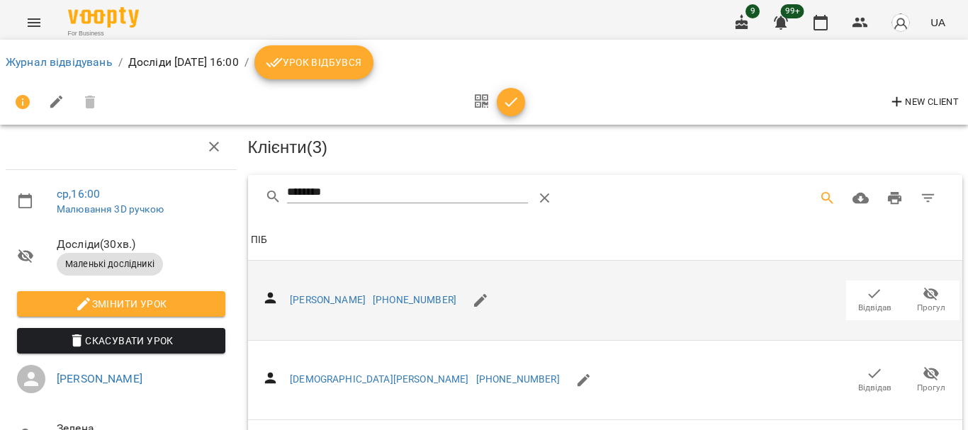
scroll to position [0, 0]
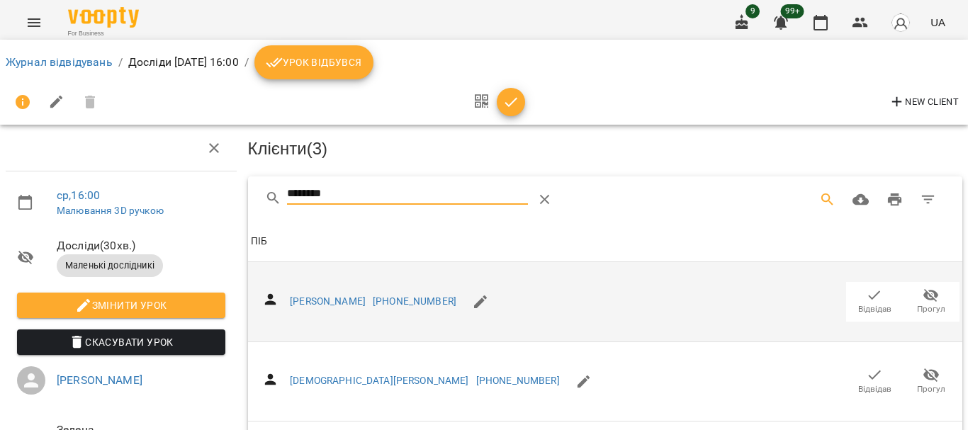
drag, startPoint x: 407, startPoint y: 200, endPoint x: 230, endPoint y: 194, distance: 176.6
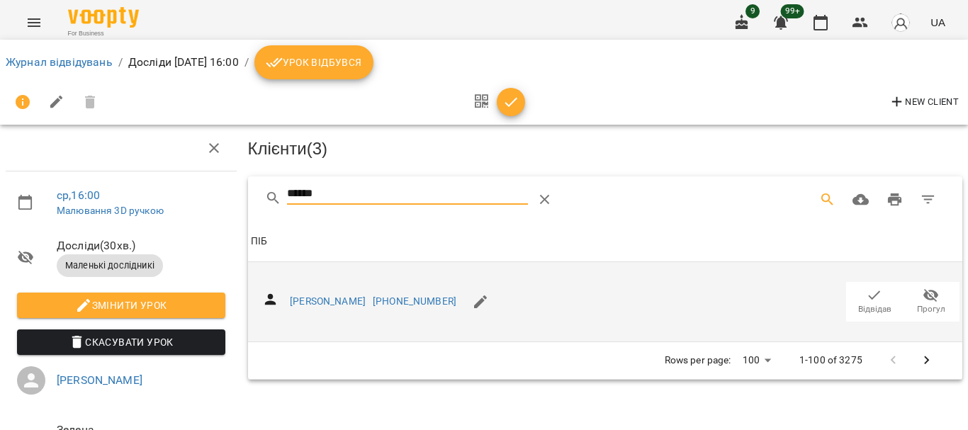
click at [868, 296] on icon "button" at bounding box center [874, 295] width 17 height 17
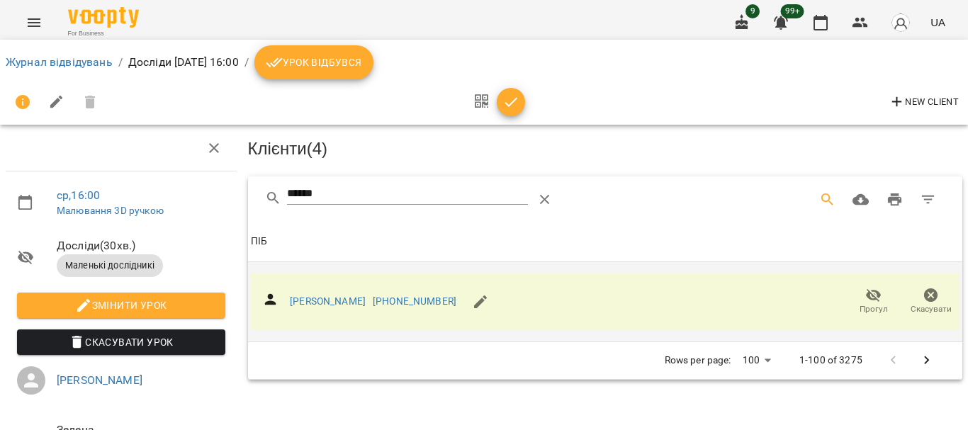
drag, startPoint x: 288, startPoint y: 199, endPoint x: 249, endPoint y: 203, distance: 39.2
click at [250, 203] on div "******" at bounding box center [605, 198] width 715 height 45
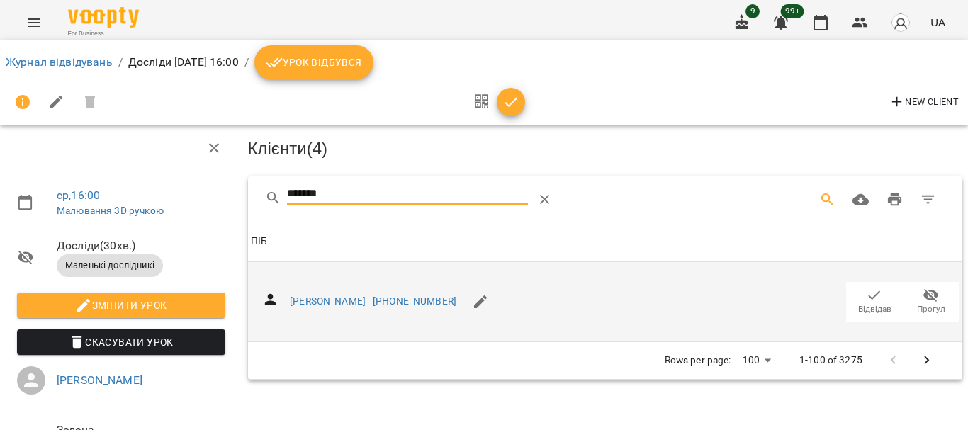
click at [873, 293] on span "Відвідав" at bounding box center [875, 301] width 40 height 28
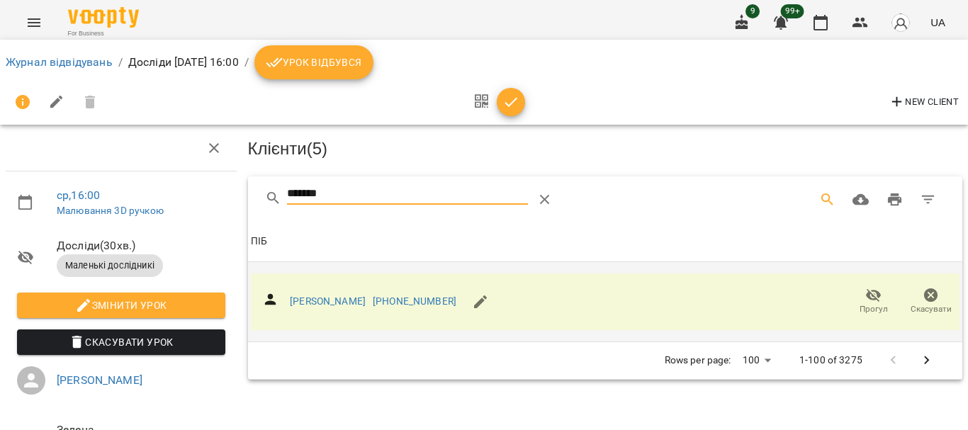
drag, startPoint x: 349, startPoint y: 193, endPoint x: 181, endPoint y: 197, distance: 167.3
click at [181, 197] on div "ср , 16:00 Малювання 3D ручкою Досліди ( 30 хв. ) Маленькі дослідникі Змінити у…" at bounding box center [484, 302] width 980 height 490
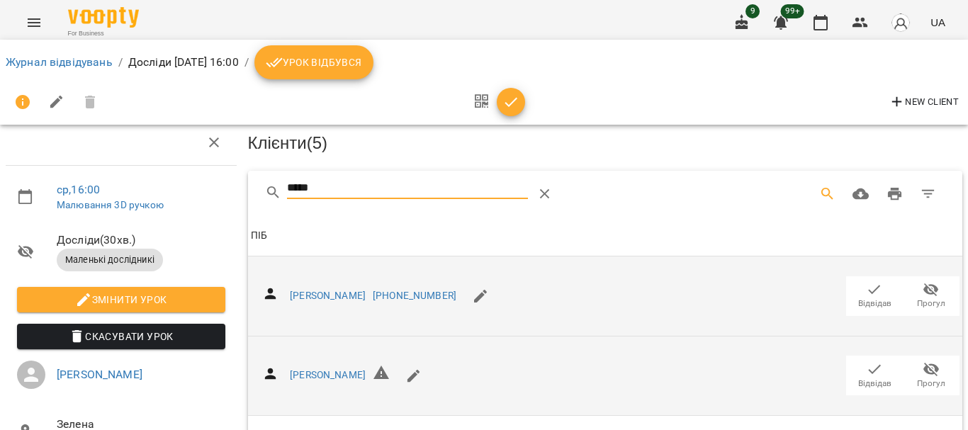
scroll to position [208, 0]
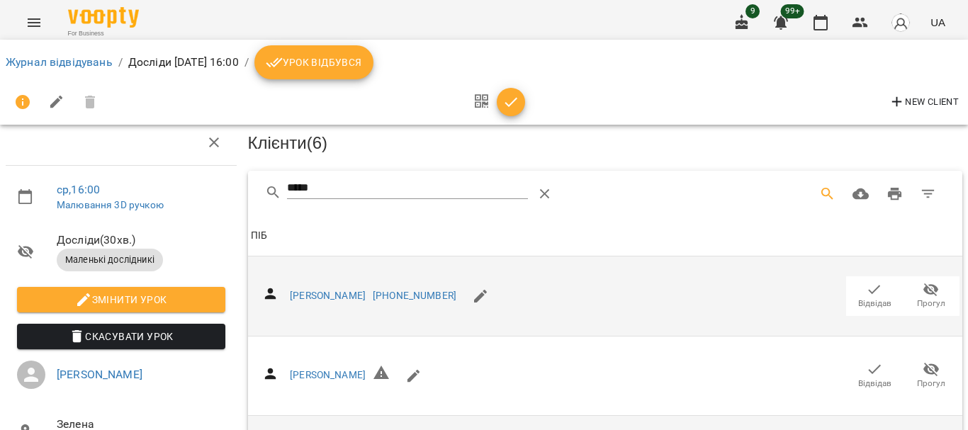
scroll to position [0, 0]
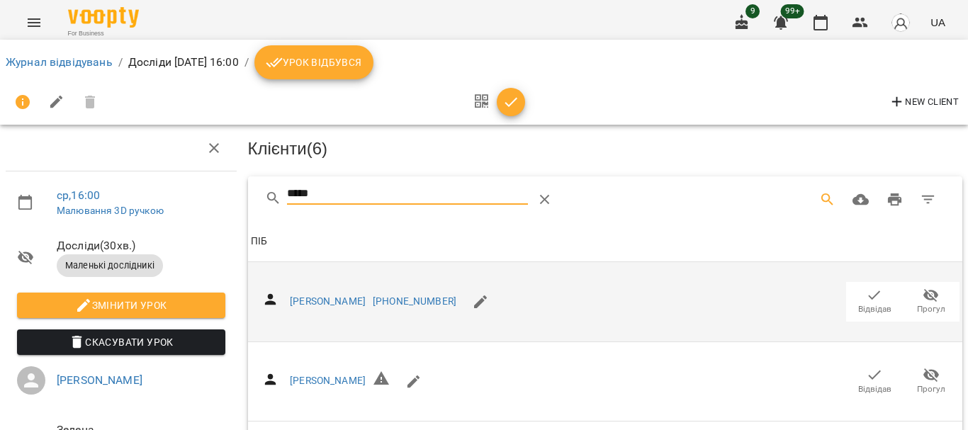
drag, startPoint x: 332, startPoint y: 196, endPoint x: 361, endPoint y: 230, distance: 44.7
click at [361, 230] on div "***** Клієнти ( 6 ) [PERSON_NAME] [PHONE_NUMBER] Відвідав Прогул ПІБ [PERSON_NA…" at bounding box center [605, 397] width 715 height 442
drag, startPoint x: 228, startPoint y: 206, endPoint x: 215, endPoint y: 207, distance: 13.5
click at [215, 207] on div "ср , 16:00 Малювання 3D ручкою Досліди ( 30 хв. ) Маленькі дослідникі Змінити у…" at bounding box center [484, 343] width 980 height 573
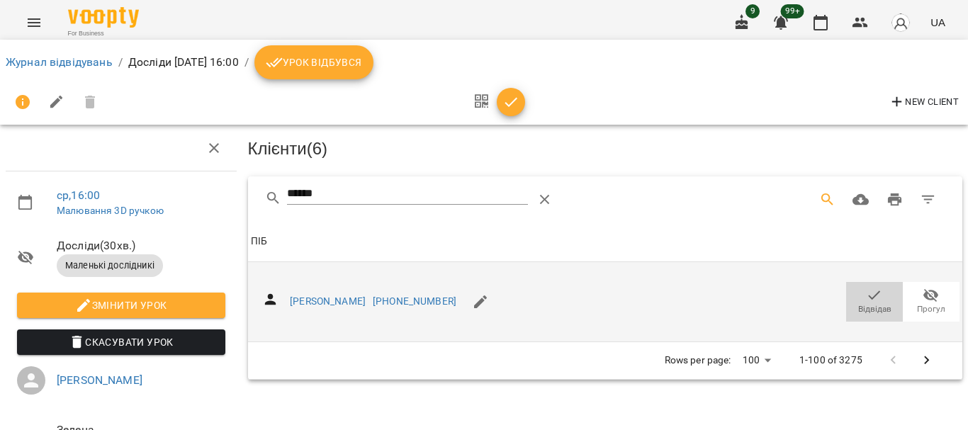
click at [866, 296] on icon "button" at bounding box center [874, 295] width 17 height 17
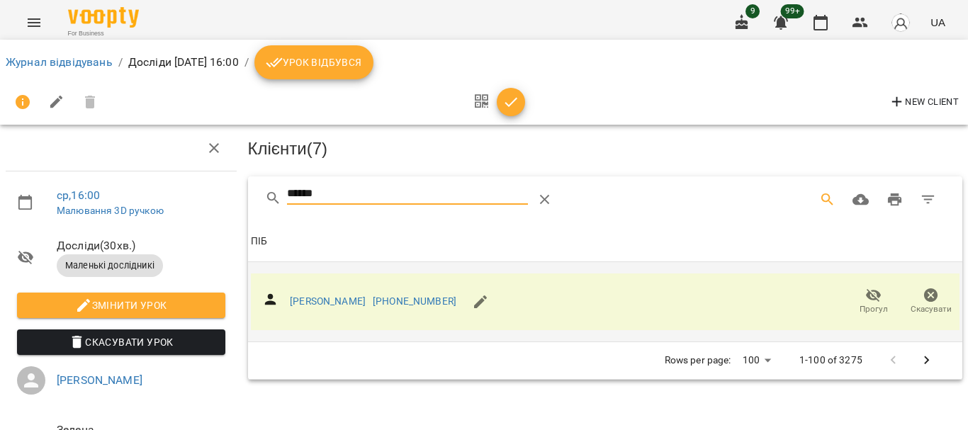
drag, startPoint x: 332, startPoint y: 186, endPoint x: 242, endPoint y: 194, distance: 90.4
click at [245, 194] on div "****** Клієнти ( 7 ) ПІБ ПІБ [PERSON_NAME] [PHONE_NUMBER] Прогул Скасувати Rows…" at bounding box center [605, 278] width 721 height 208
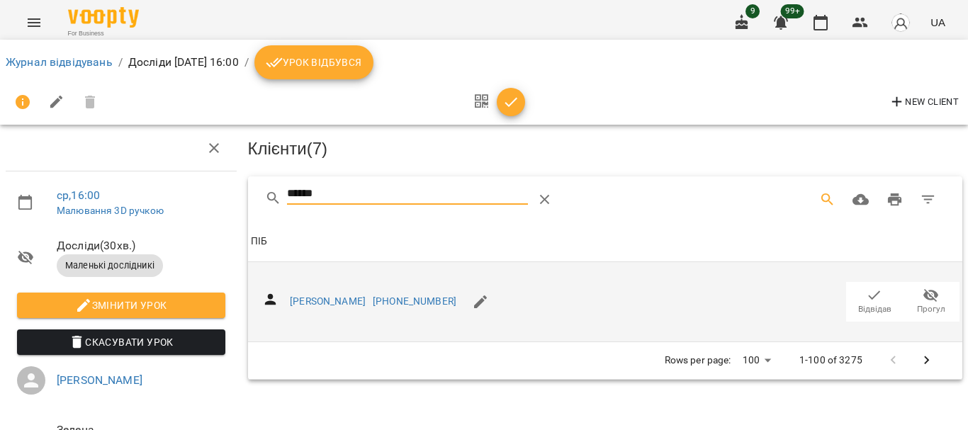
click at [866, 291] on icon "button" at bounding box center [874, 295] width 17 height 17
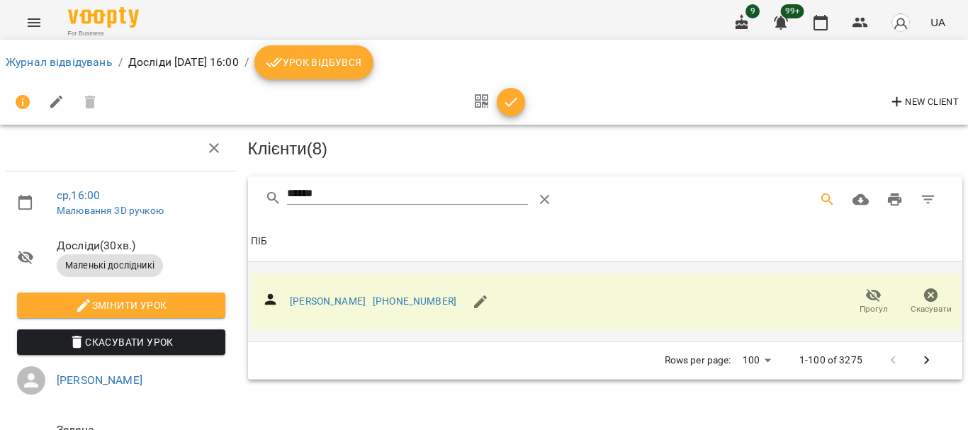
drag, startPoint x: 347, startPoint y: 187, endPoint x: 207, endPoint y: 191, distance: 140.4
click at [207, 191] on div "ср , 16:00 Малювання 3D ручкою Досліди ( 30 хв. ) Маленькі дослідникі Змінити у…" at bounding box center [484, 302] width 980 height 490
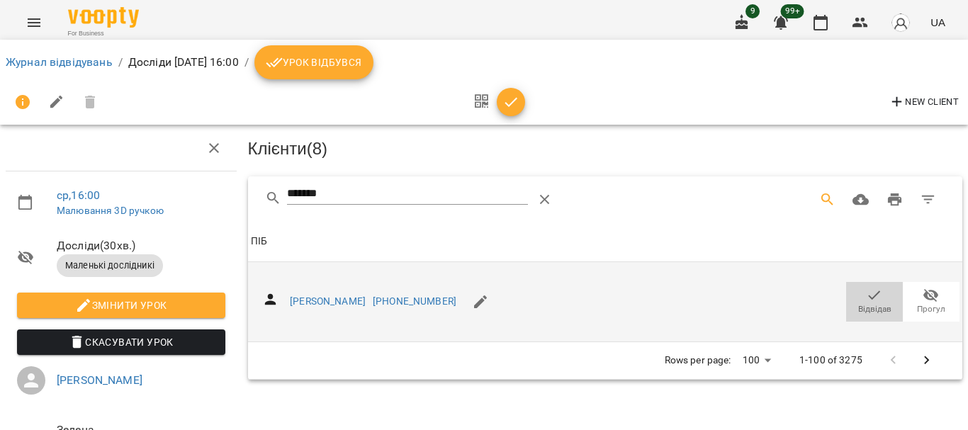
click at [867, 300] on icon "button" at bounding box center [874, 295] width 17 height 17
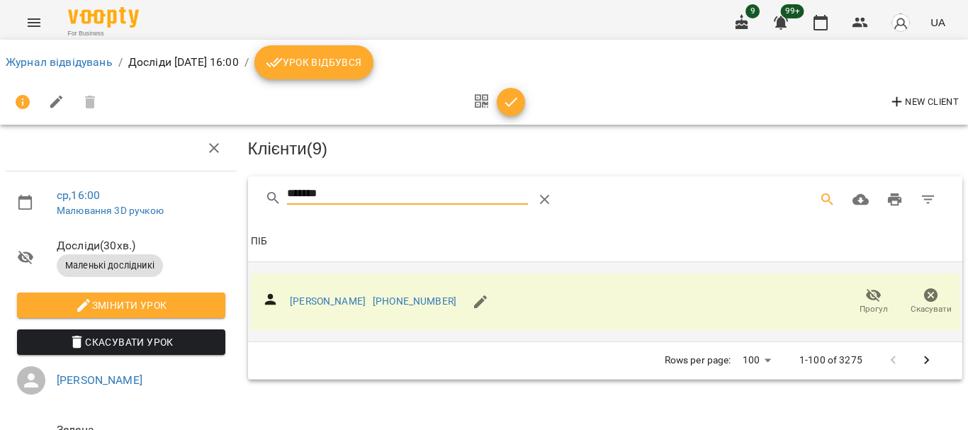
drag, startPoint x: 349, startPoint y: 200, endPoint x: 210, endPoint y: 204, distance: 139.0
click at [210, 204] on div "ср , 16:00 Малювання 3D ручкою Досліди ( 30 хв. ) Маленькі дослідникі Змінити у…" at bounding box center [484, 302] width 980 height 490
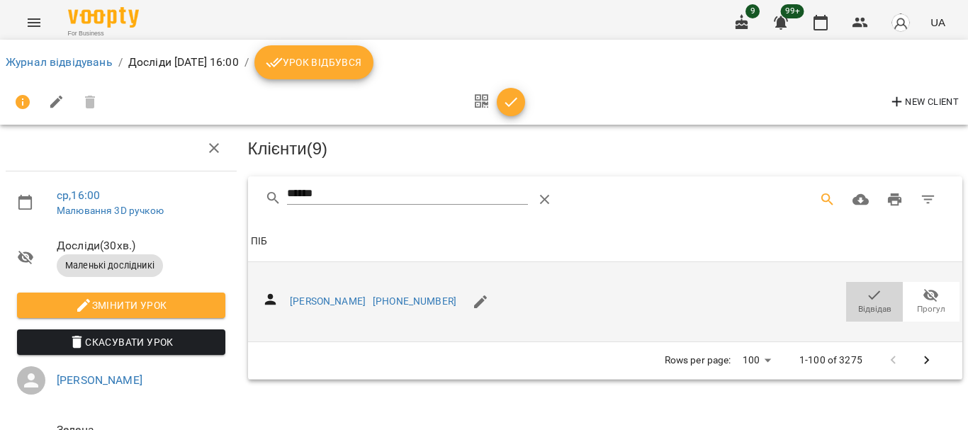
click at [868, 296] on icon "button" at bounding box center [874, 295] width 17 height 17
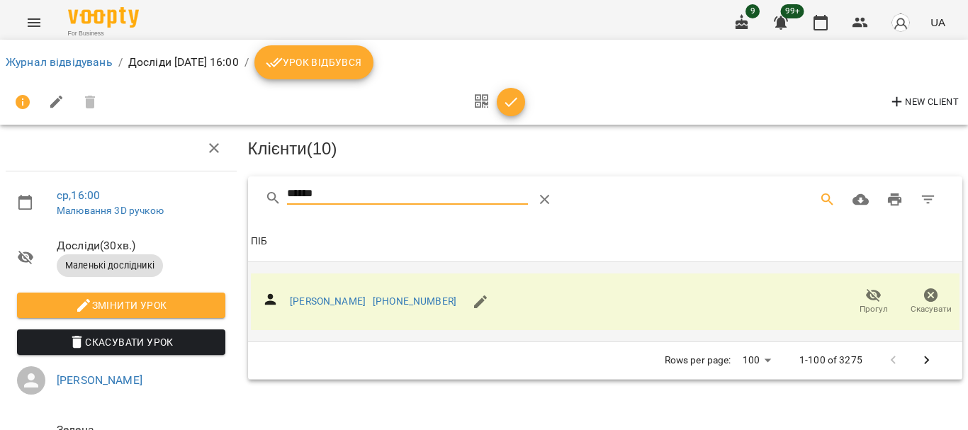
drag, startPoint x: 337, startPoint y: 191, endPoint x: 202, endPoint y: 197, distance: 135.5
click at [202, 197] on div "ср , 16:00 Малювання 3D ручкою Досліди ( 30 хв. ) Маленькі дослідникі Змінити у…" at bounding box center [484, 302] width 980 height 490
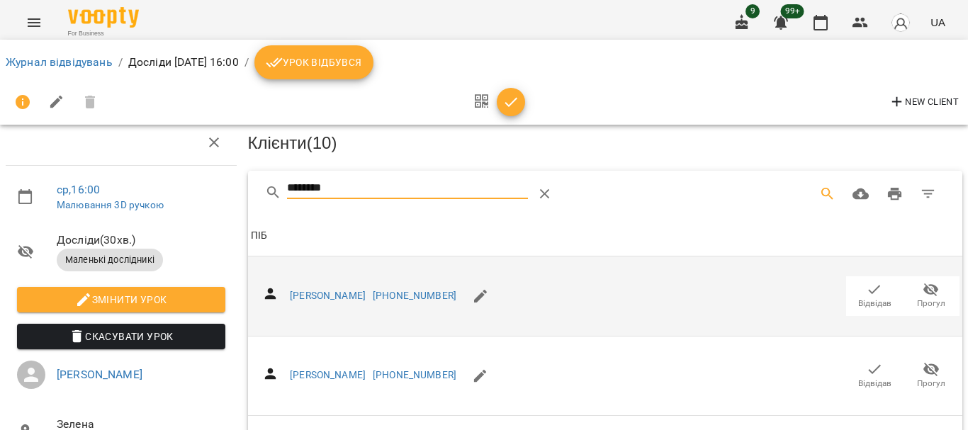
scroll to position [213, 0]
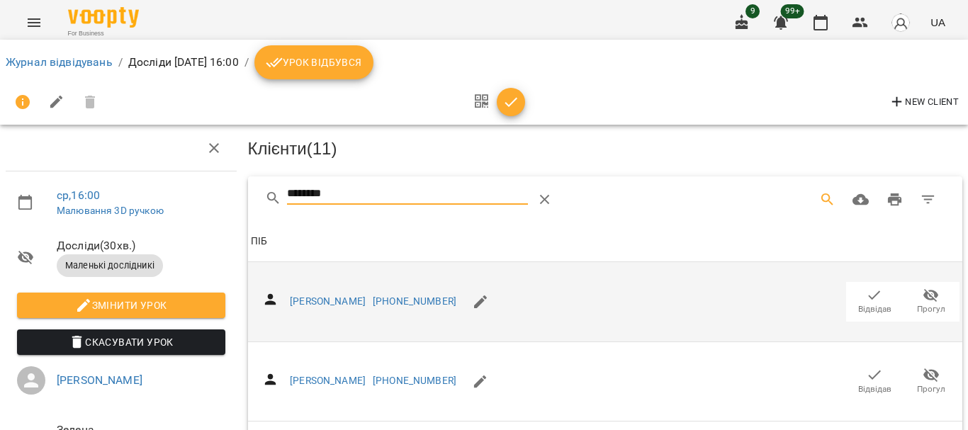
drag, startPoint x: 362, startPoint y: 194, endPoint x: 251, endPoint y: 204, distance: 111.7
click at [251, 204] on div "********" at bounding box center [605, 198] width 715 height 45
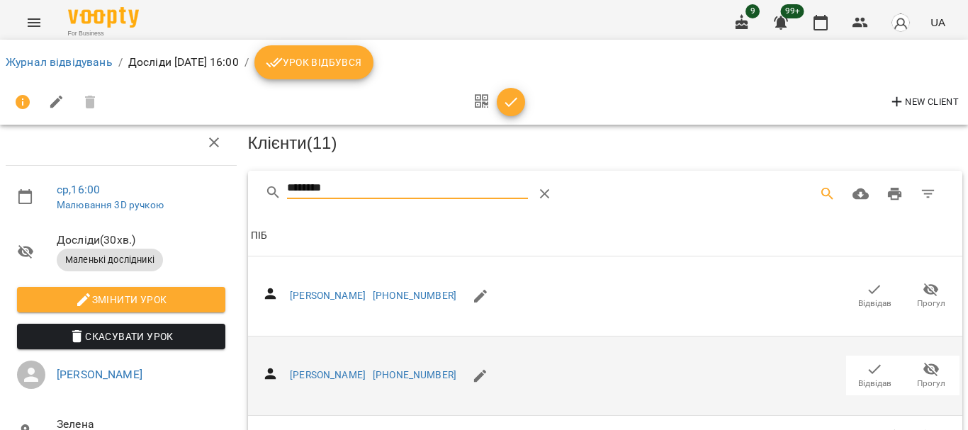
type input "********"
click at [866, 361] on icon "button" at bounding box center [874, 369] width 17 height 17
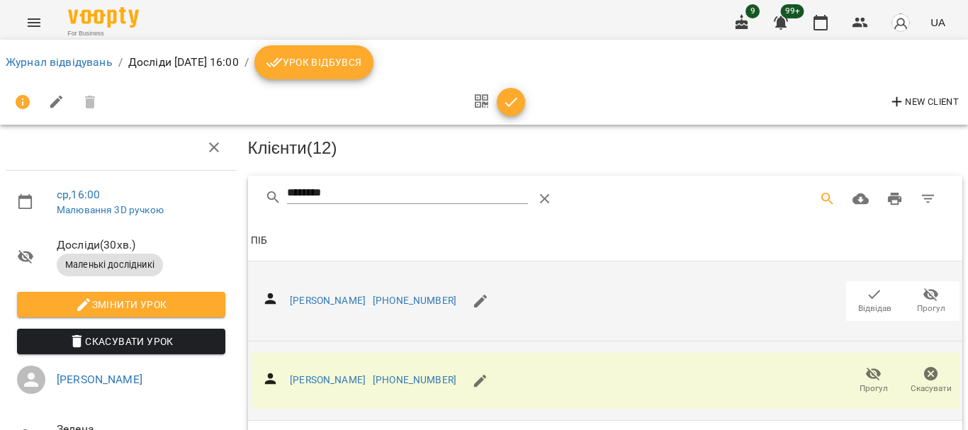
scroll to position [0, 0]
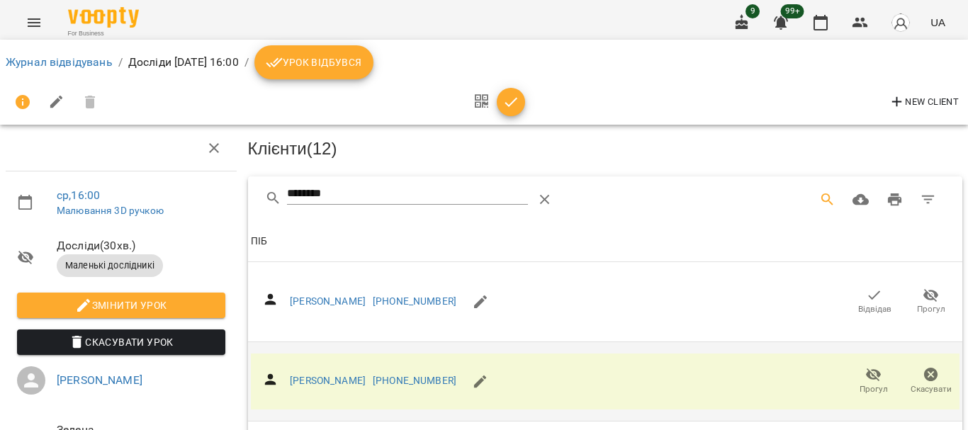
click at [517, 107] on icon "button" at bounding box center [511, 102] width 17 height 17
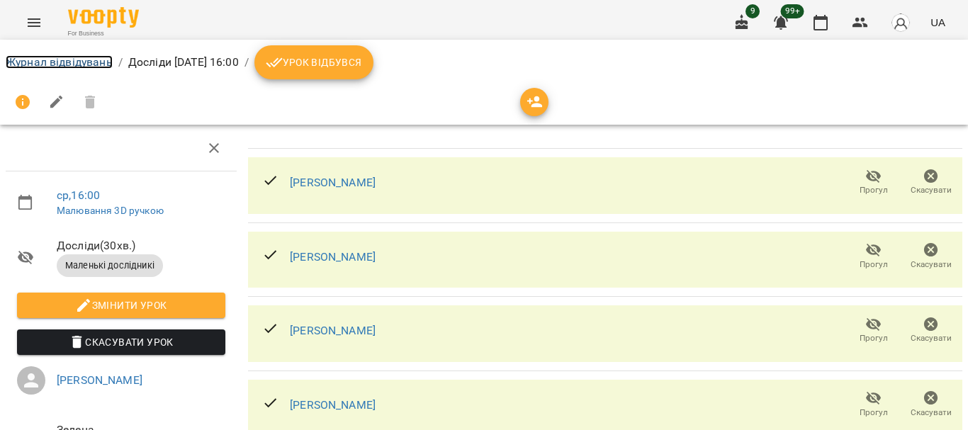
click at [62, 55] on link "Журнал відвідувань" at bounding box center [59, 61] width 107 height 13
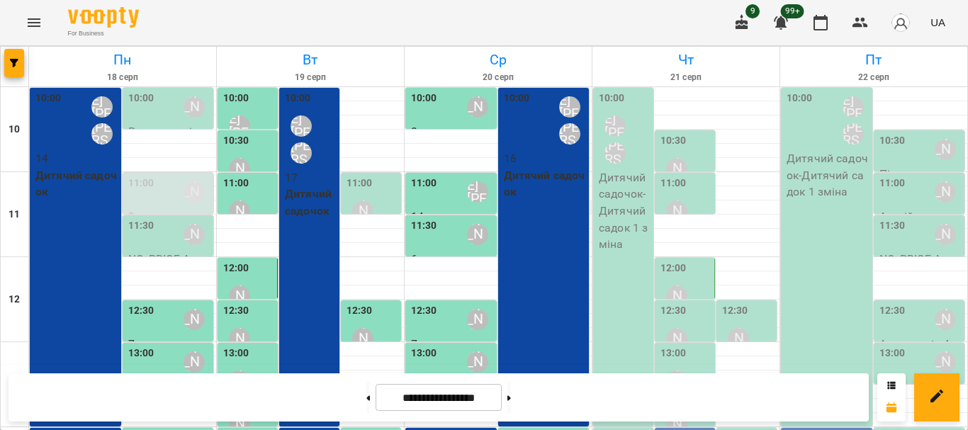
scroll to position [354, 0]
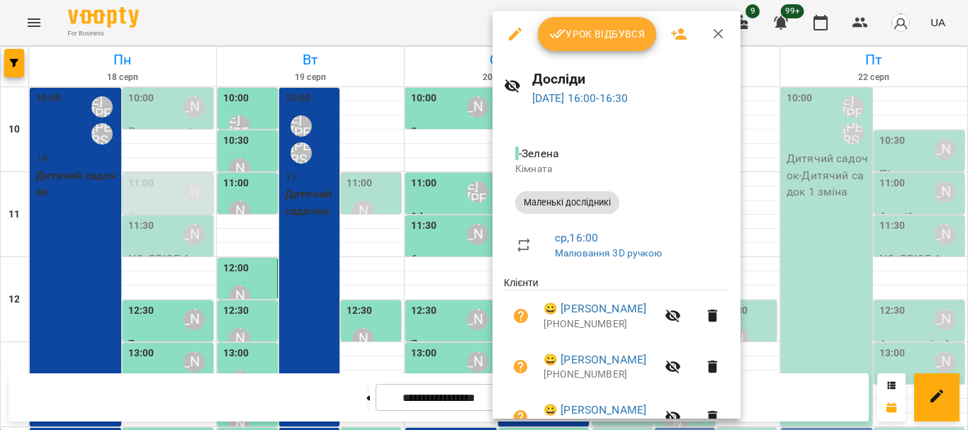
click at [588, 35] on span "Урок відбувся" at bounding box center [597, 34] width 96 height 17
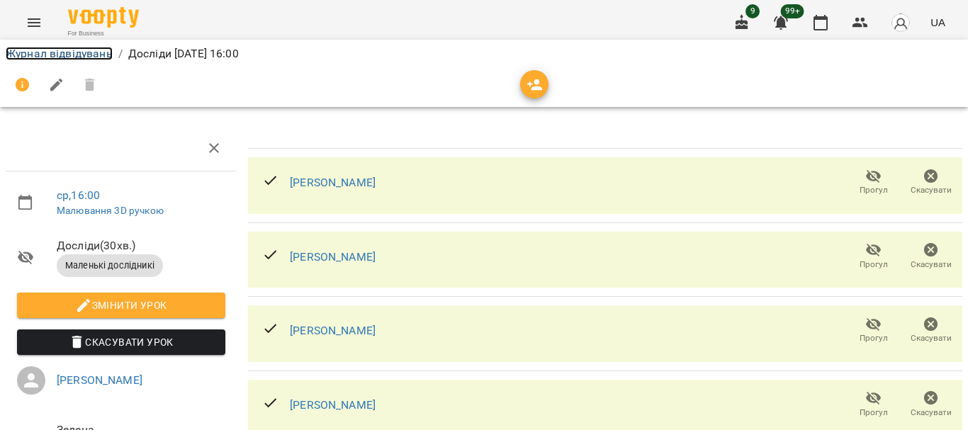
click at [99, 54] on link "Журнал відвідувань" at bounding box center [59, 53] width 107 height 13
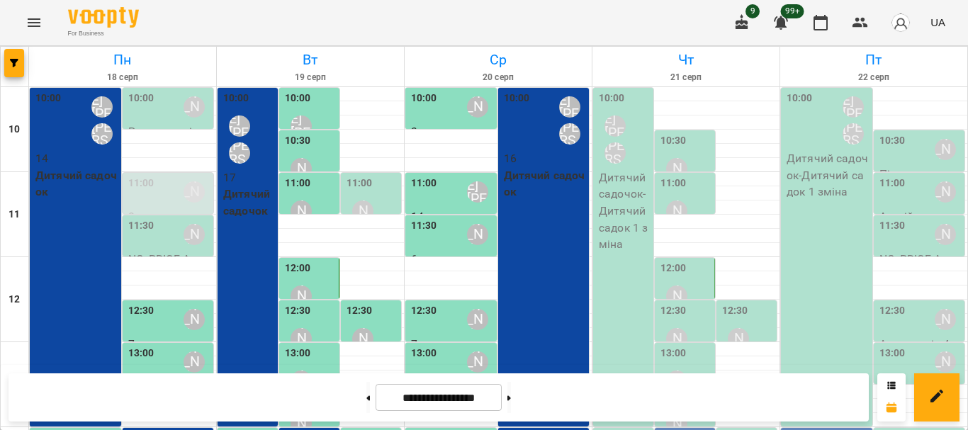
scroll to position [401, 0]
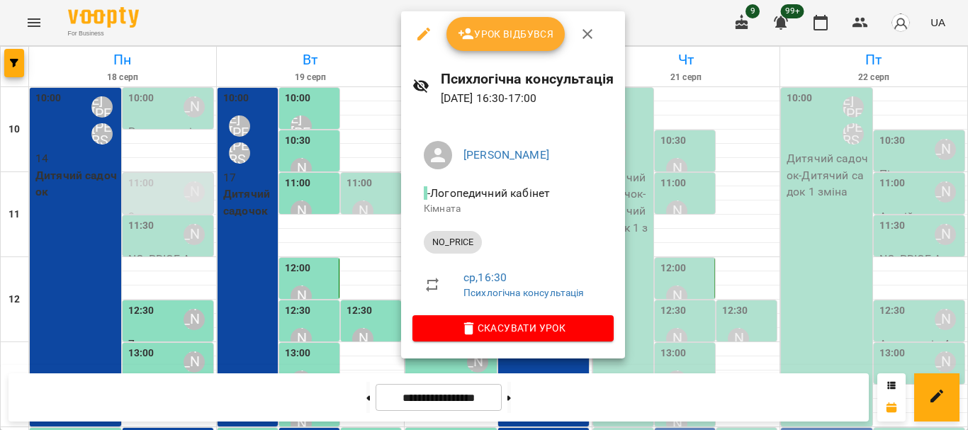
click at [522, 35] on span "Урок відбувся" at bounding box center [506, 34] width 96 height 17
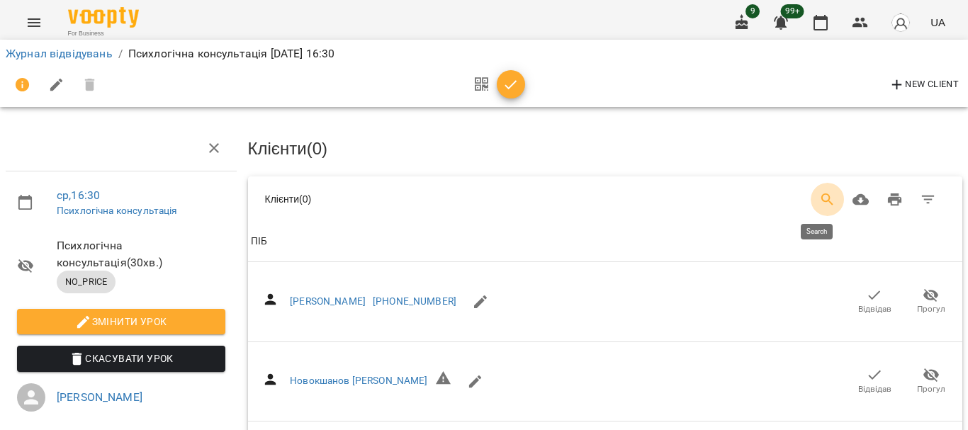
click at [819, 197] on icon "Search" at bounding box center [827, 199] width 17 height 17
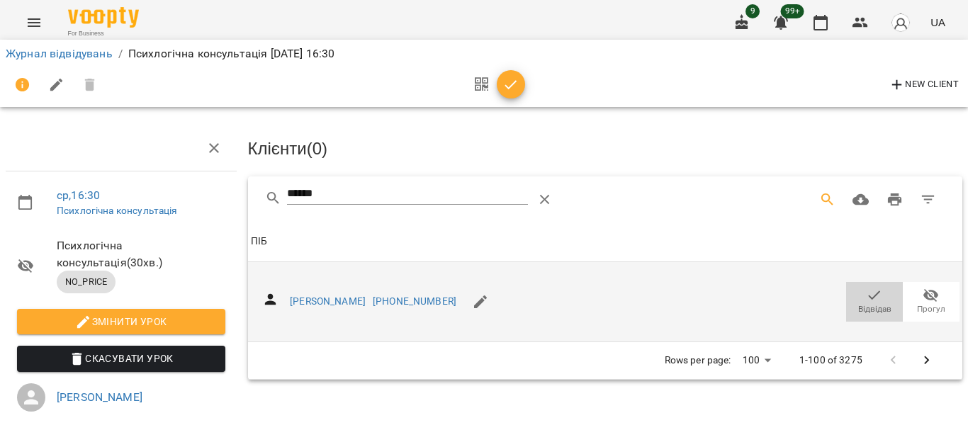
click at [869, 295] on icon "button" at bounding box center [874, 295] width 17 height 17
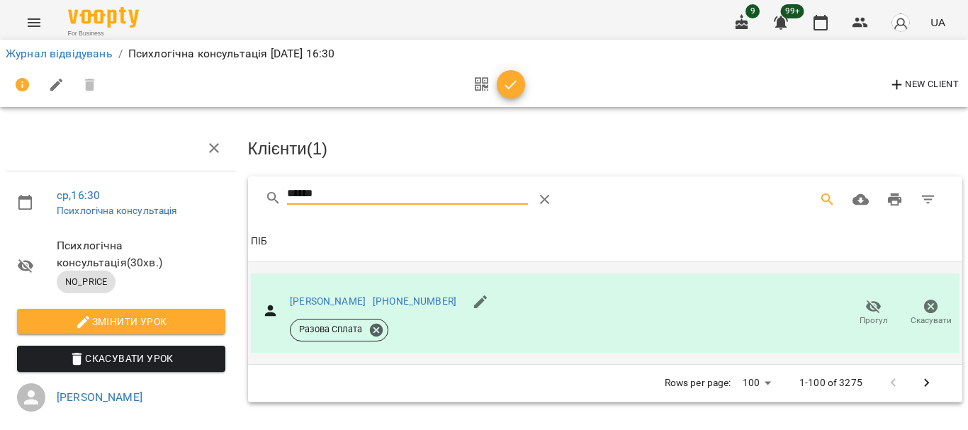
drag, startPoint x: 352, startPoint y: 189, endPoint x: 242, endPoint y: 198, distance: 109.5
click at [245, 198] on div "****** Клієнти ( 1 ) ПІБ ПІБ Абдельразек Мар'ям [PHONE_NUMBER] Разова Сплата Пр…" at bounding box center [605, 289] width 721 height 231
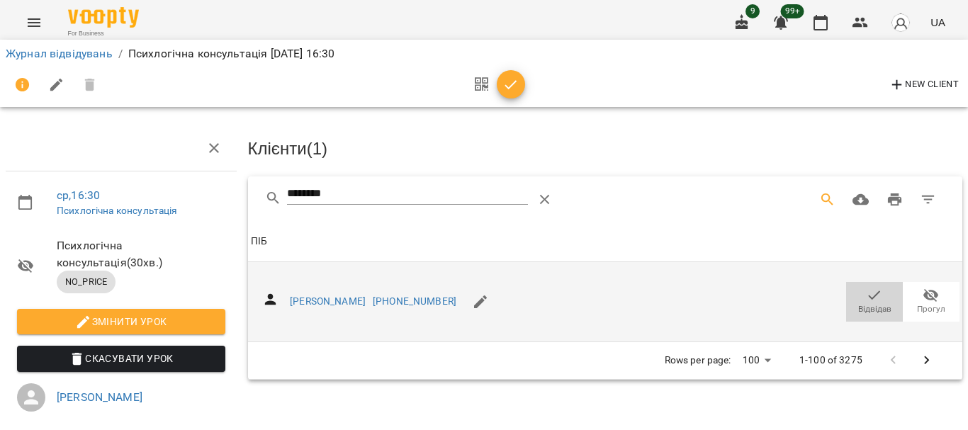
click at [872, 293] on icon "button" at bounding box center [874, 295] width 17 height 17
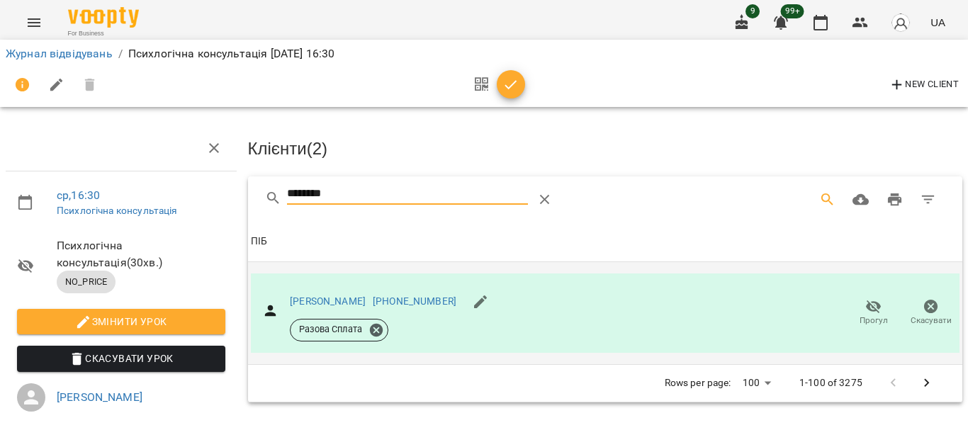
drag, startPoint x: 354, startPoint y: 195, endPoint x: 186, endPoint y: 189, distance: 168.8
click at [186, 189] on div "ср , 16:30 Психлогічна консультація Психлогічна консультація ( 30 хв. ) NO_PRIC…" at bounding box center [484, 310] width 980 height 506
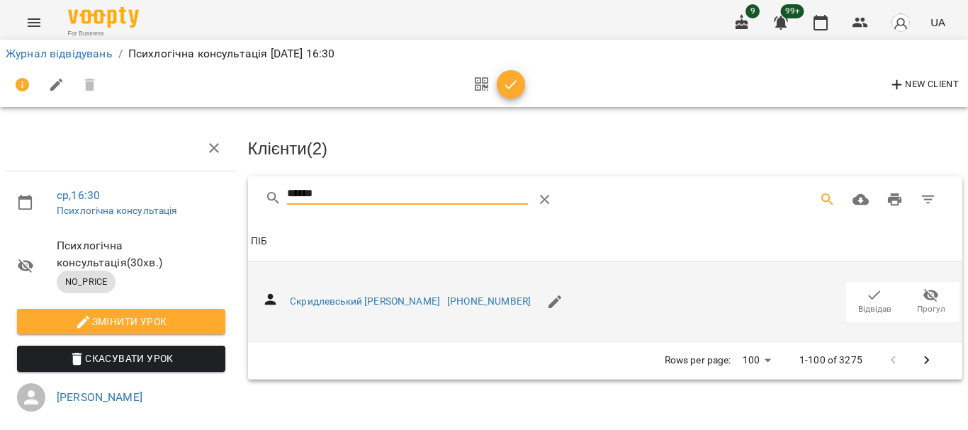
type input "******"
click at [866, 296] on icon "button" at bounding box center [874, 295] width 17 height 17
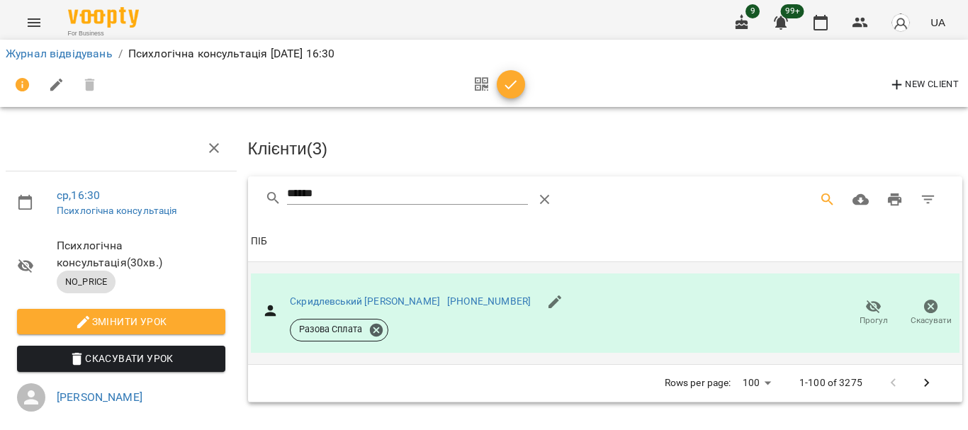
click at [510, 94] on button "button" at bounding box center [511, 84] width 28 height 28
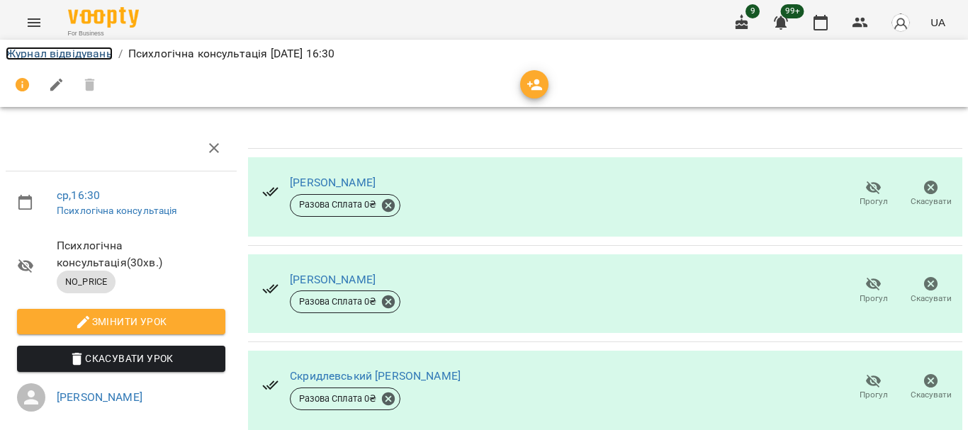
click at [82, 51] on link "Журнал відвідувань" at bounding box center [59, 53] width 107 height 13
